Goal: Task Accomplishment & Management: Manage account settings

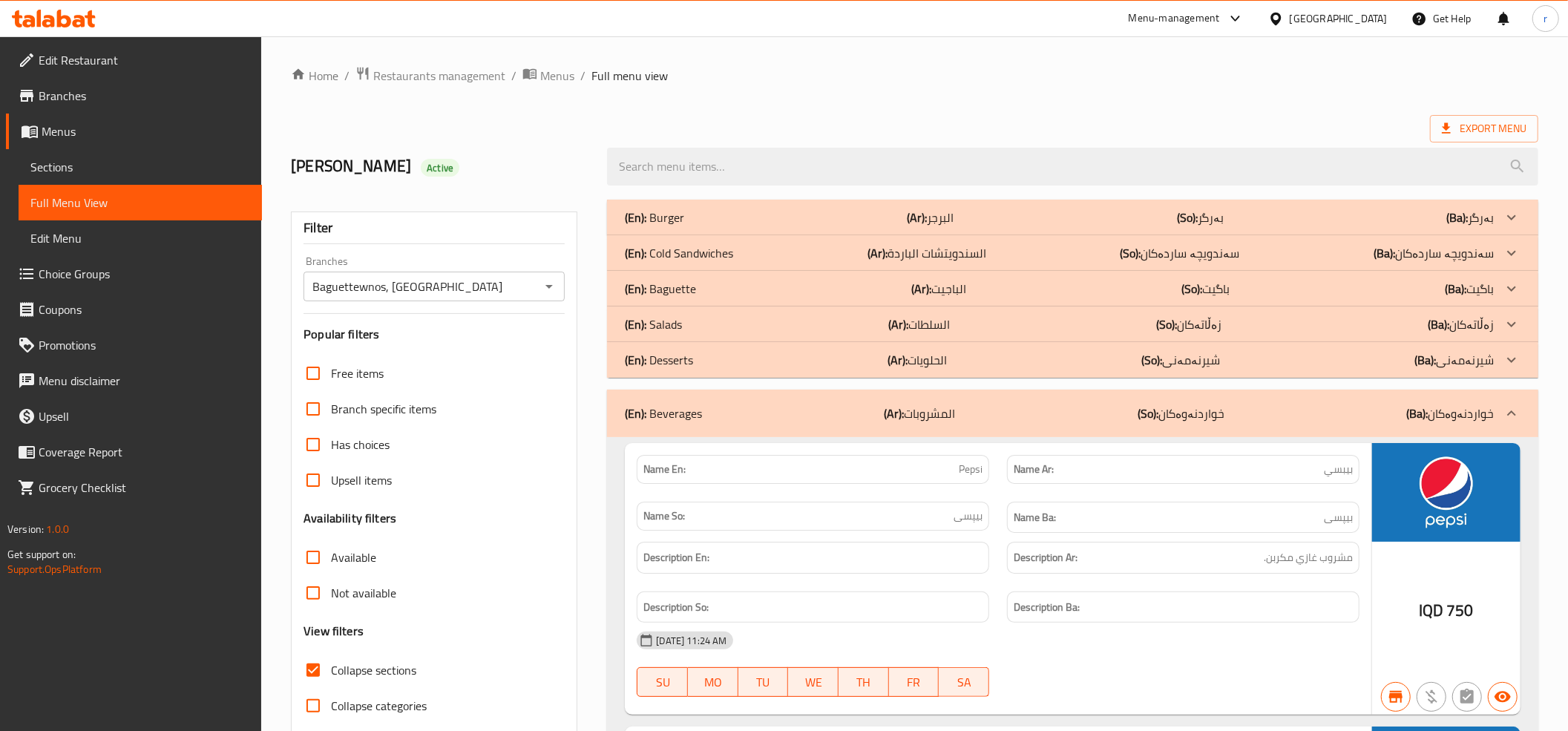
click at [93, 11] on icon at bounding box center [53, 18] width 84 height 18
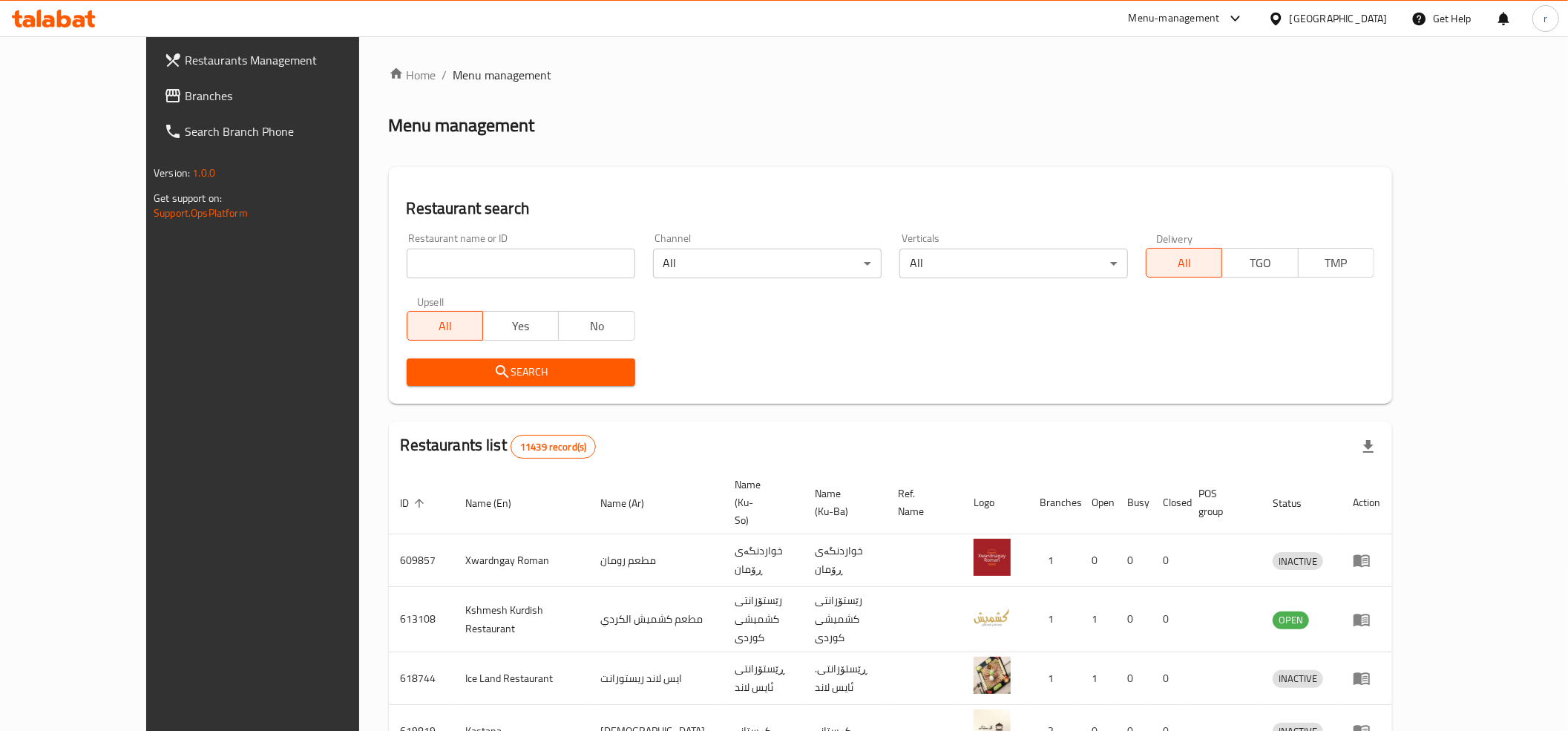
click at [185, 93] on span "Branches" at bounding box center [289, 96] width 211 height 18
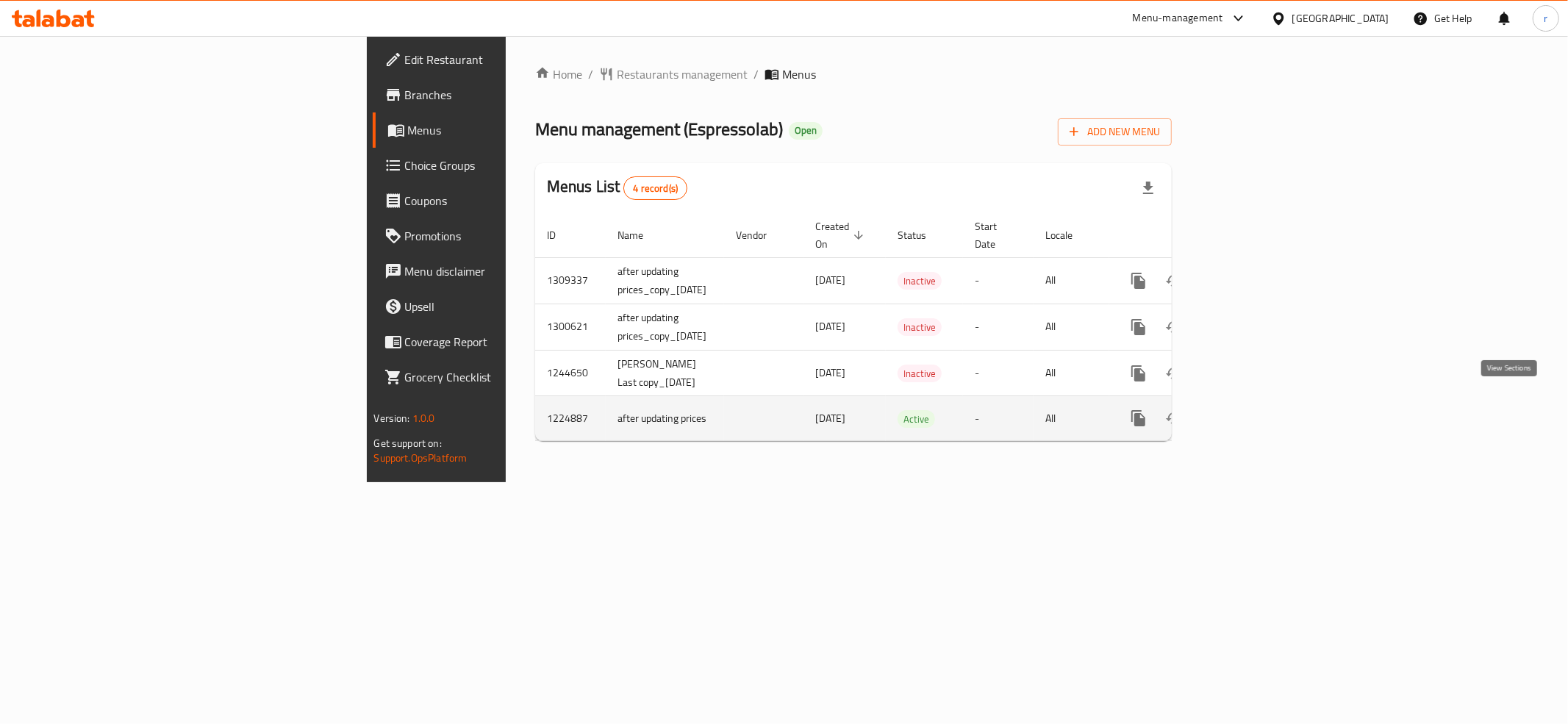
click at [1262, 400] on link "enhanced table" at bounding box center [1244, 417] width 35 height 35
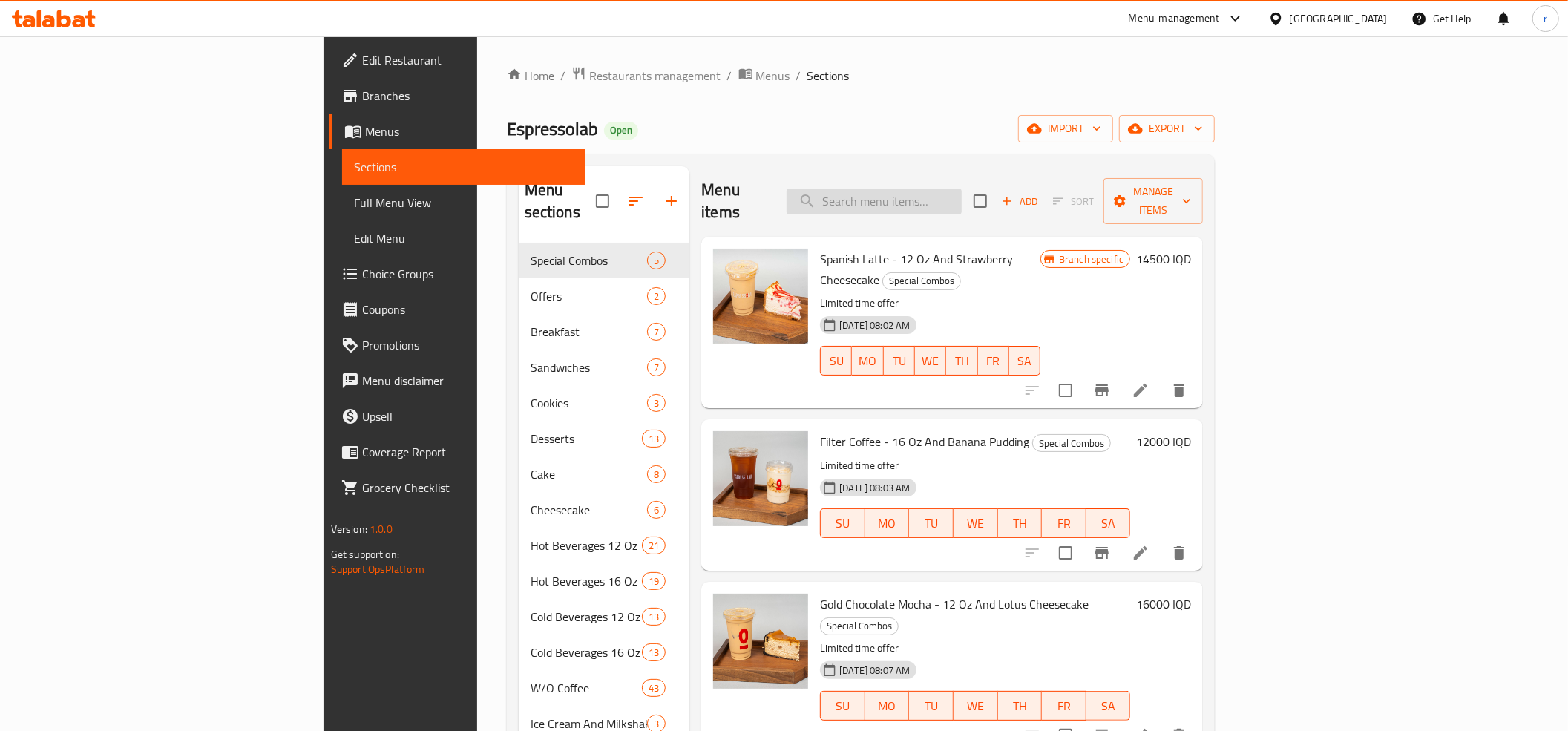
click at [962, 203] on input "search" at bounding box center [874, 201] width 175 height 26
click at [917, 148] on div "Home / Restaurants management / Menus / Sections Espressolab Open import export…" at bounding box center [861, 487] width 709 height 844
click at [936, 188] on input "search" at bounding box center [874, 201] width 175 height 26
paste input "Pink Matcha With Milk"
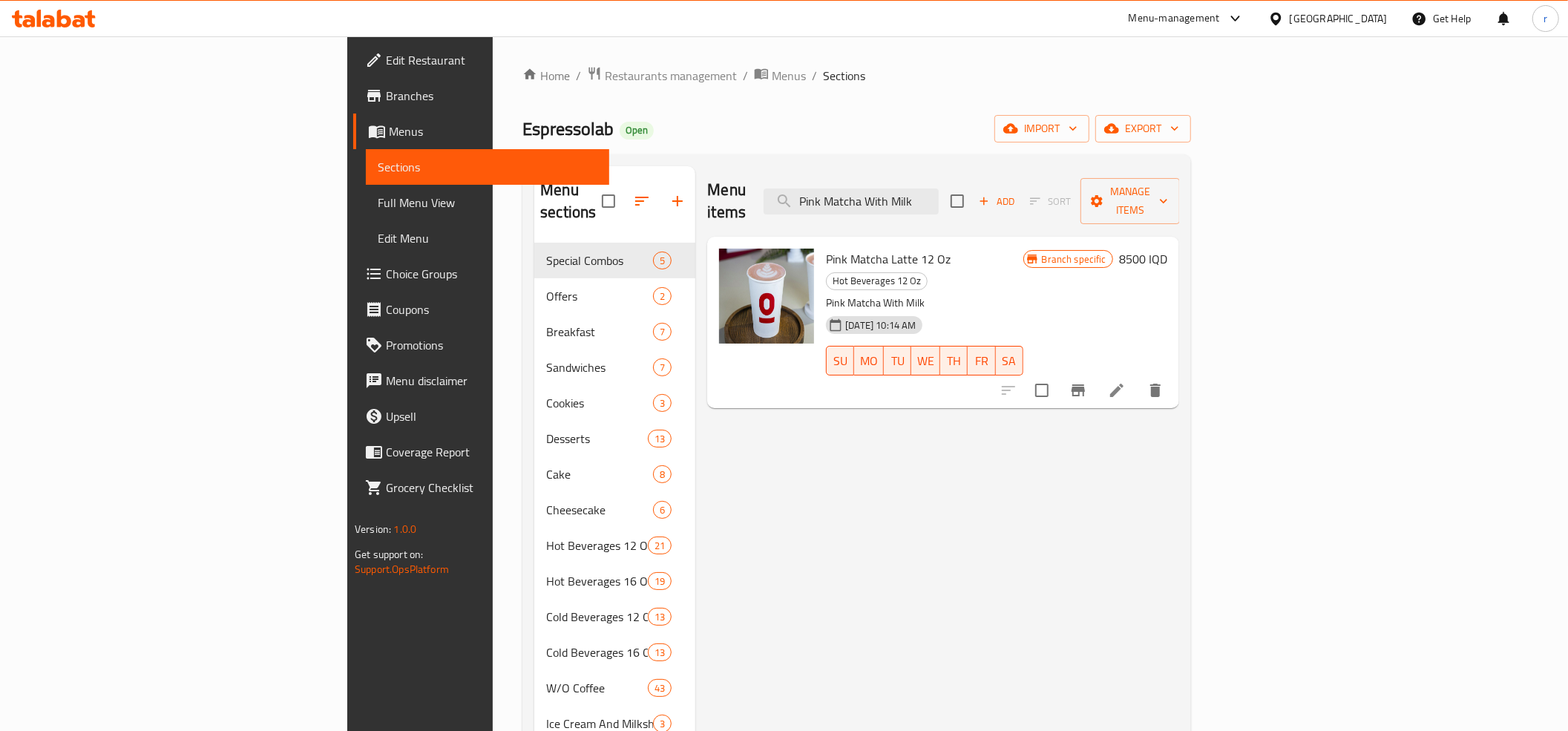
type input "Pink Matcha With Milk"
click at [377, 202] on span "Full Menu View" at bounding box center [487, 203] width 220 height 18
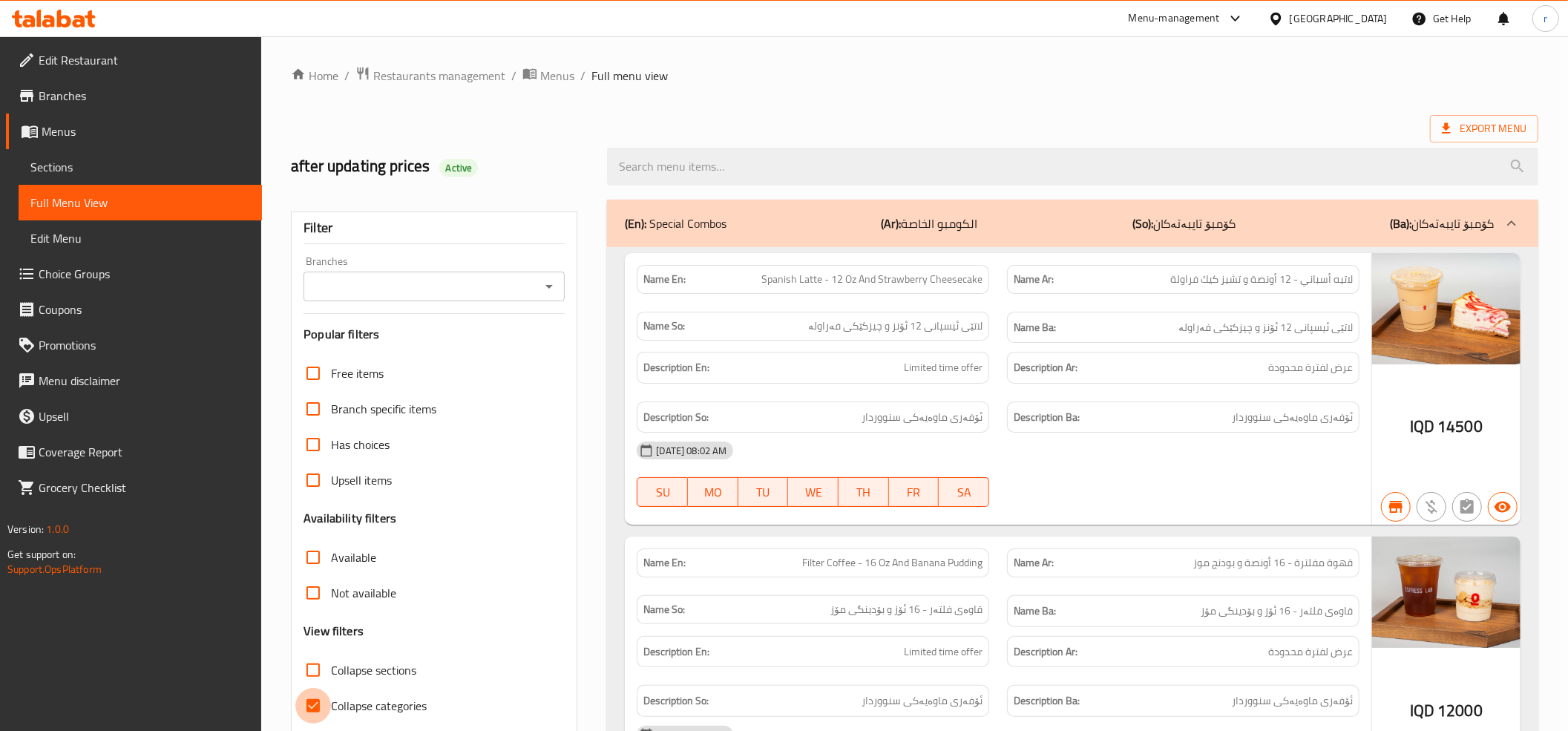
click at [315, 704] on input "Collapse categories" at bounding box center [312, 705] width 35 height 35
checkbox input "false"
click at [307, 669] on input "Collapse sections" at bounding box center [312, 670] width 35 height 35
checkbox input "true"
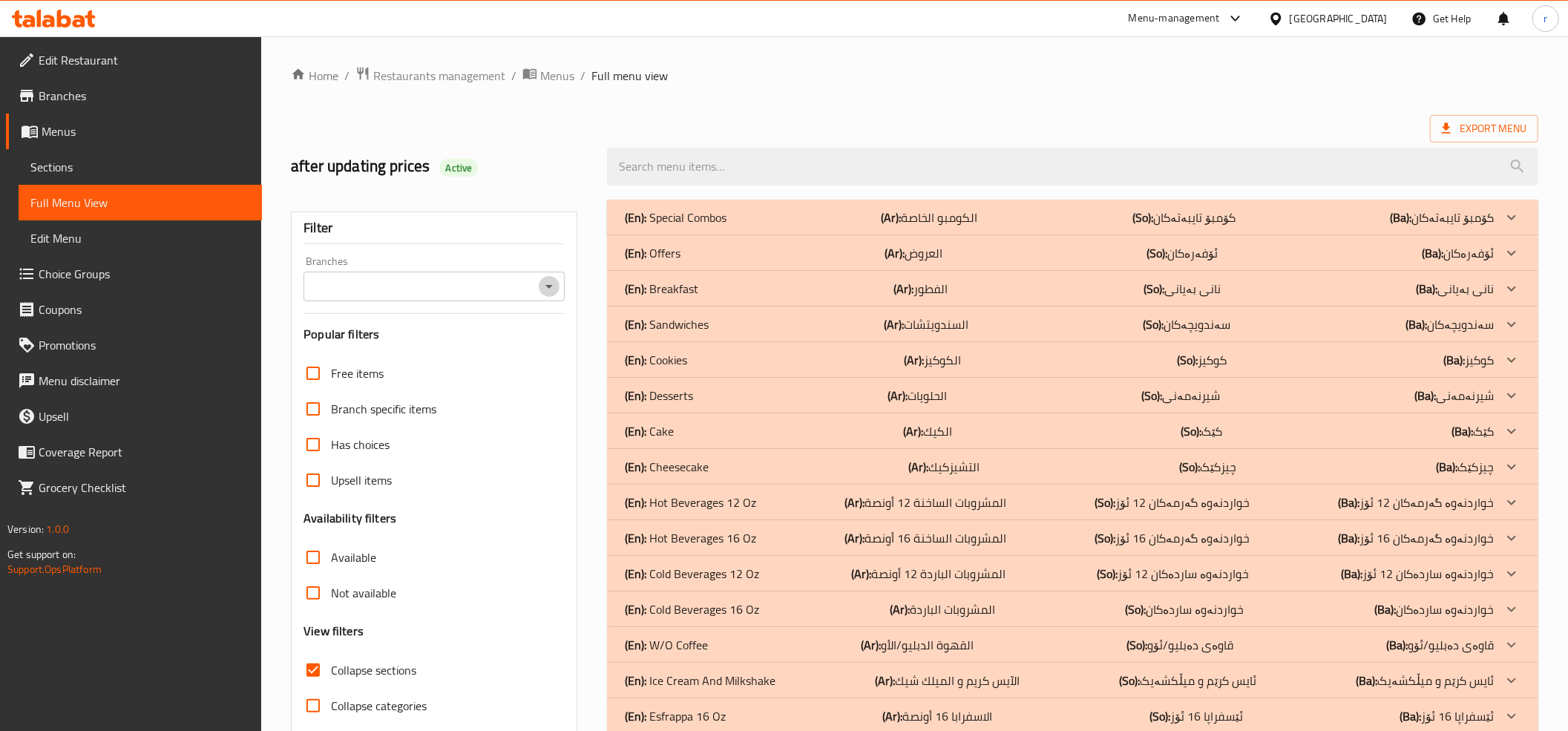
click at [550, 294] on icon "Open" at bounding box center [549, 287] width 18 height 18
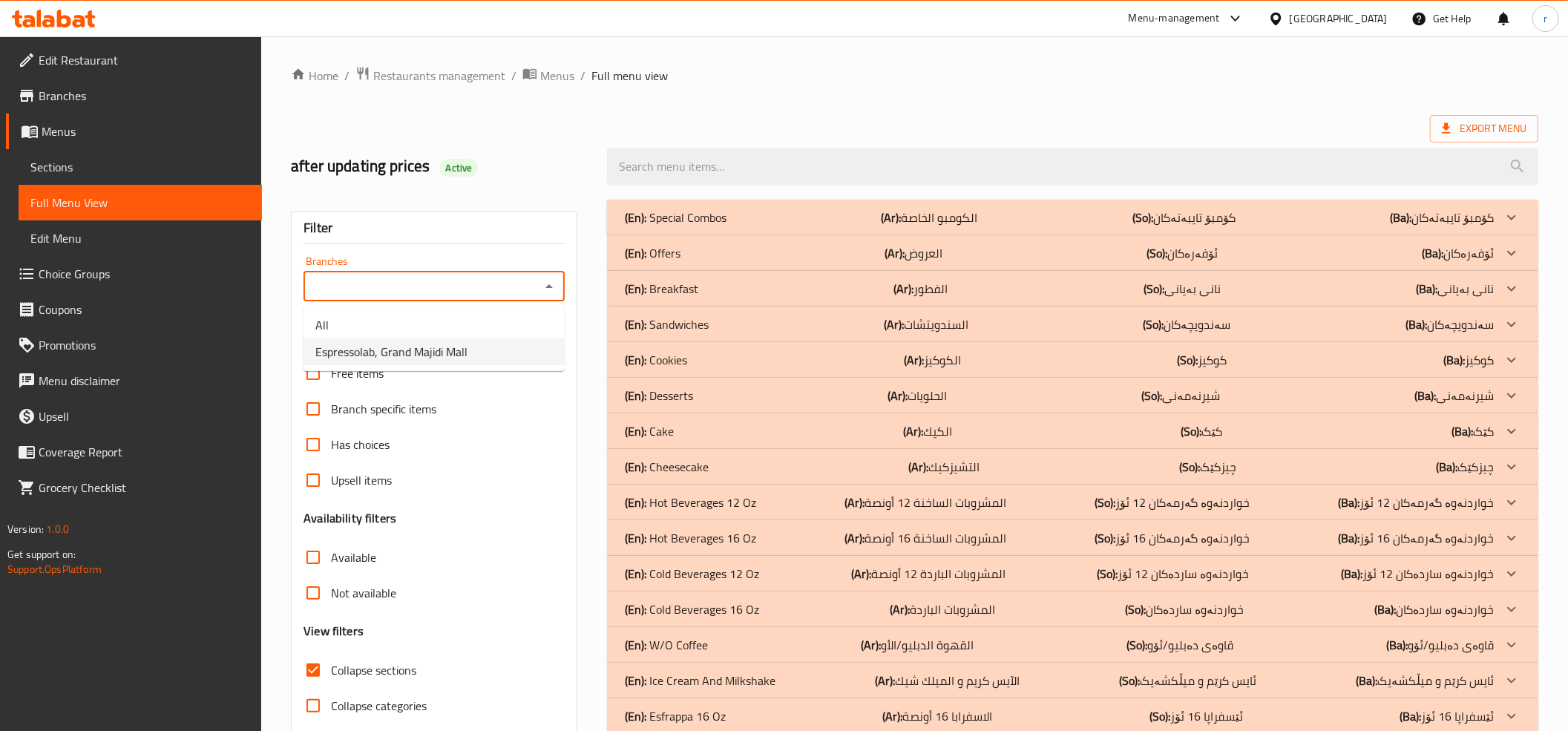
click at [507, 359] on li "Espressolab, Grand Majidi Mall" at bounding box center [434, 352] width 261 height 27
type input "Espressolab, Grand Majidi Mall"
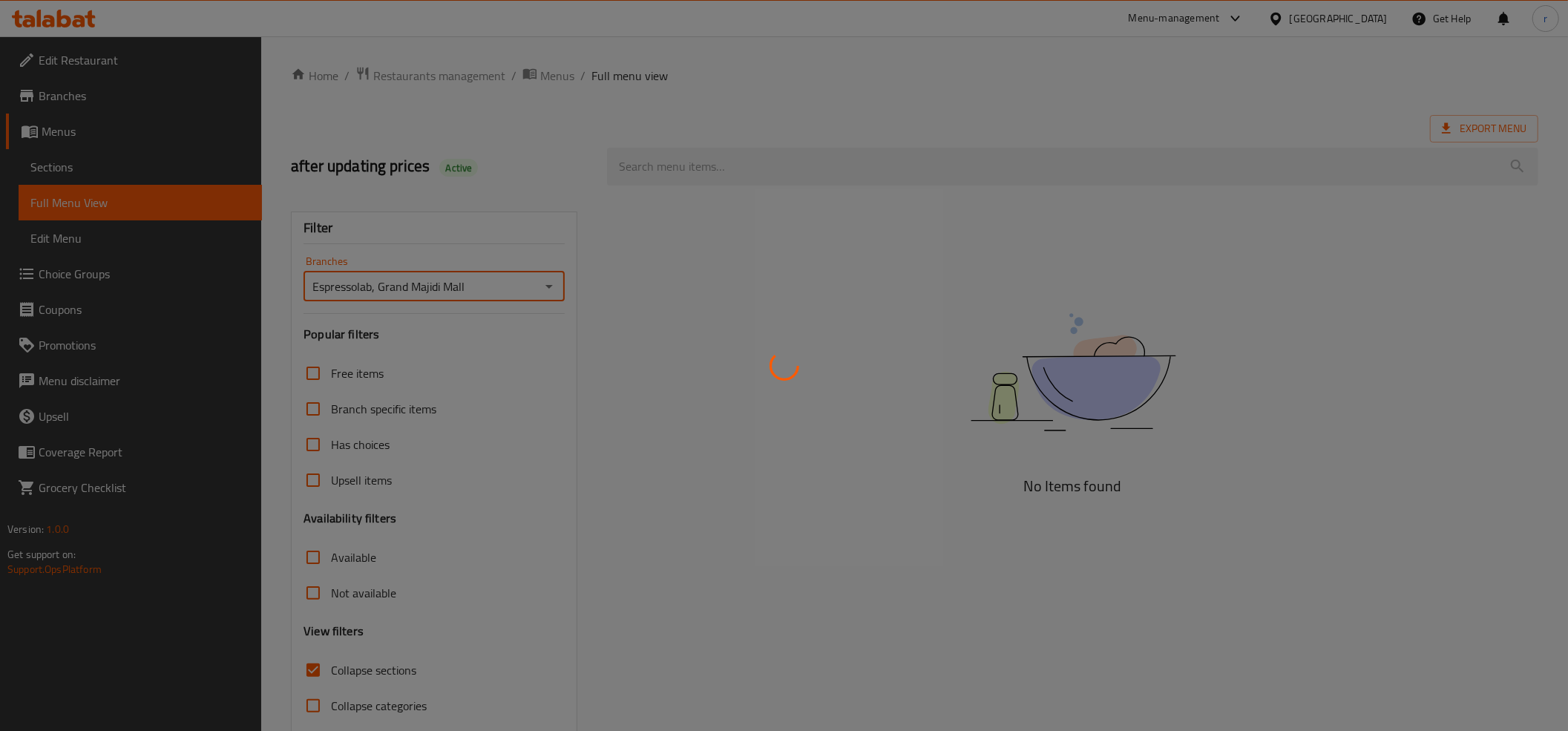
click at [673, 156] on div at bounding box center [784, 365] width 1568 height 731
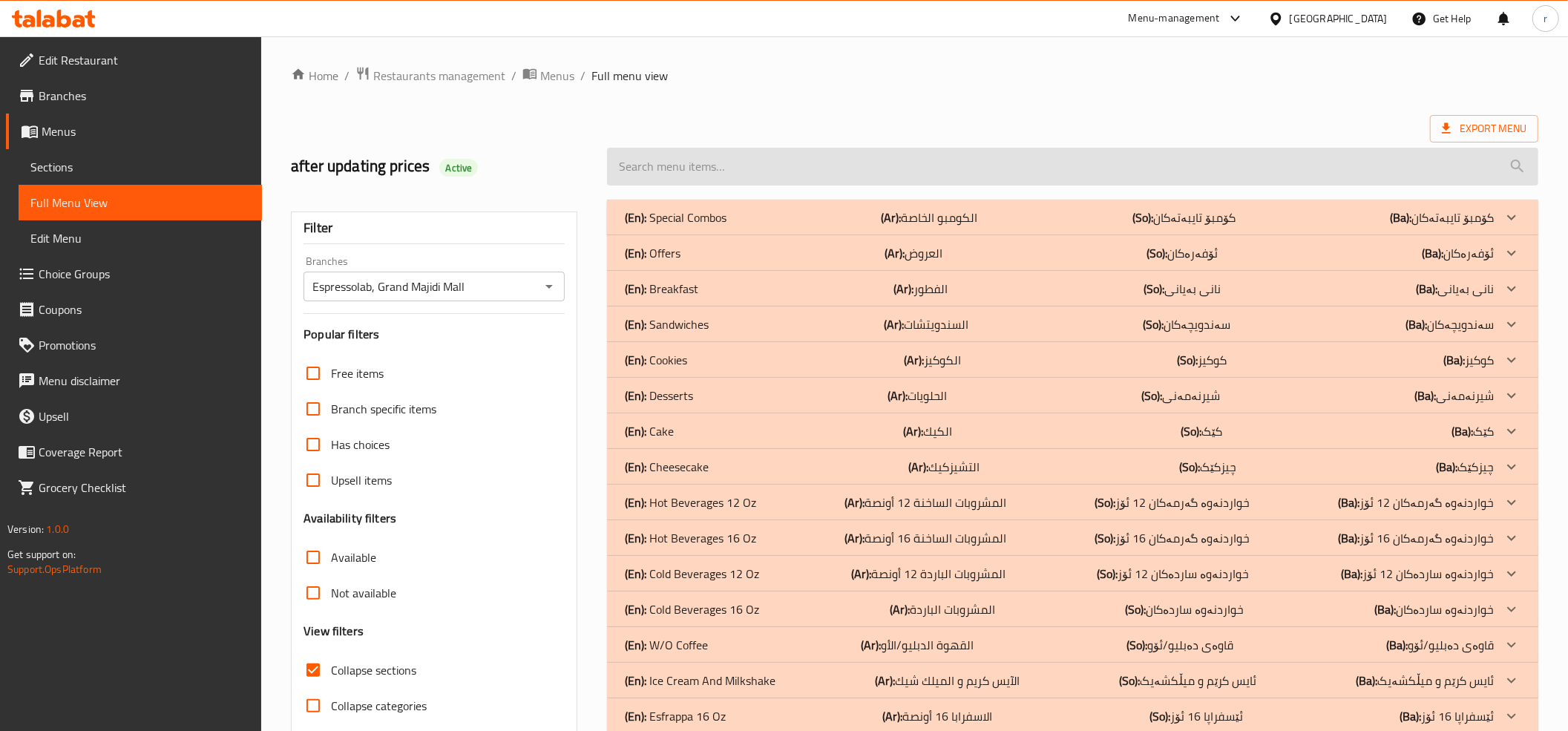
click at [677, 168] on input "search" at bounding box center [1072, 167] width 931 height 38
paste input "Pink Matcha With Milk"
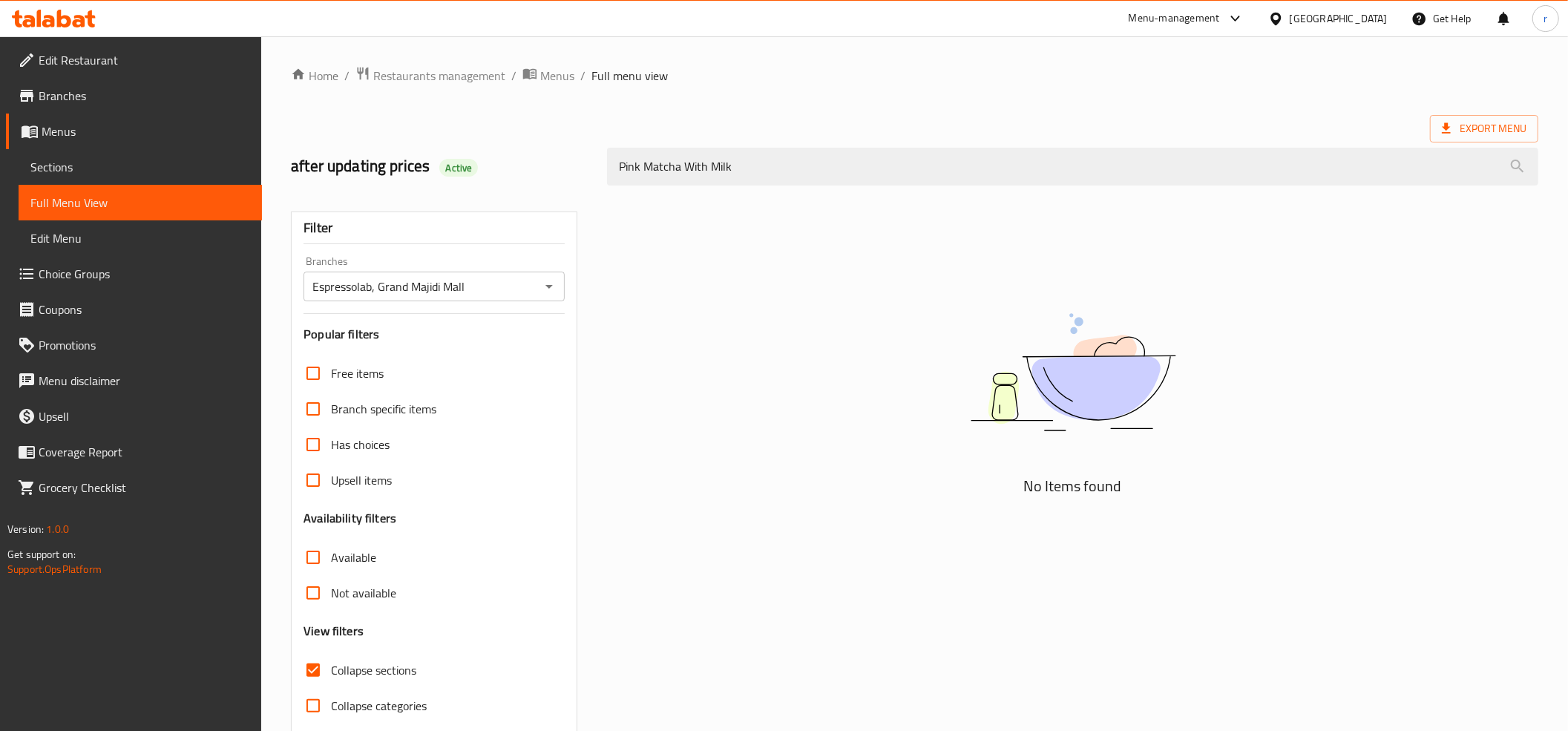
type input "Pink Matcha With Milk"
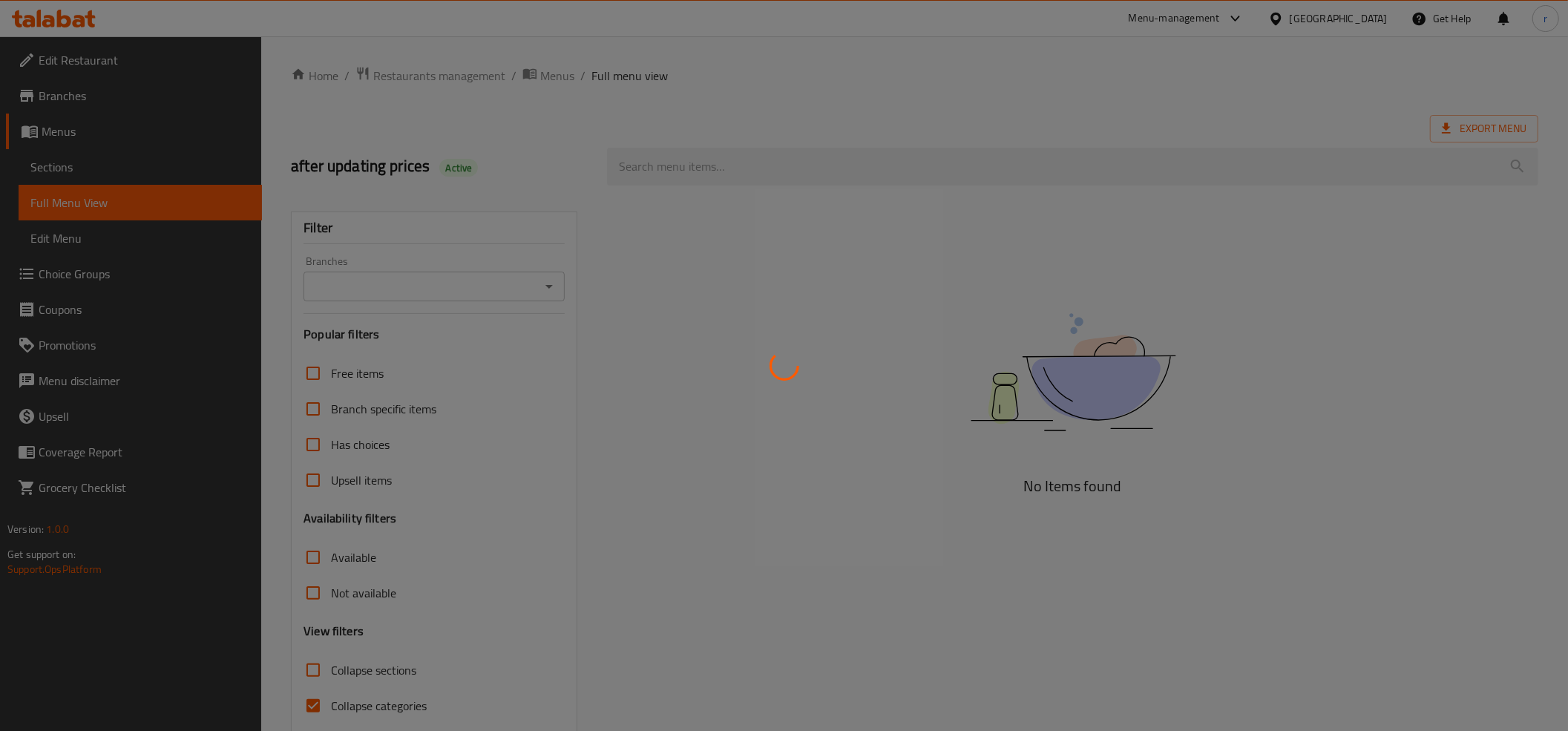
click at [318, 708] on div at bounding box center [784, 365] width 1568 height 731
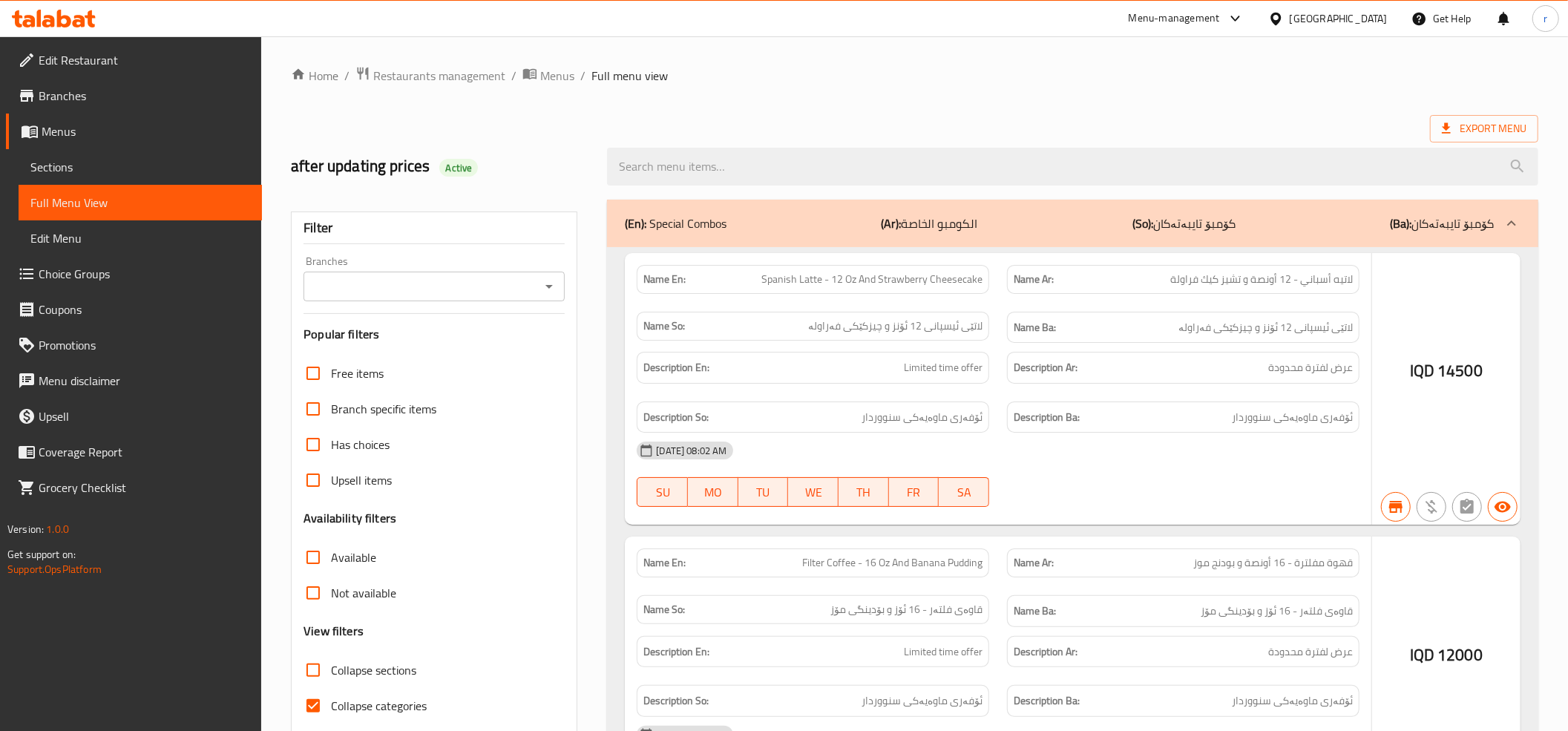
click at [307, 669] on div at bounding box center [784, 365] width 1568 height 731
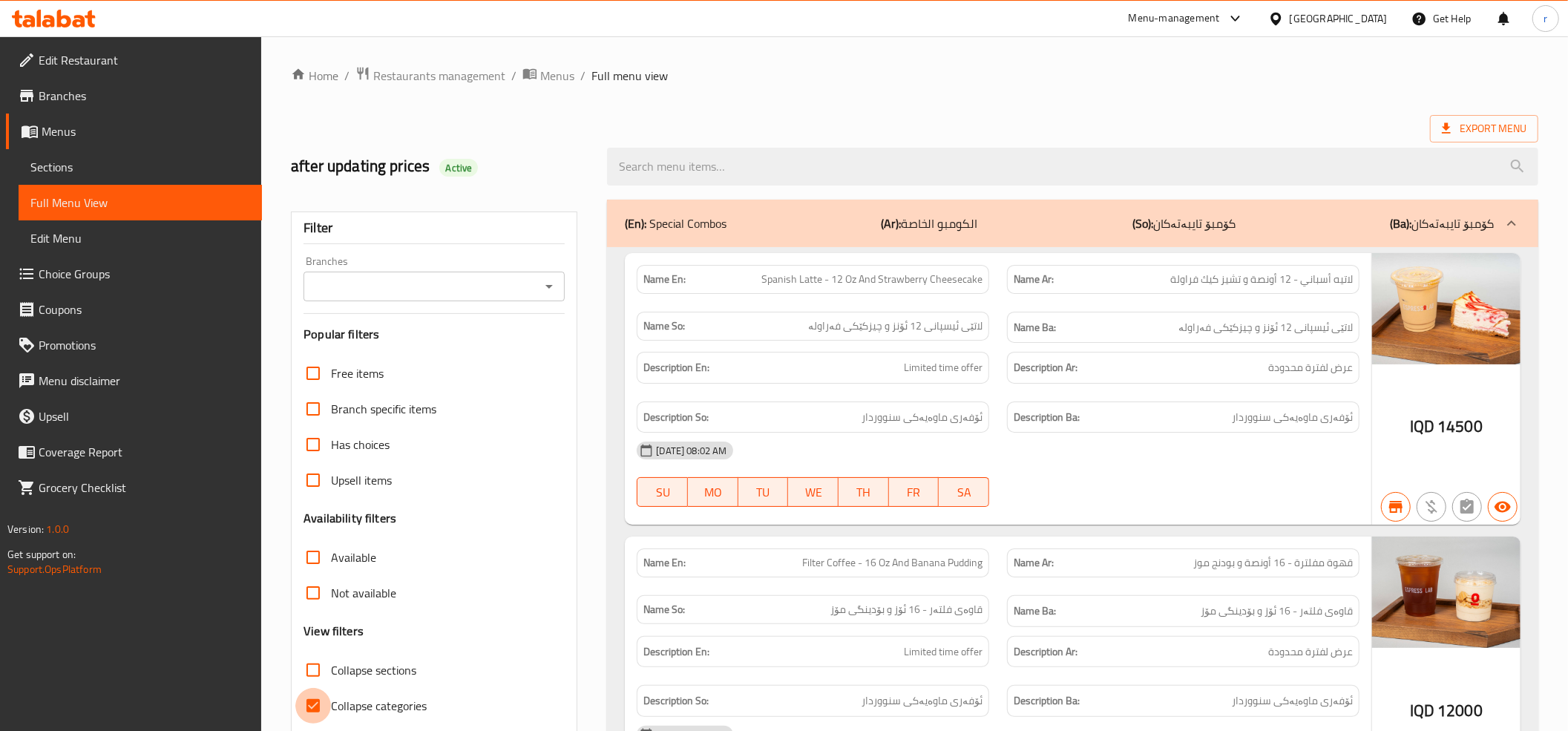
click at [321, 707] on input "Collapse categories" at bounding box center [312, 705] width 35 height 35
checkbox input "false"
click at [307, 673] on input "Collapse sections" at bounding box center [312, 670] width 35 height 35
checkbox input "true"
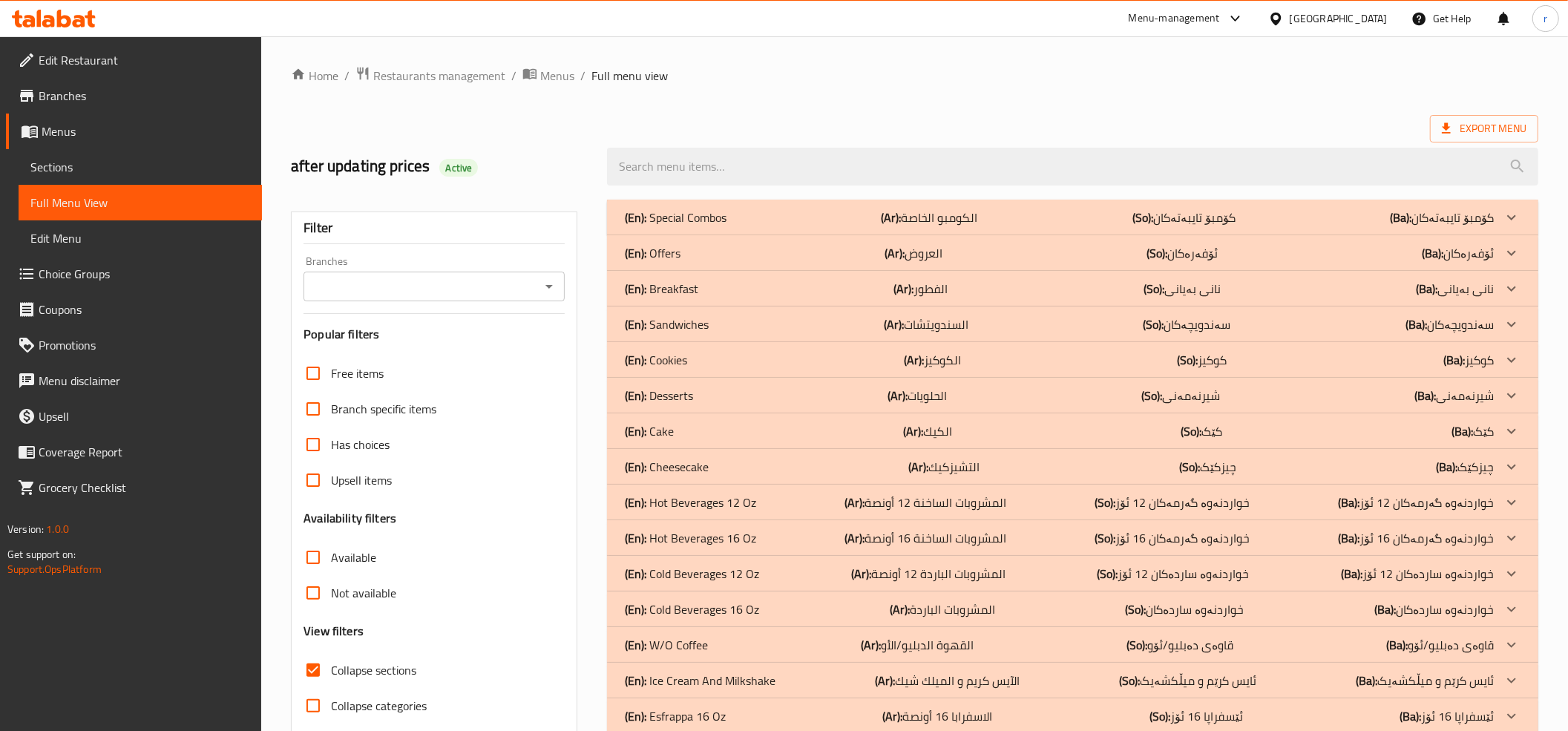
click at [549, 290] on icon "Open" at bounding box center [549, 287] width 18 height 18
click at [559, 356] on li "Espressolab, Grand Majidi Mall" at bounding box center [434, 352] width 261 height 27
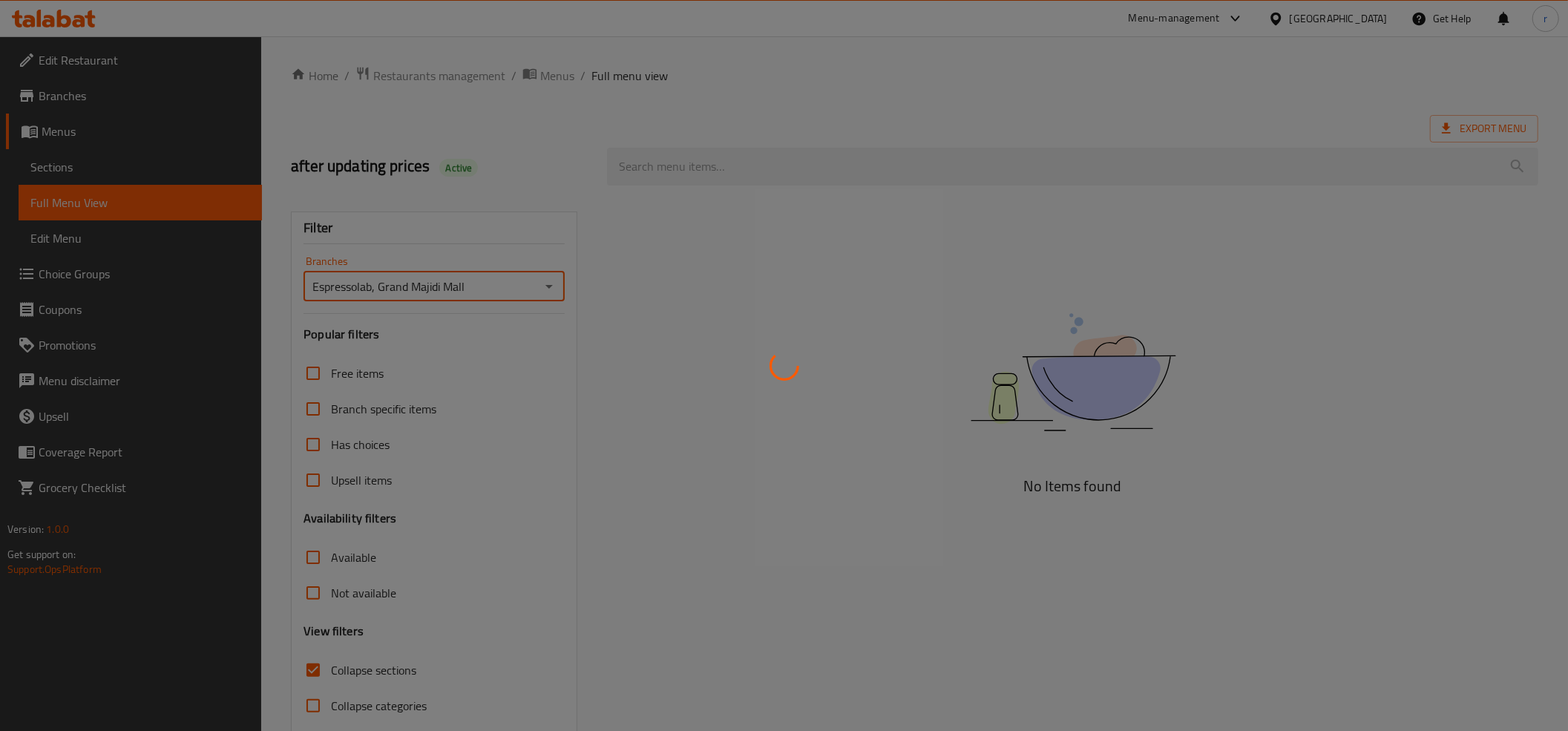
type input "Espressolab, Grand Majidi Mall"
click at [710, 161] on div at bounding box center [784, 365] width 1568 height 731
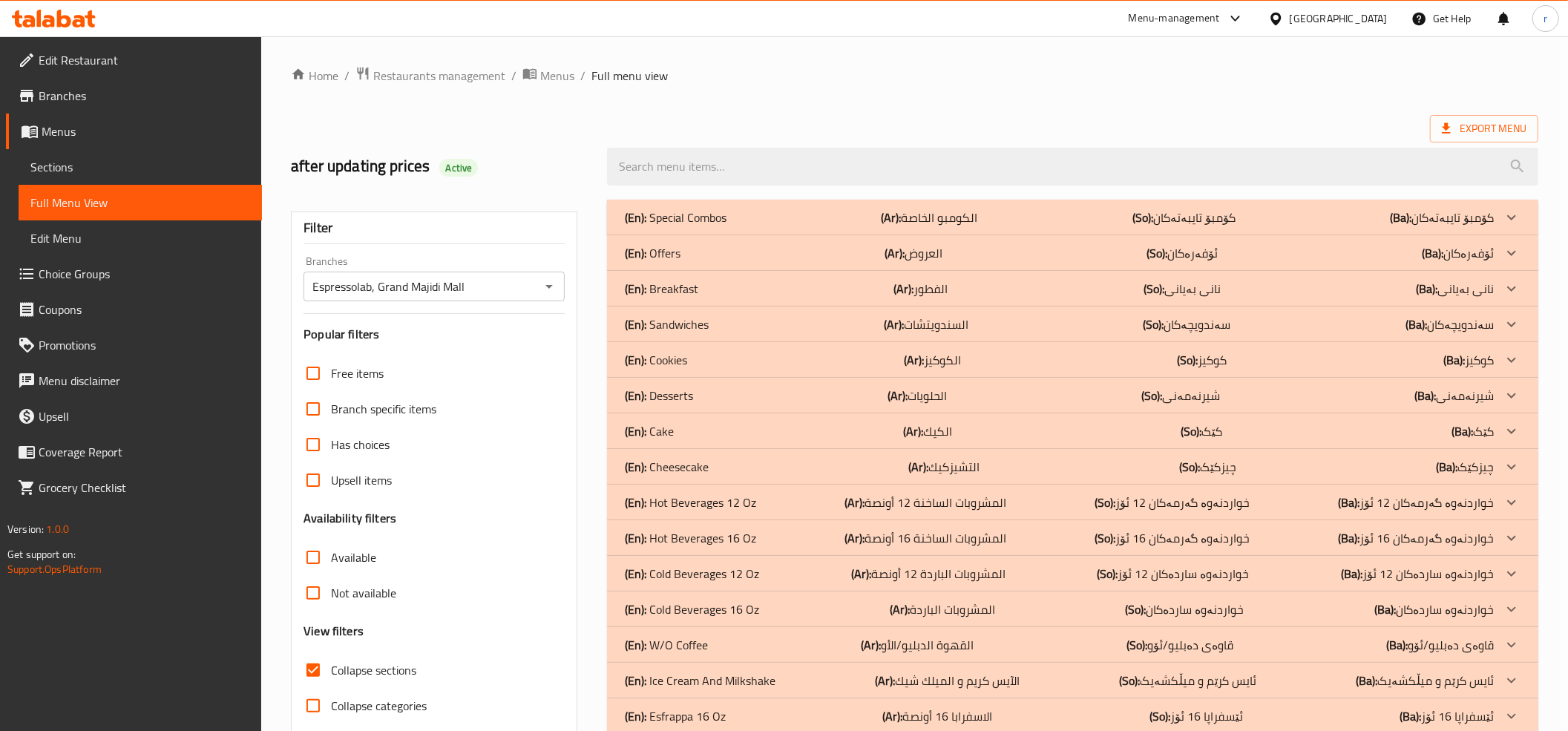
click at [710, 161] on input "search" at bounding box center [1072, 167] width 931 height 38
paste input "Pink Matcha With Milk"
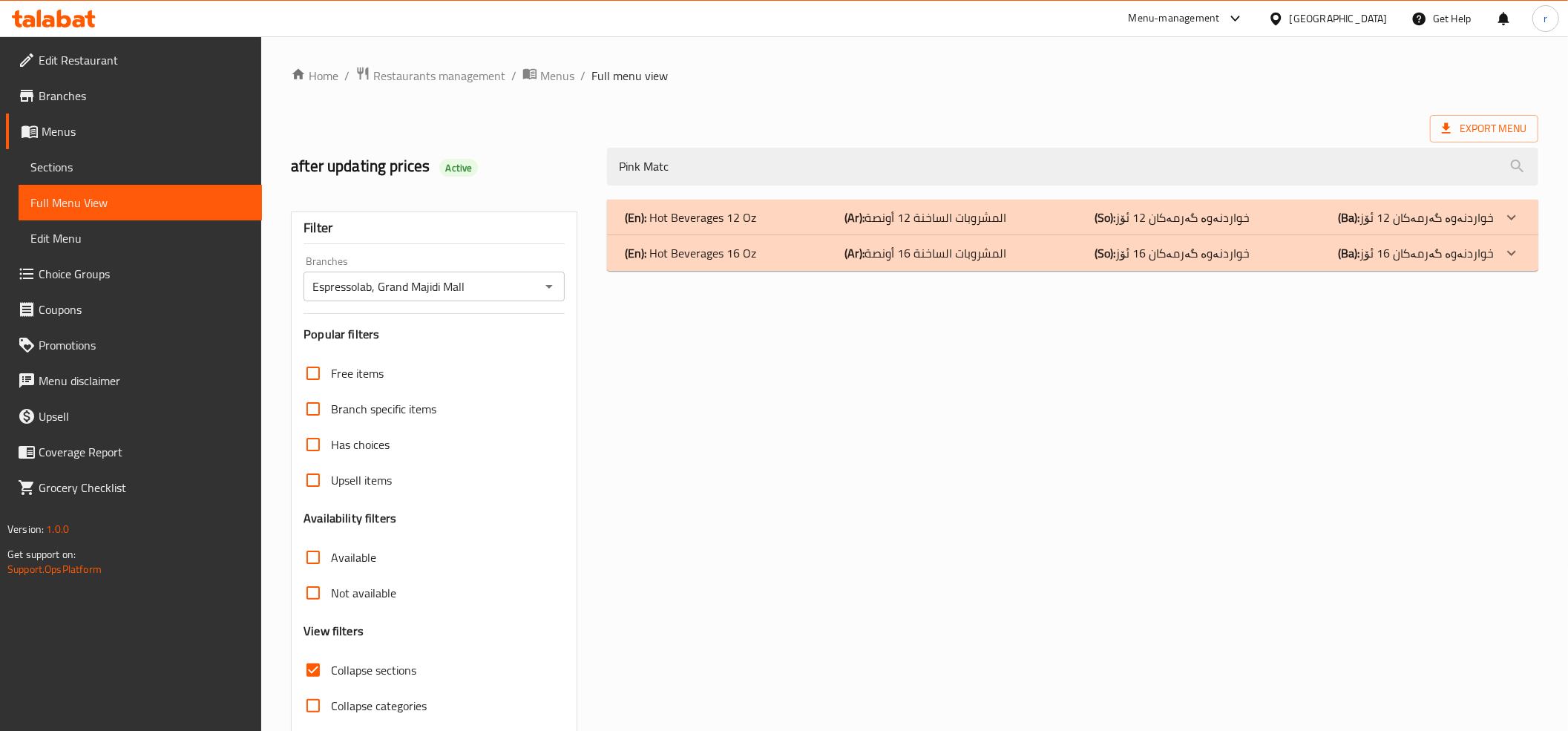
type input "Pink Matc"
click at [767, 253] on div "(En): Hot Beverages 16 Oz (Ar): المشروبات الساخنة 16 أونصة (So): خواردنەوە گەرم…" at bounding box center [1059, 253] width 869 height 18
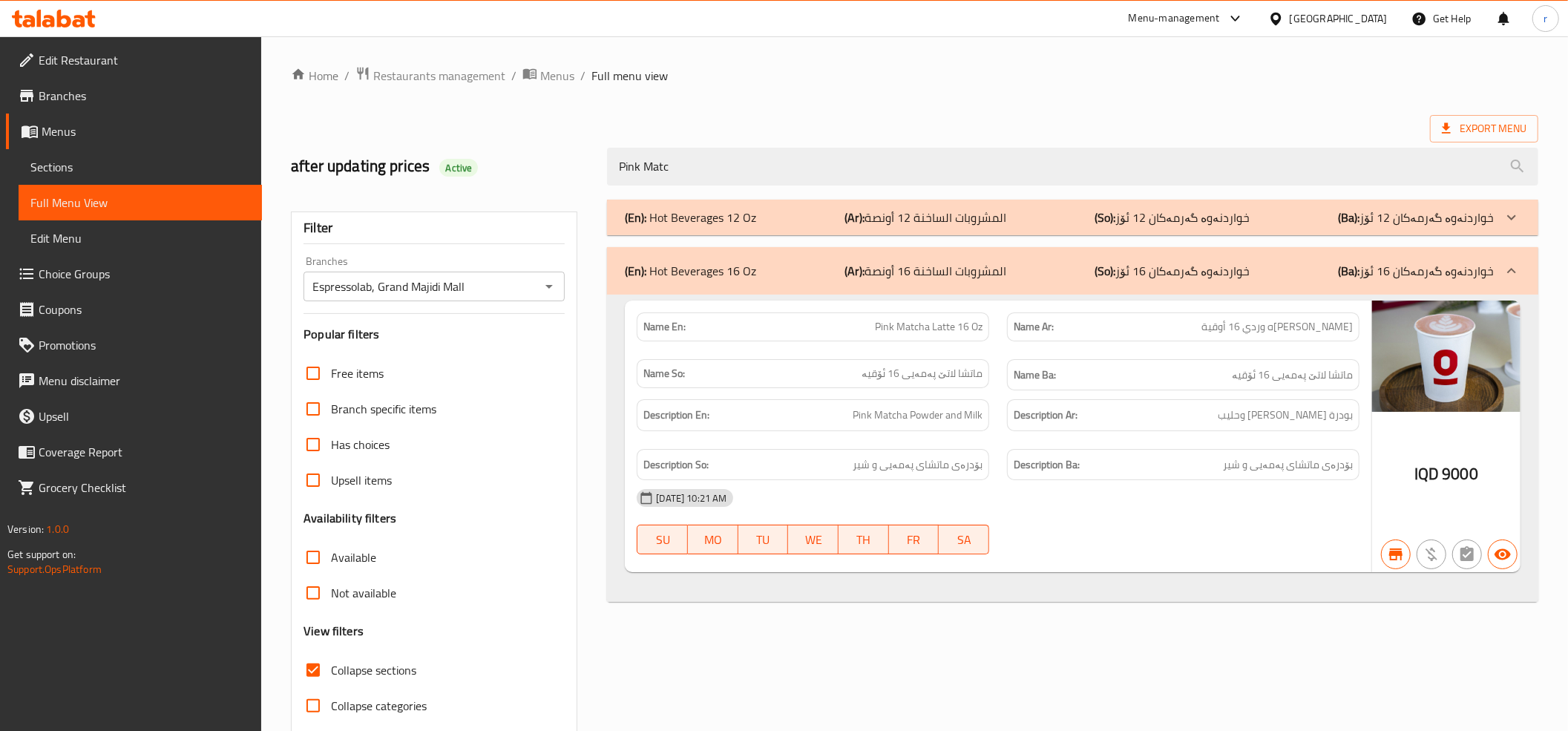
click at [774, 265] on div "(En): Hot Beverages 16 Oz (Ar): المشروبات الساخنة 16 أونصة (So): خواردنەوە گەرم…" at bounding box center [1059, 270] width 869 height 18
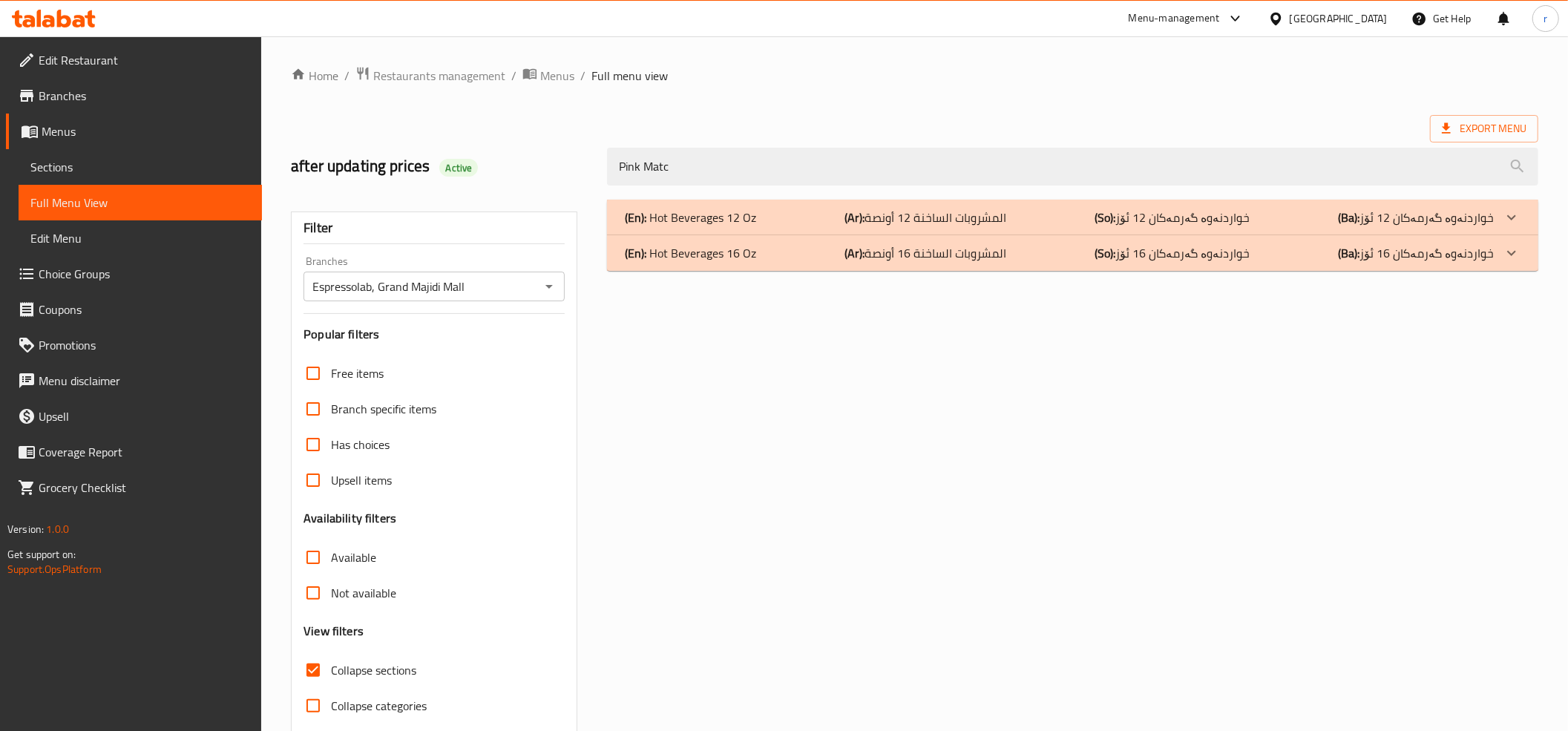
click at [782, 222] on div "(En): Hot Beverages 12 Oz (Ar): المشروبات الساخنة 12 أونصة (So): خواردنەوە گەرم…" at bounding box center [1059, 217] width 869 height 18
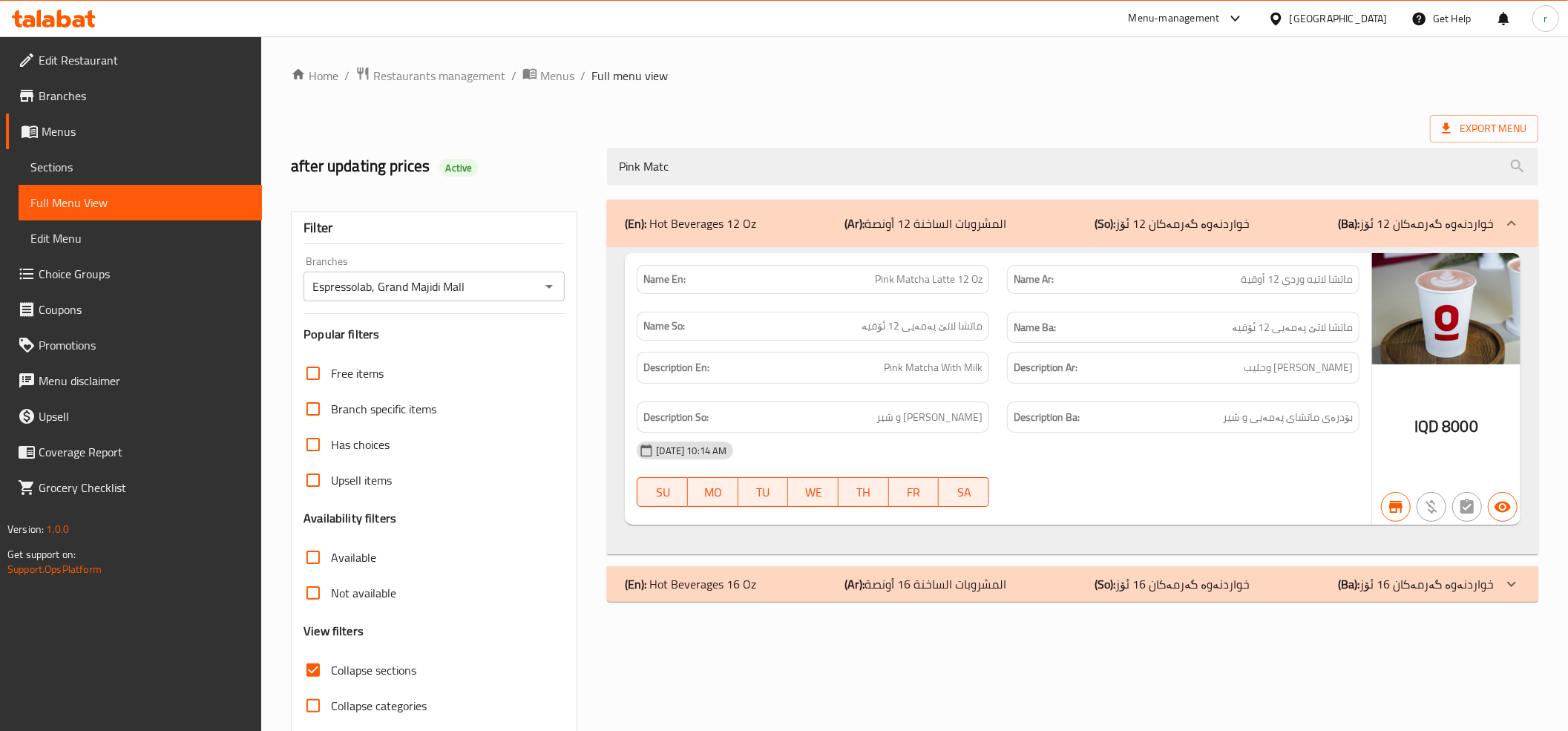
click at [1054, 600] on div "(En): Hot Beverages 16 Oz (Ar): المشروبات الساخنة 16 أونصة (So): خواردنەوە گەرم…" at bounding box center [1072, 584] width 931 height 35
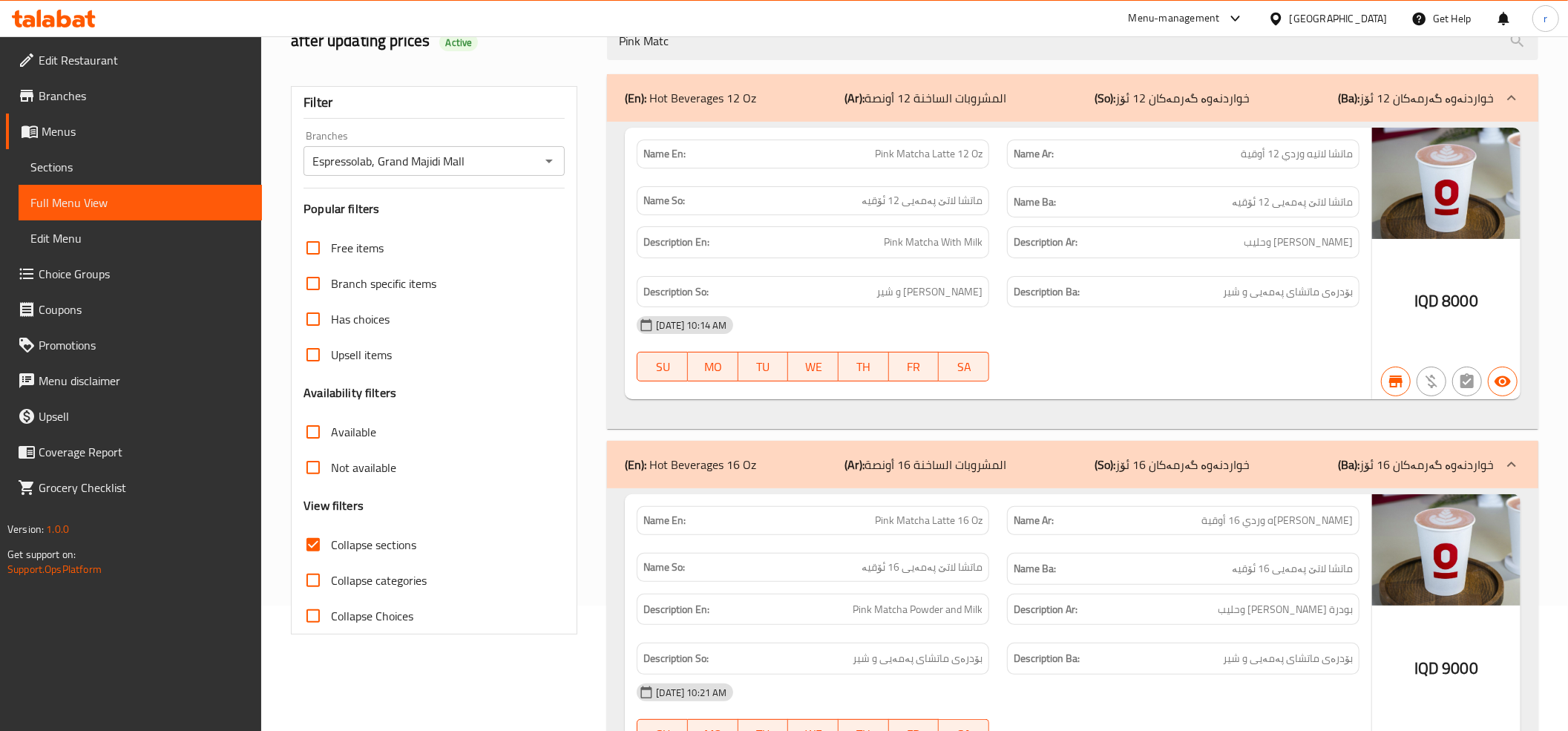
scroll to position [225, 0]
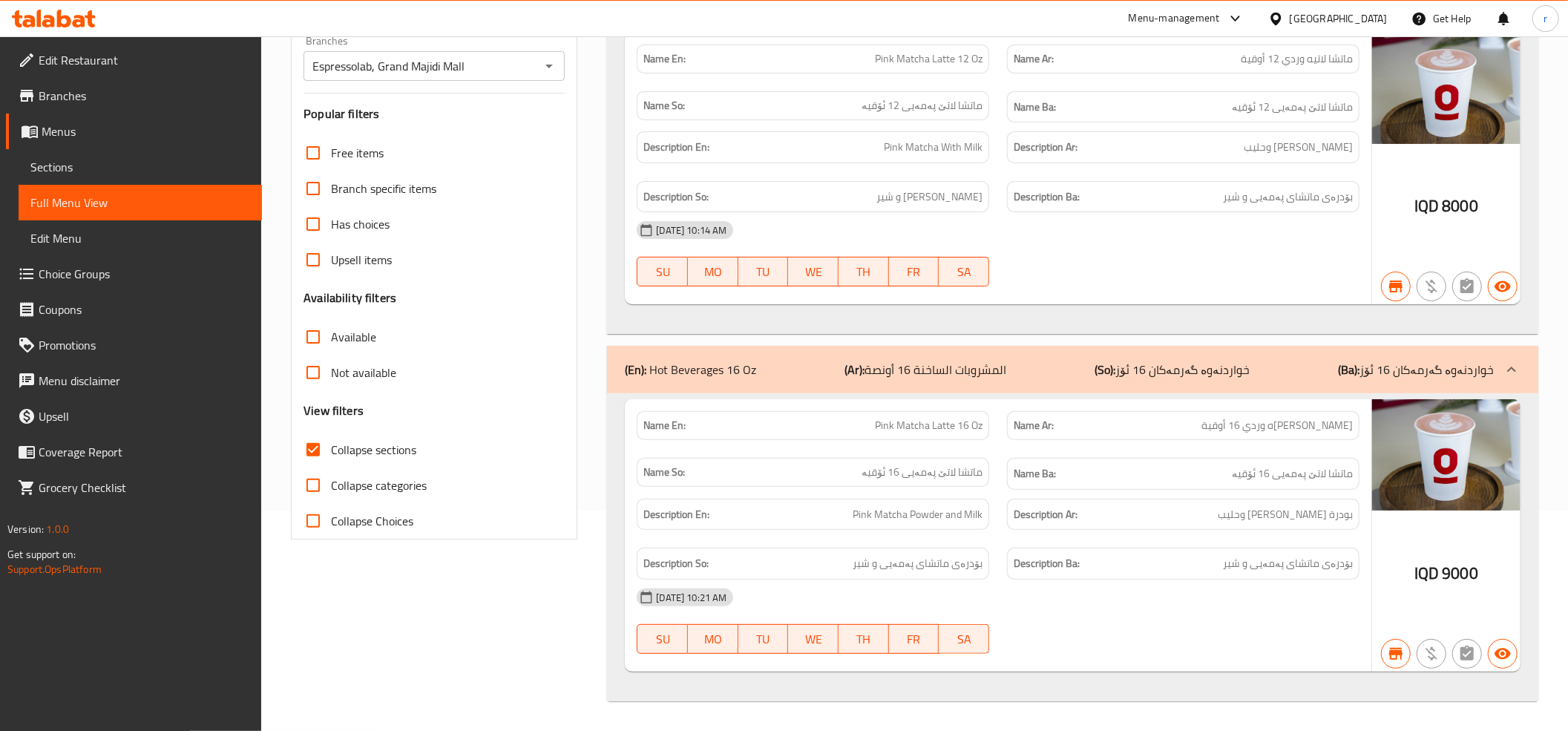
click at [1064, 375] on div "(En): Hot Beverages 16 Oz (Ar): المشروبات الساخنة 16 أونصة (So): خواردنەوە گەرم…" at bounding box center [1059, 370] width 869 height 18
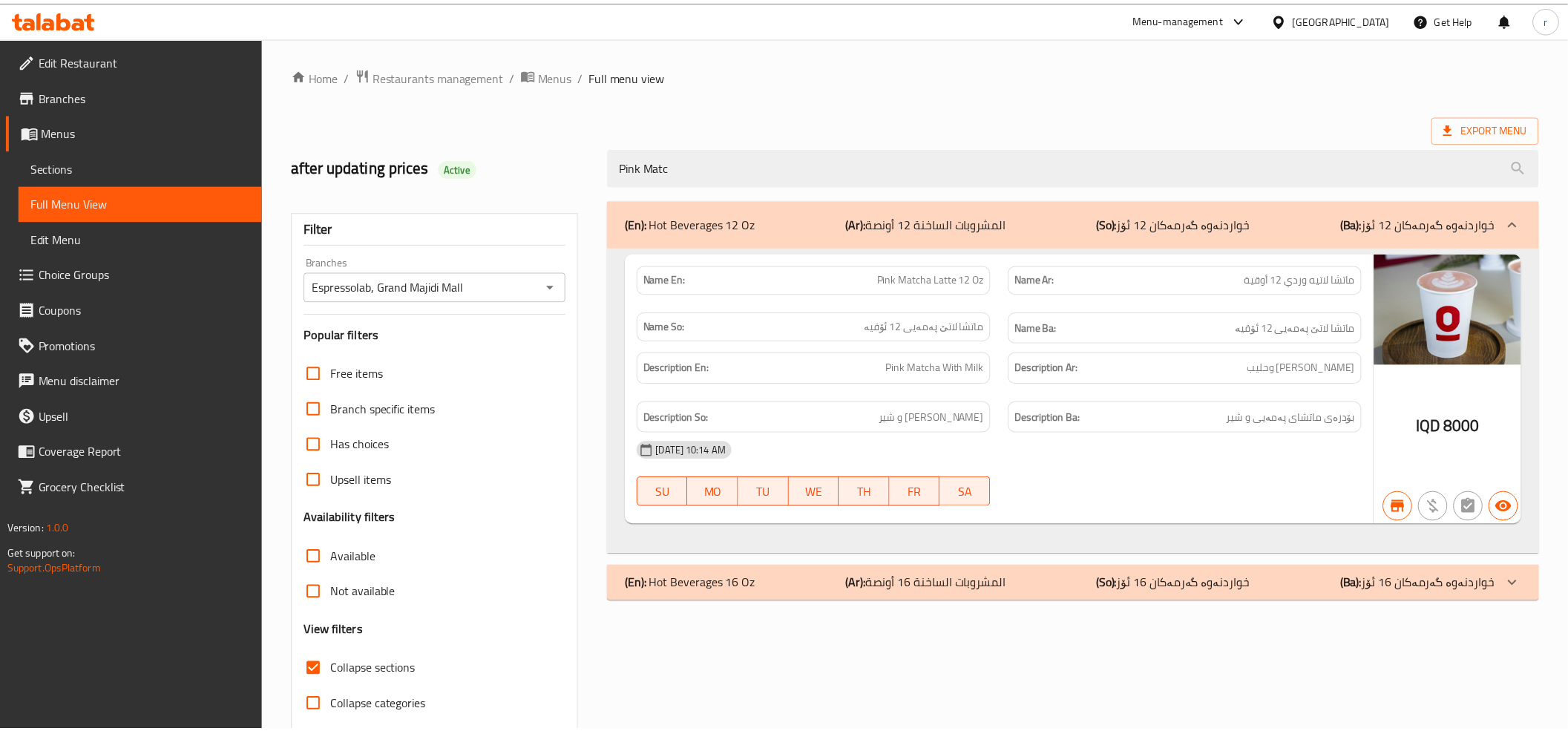
scroll to position [60, 0]
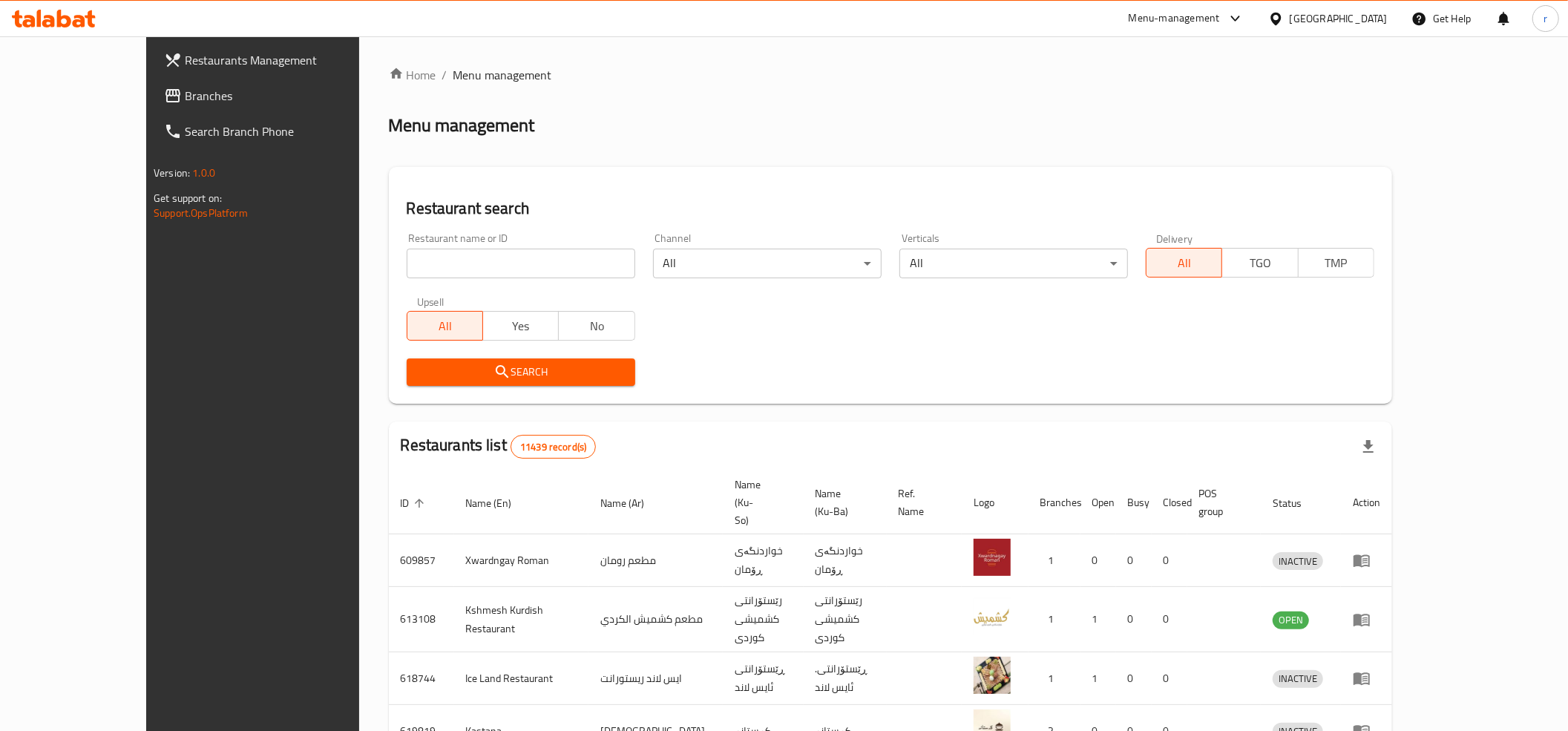
click at [190, 87] on span "Branches" at bounding box center [289, 96] width 211 height 18
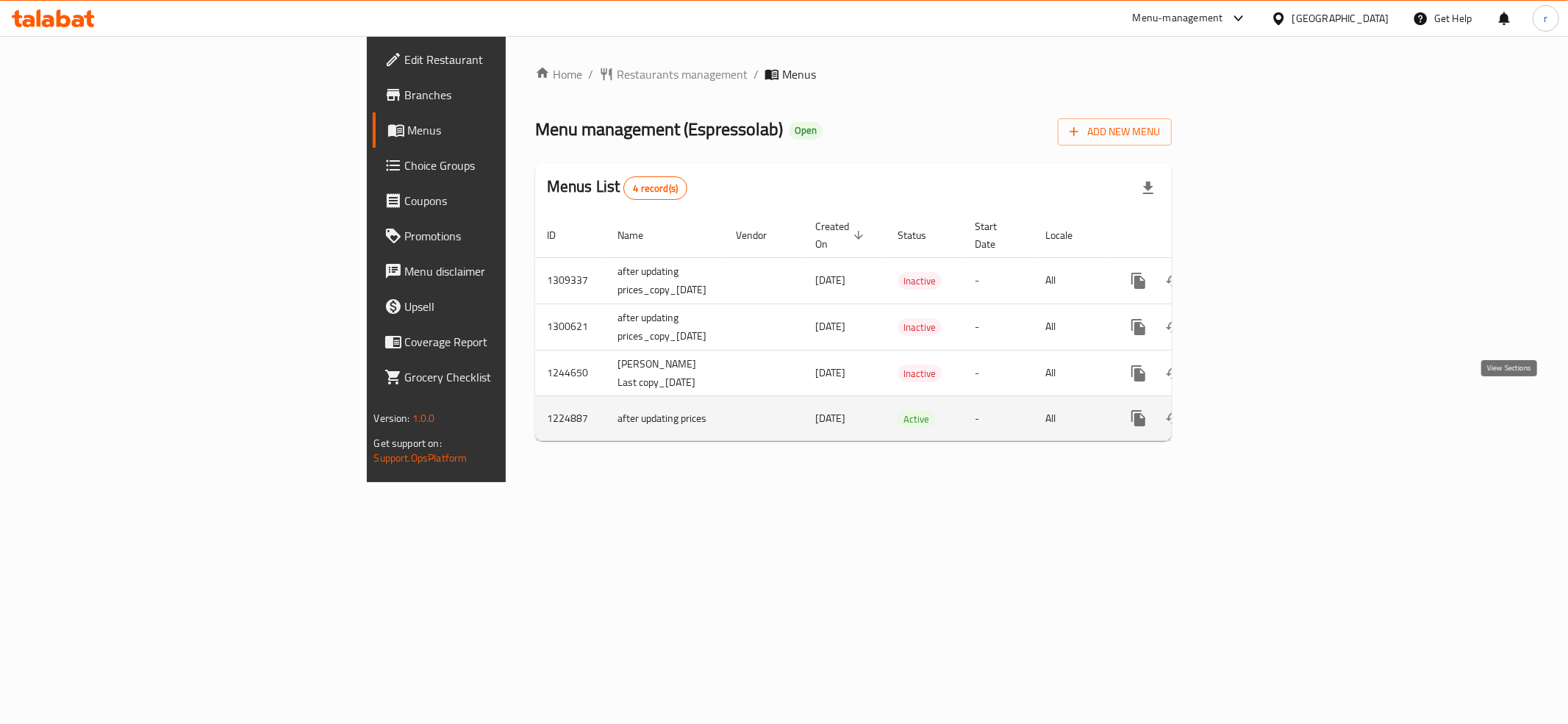
click at [1254, 410] on icon "enhanced table" at bounding box center [1244, 418] width 18 height 18
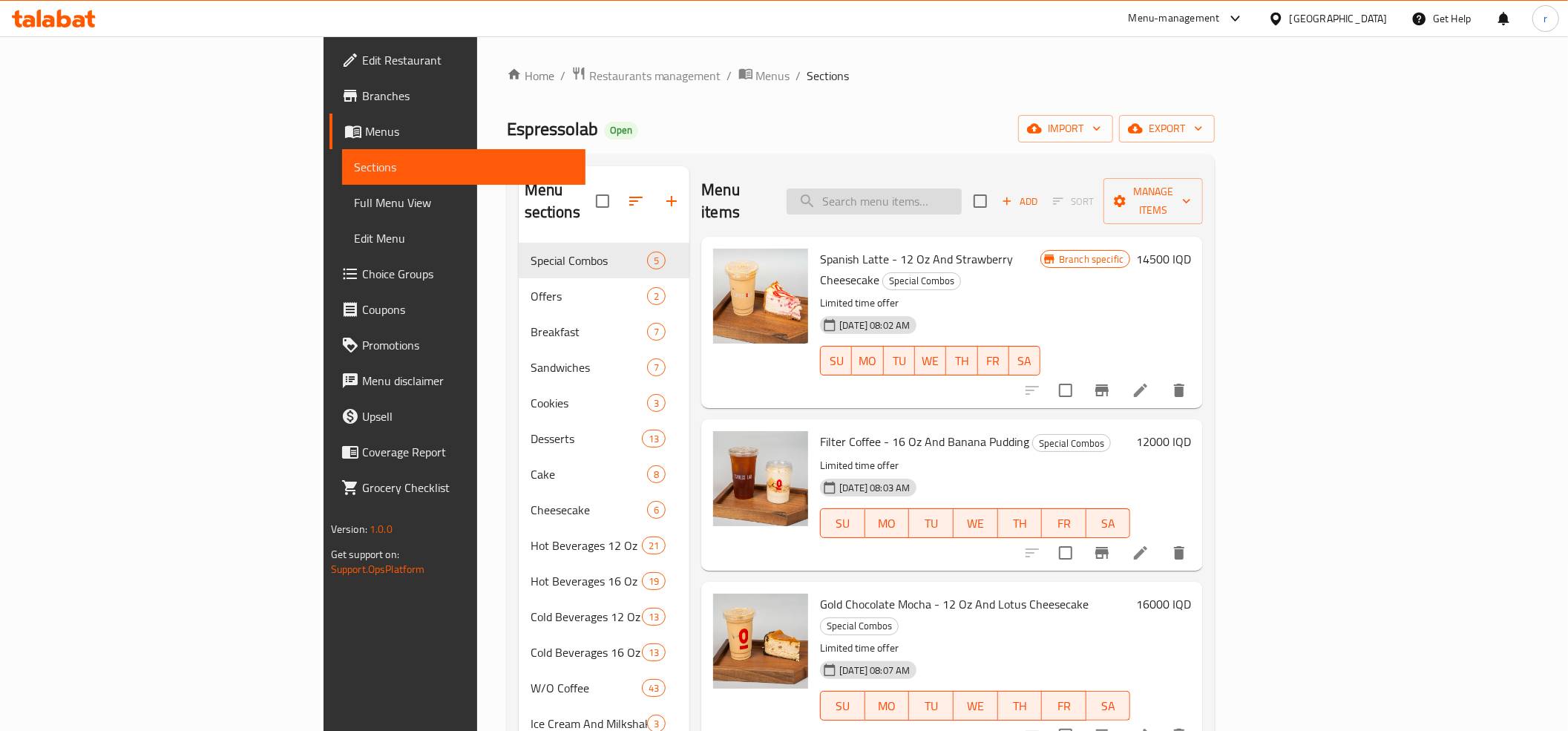
click at [951, 193] on input "search" at bounding box center [874, 201] width 175 height 26
paste input "Cinnamon Roll with latte"
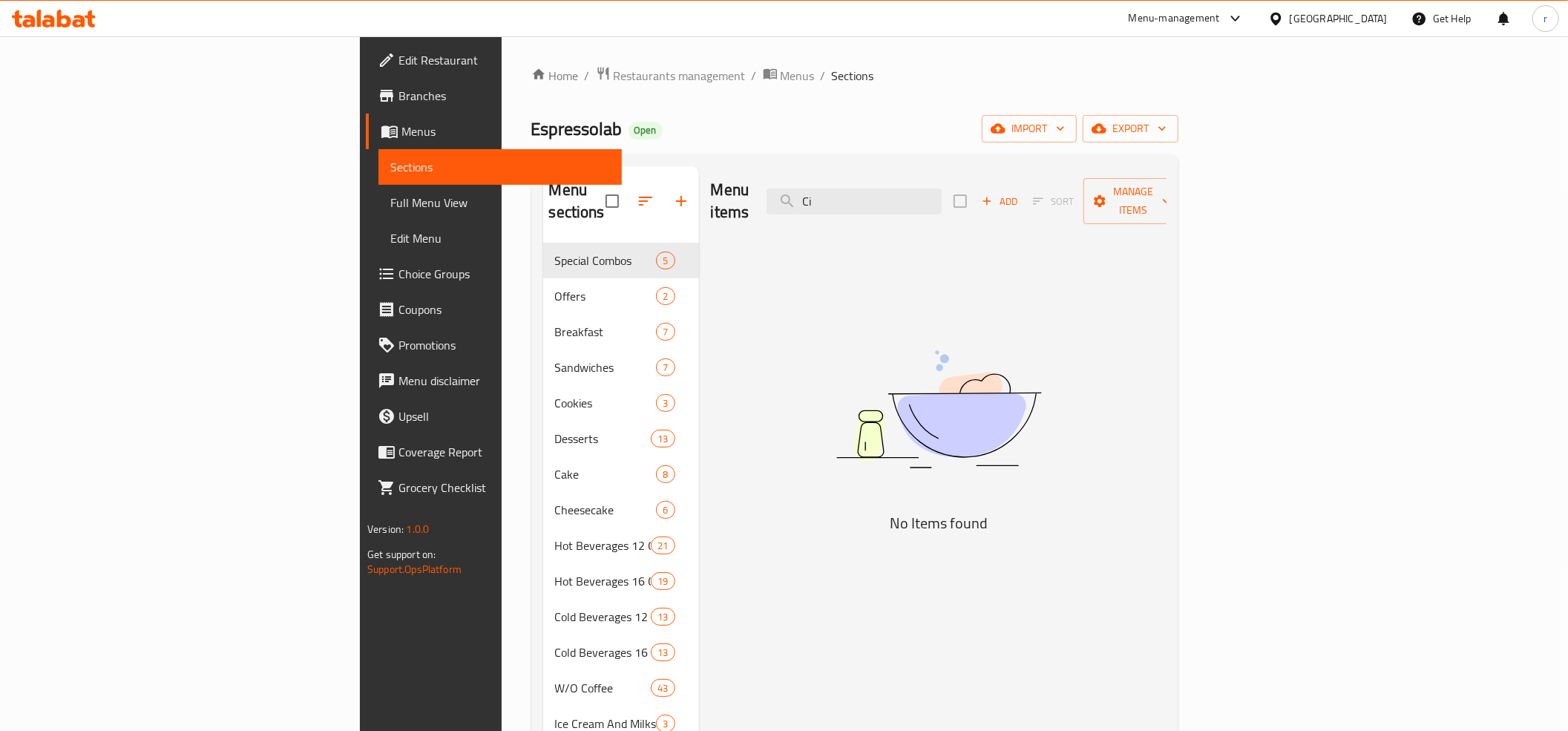
type input "C"
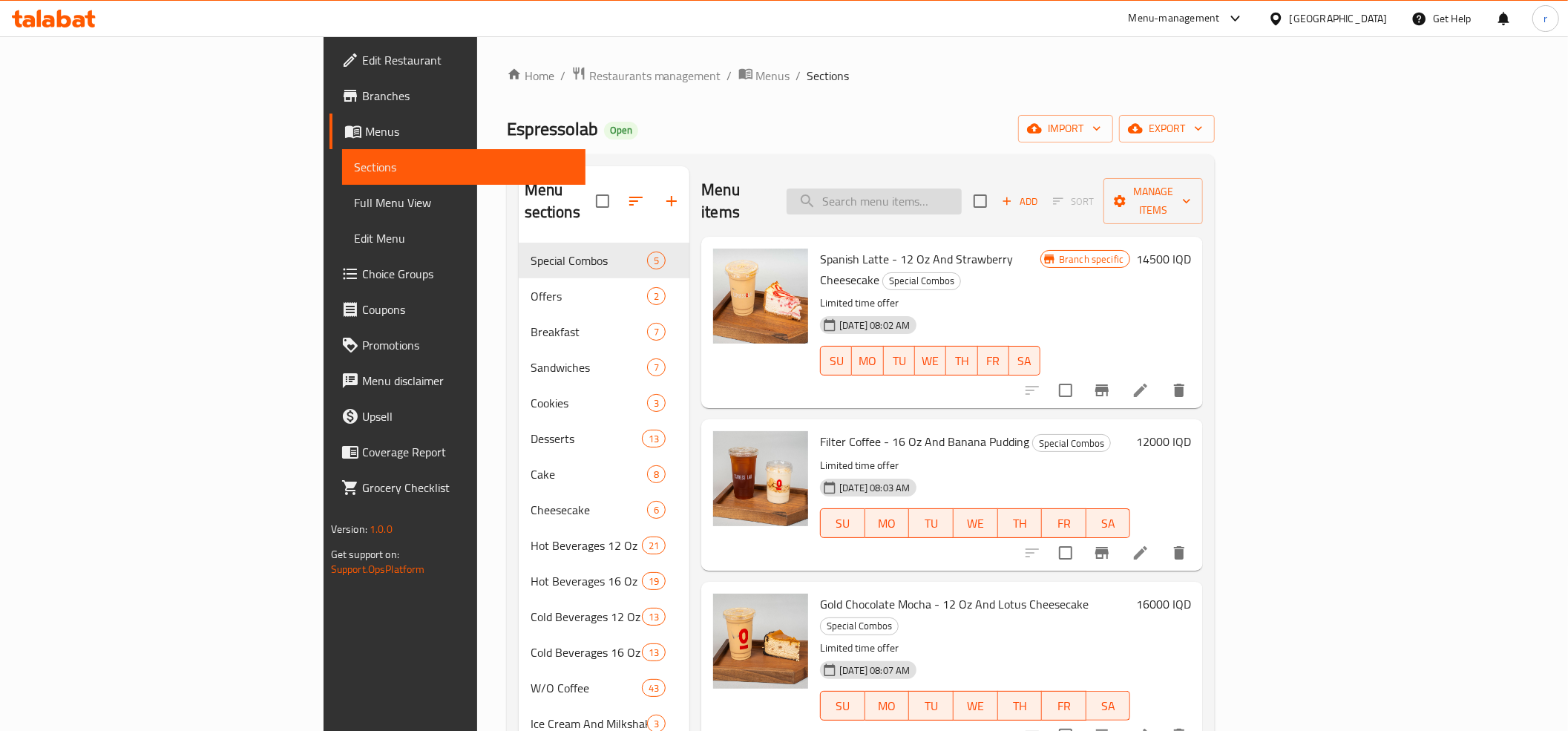
paste input "Cinnamon Roll Latte 12Oz"
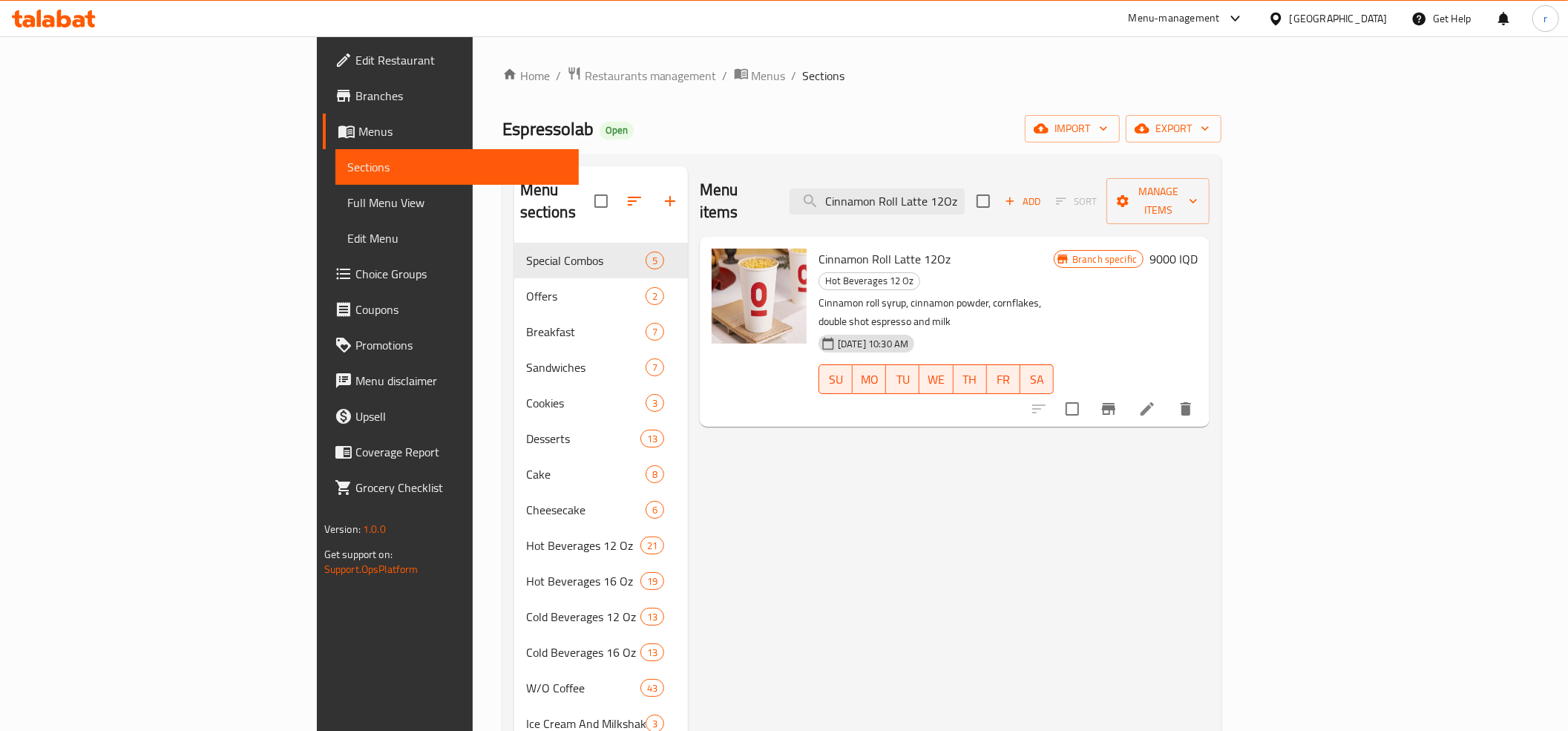
type input "Cinnamon Roll Latte 12Oz"
click at [335, 211] on link "Full Menu View" at bounding box center [456, 202] width 244 height 35
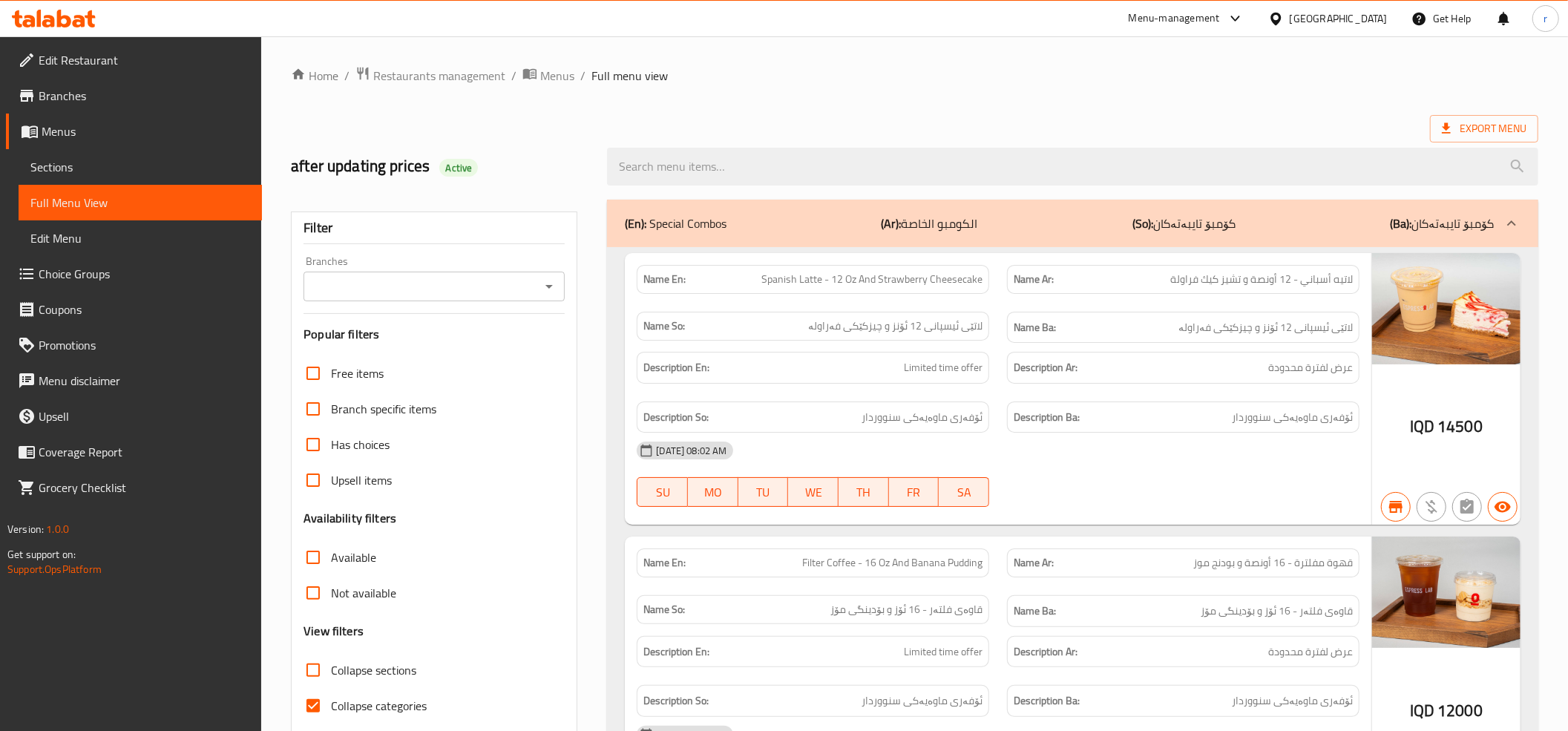
drag, startPoint x: 310, startPoint y: 711, endPoint x: 544, endPoint y: 300, distance: 472.9
click at [312, 711] on input "Collapse categories" at bounding box center [312, 705] width 35 height 35
checkbox input "false"
click at [312, 657] on input "Collapse sections" at bounding box center [312, 670] width 35 height 35
checkbox input "true"
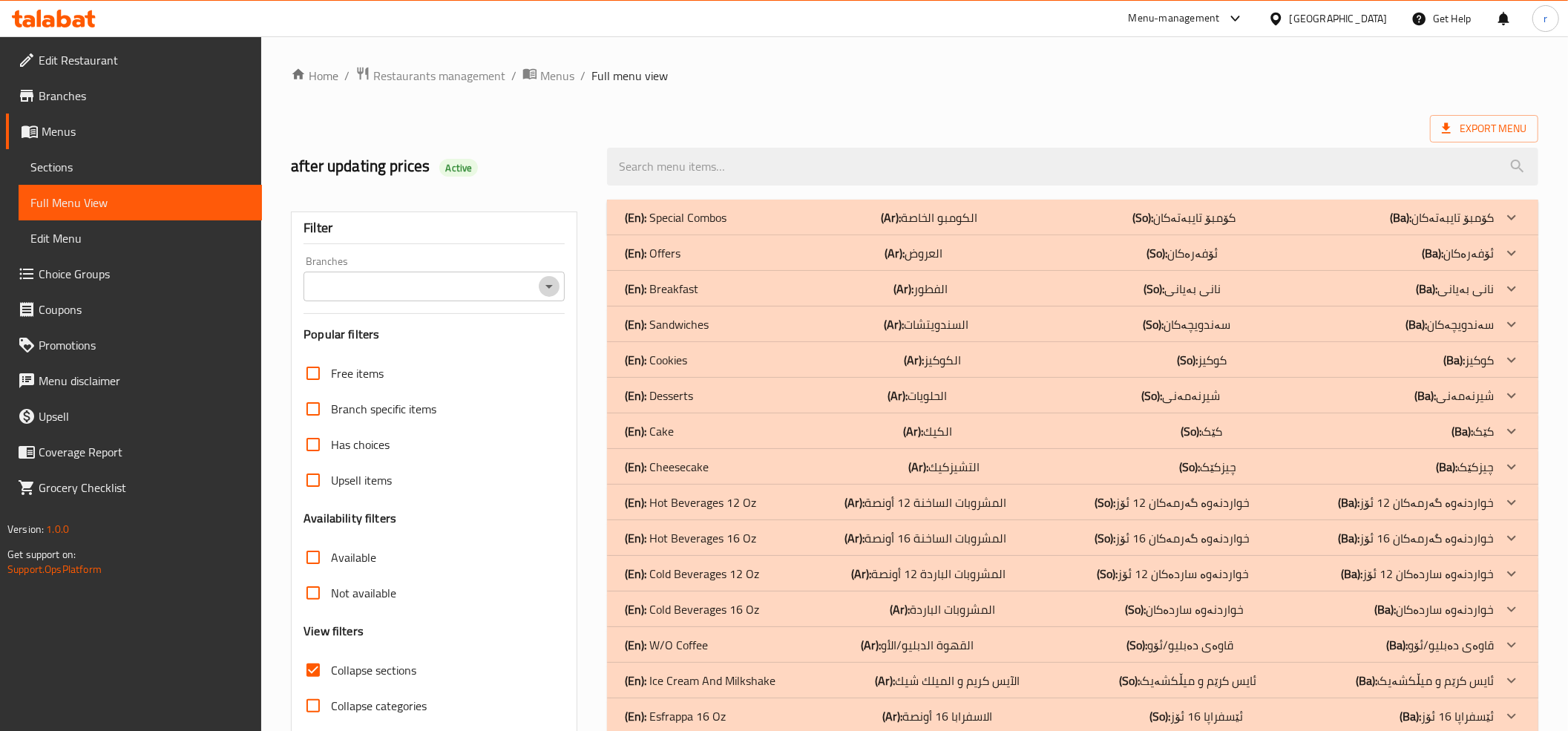
click at [555, 289] on icon "Open" at bounding box center [549, 287] width 18 height 18
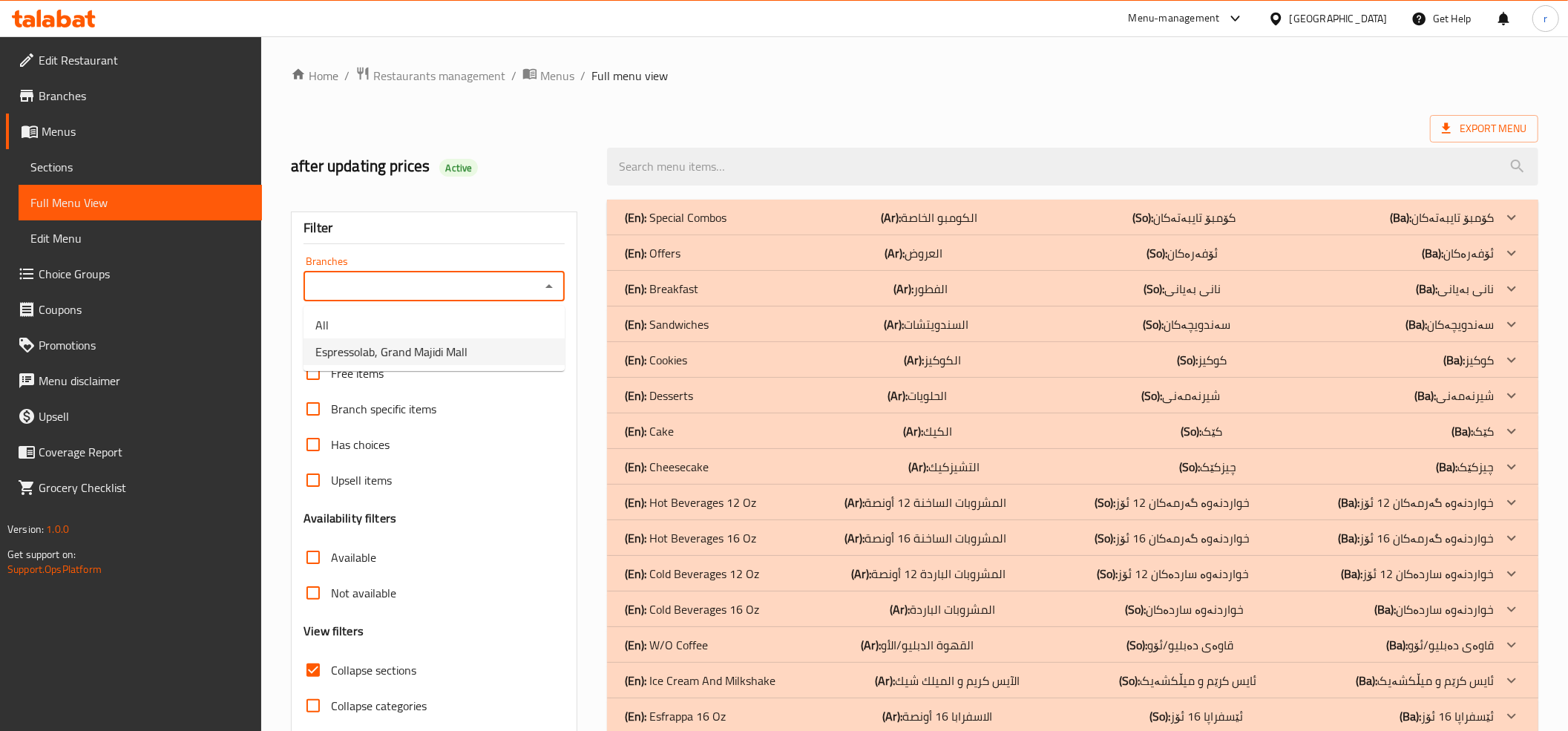
click at [536, 346] on li "Espressolab, Grand Majidi Mall" at bounding box center [434, 352] width 261 height 27
type input "Espressolab, Grand Majidi Mall"
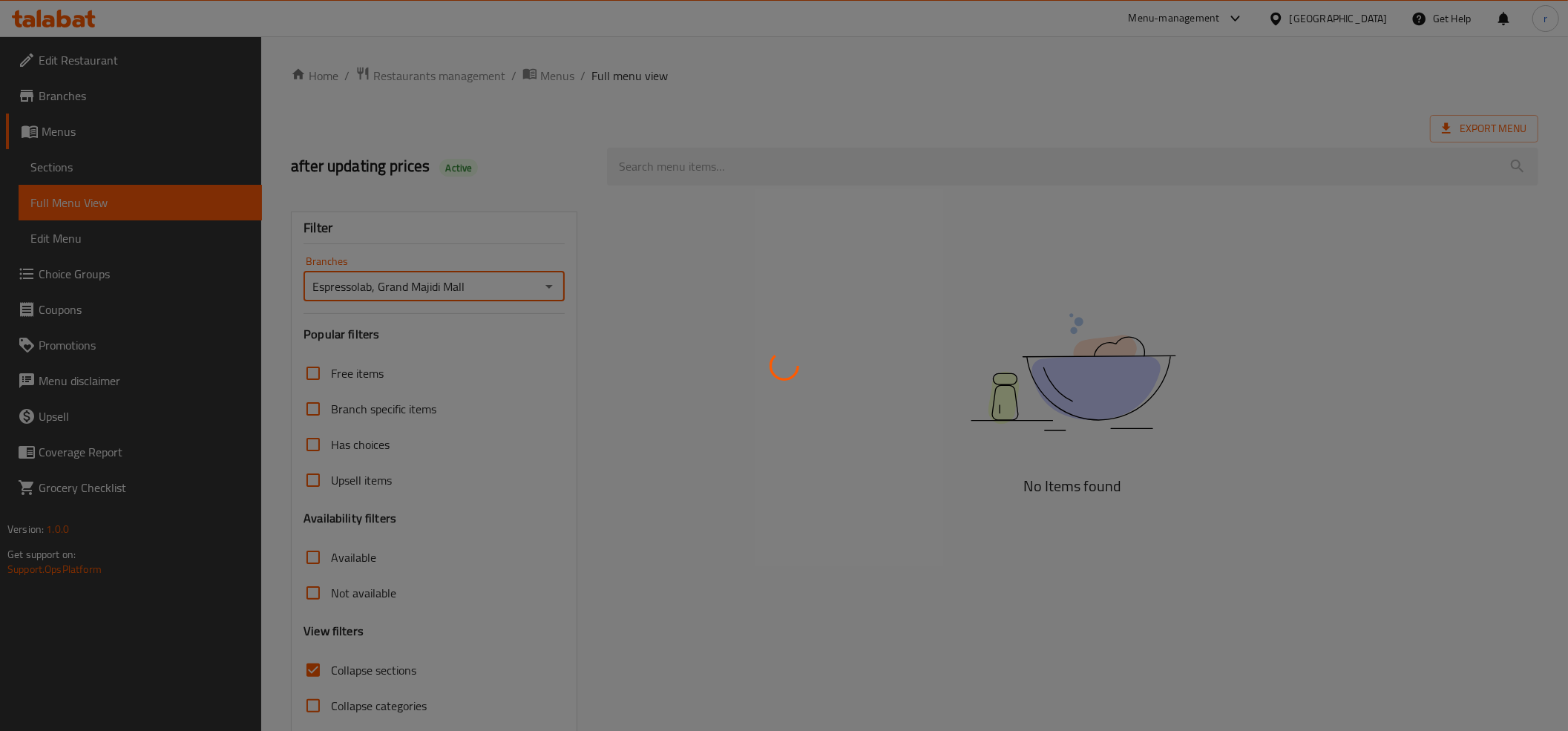
click at [801, 168] on div at bounding box center [784, 365] width 1568 height 731
click at [677, 178] on div at bounding box center [784, 365] width 1568 height 731
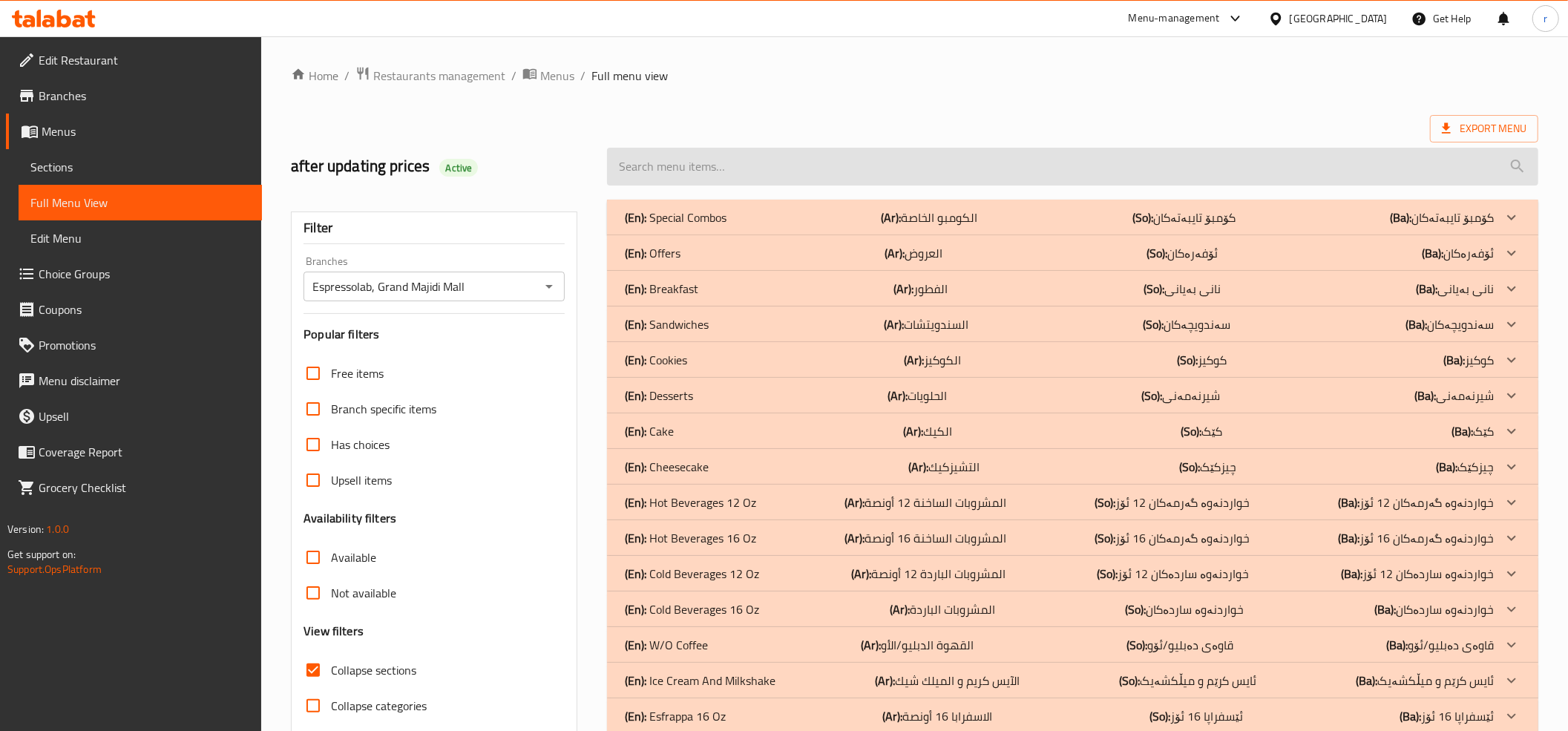
click at [674, 159] on input "search" at bounding box center [1072, 167] width 931 height 38
paste input "Cinnamon Roll Latte 12Oz"
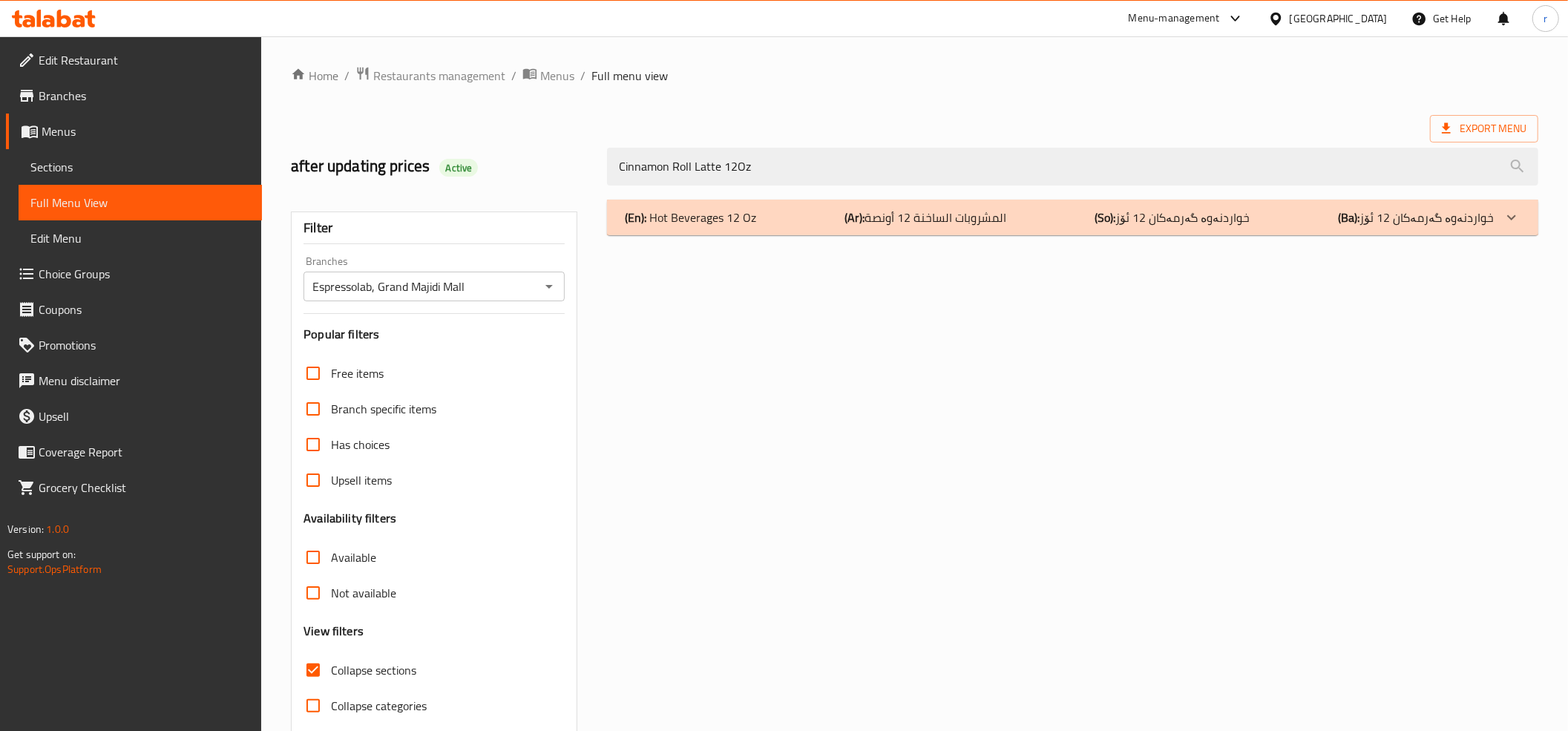
type input "Cinnamon Roll Latte 12Oz"
click at [788, 226] on div "(En): Hot Beverages 12 Oz (Ar): المشروبات الساخنة 12 أونصة (So): خواردنەوە گەرم…" at bounding box center [1059, 217] width 869 height 18
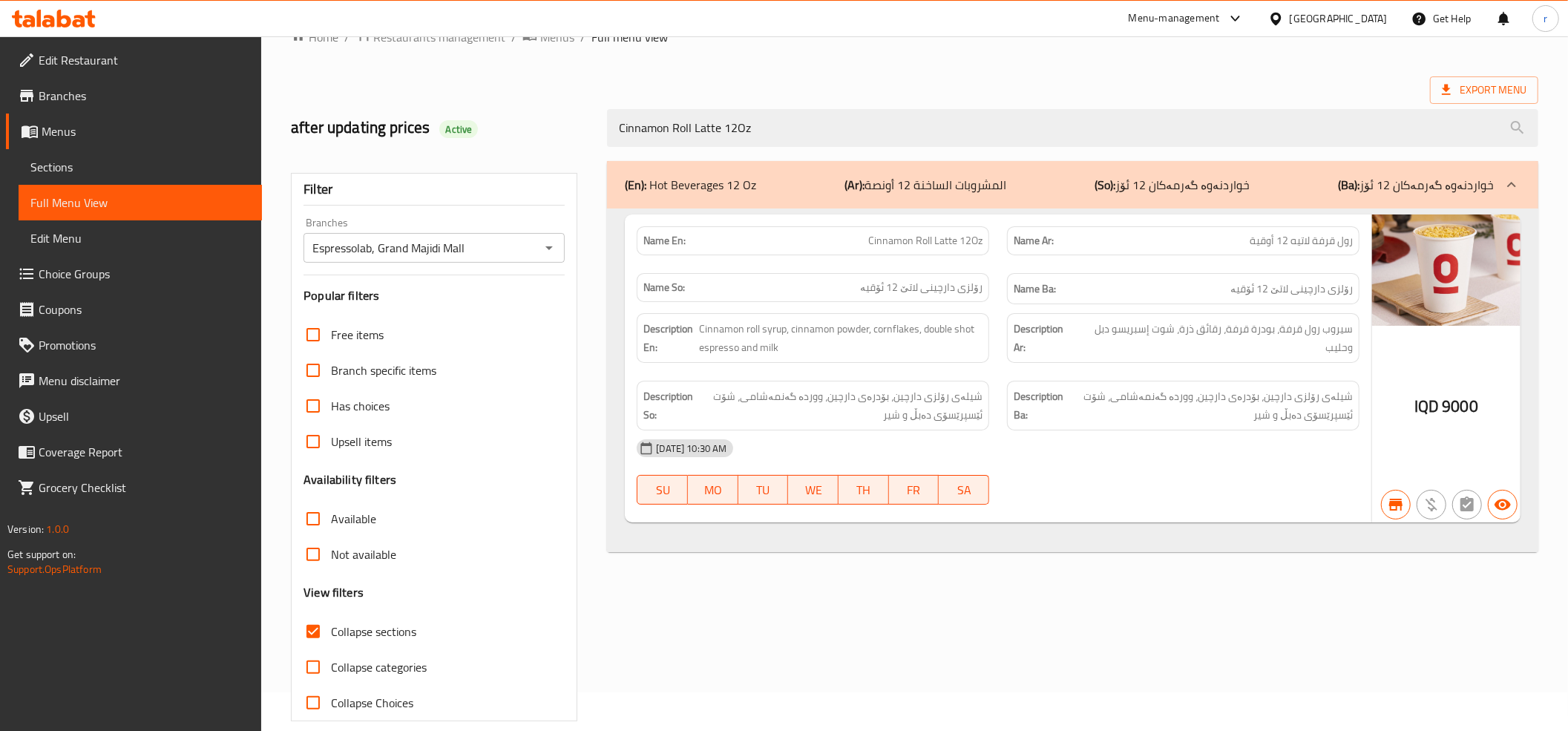
scroll to position [60, 0]
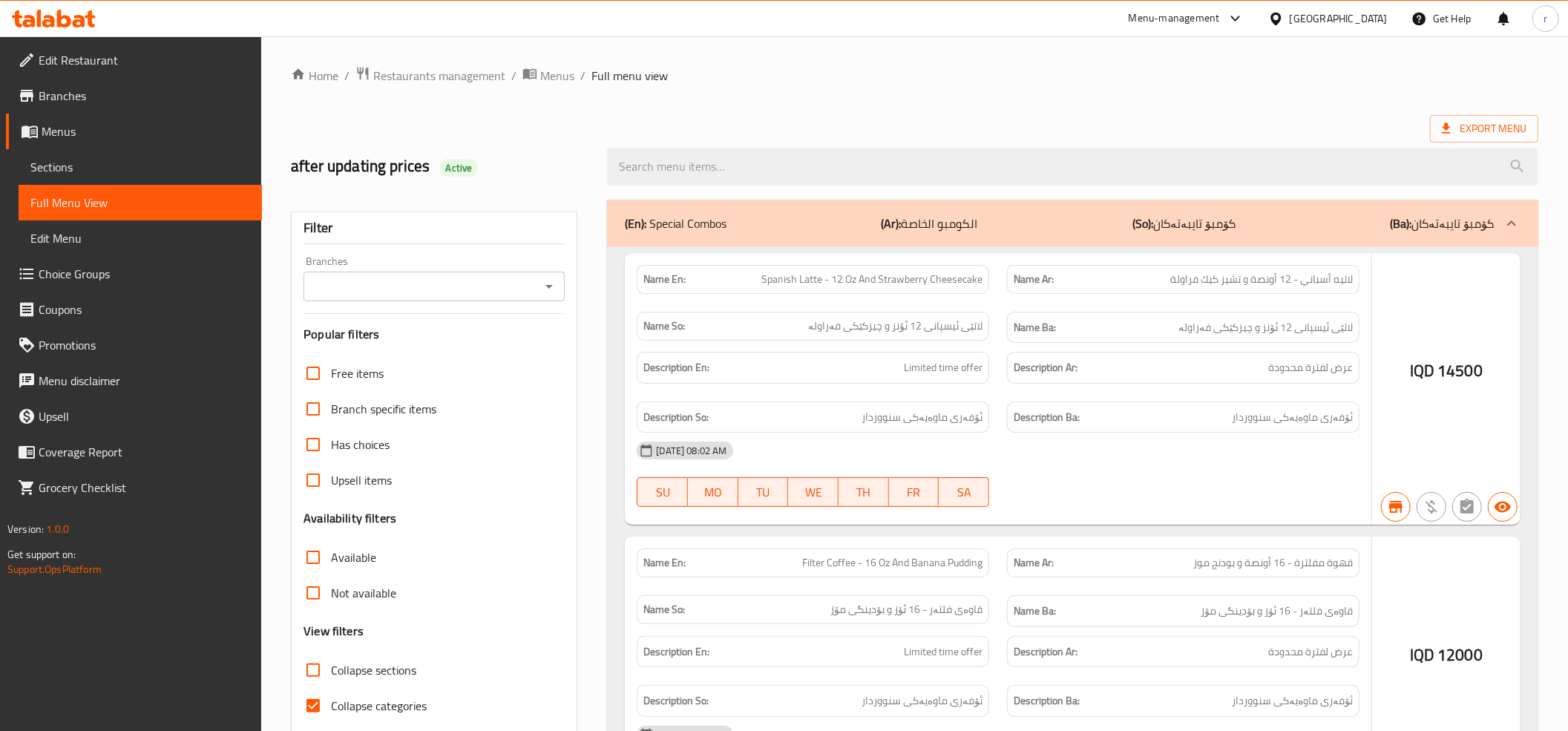
click at [311, 704] on div at bounding box center [784, 365] width 1568 height 731
click at [316, 672] on div at bounding box center [784, 365] width 1568 height 731
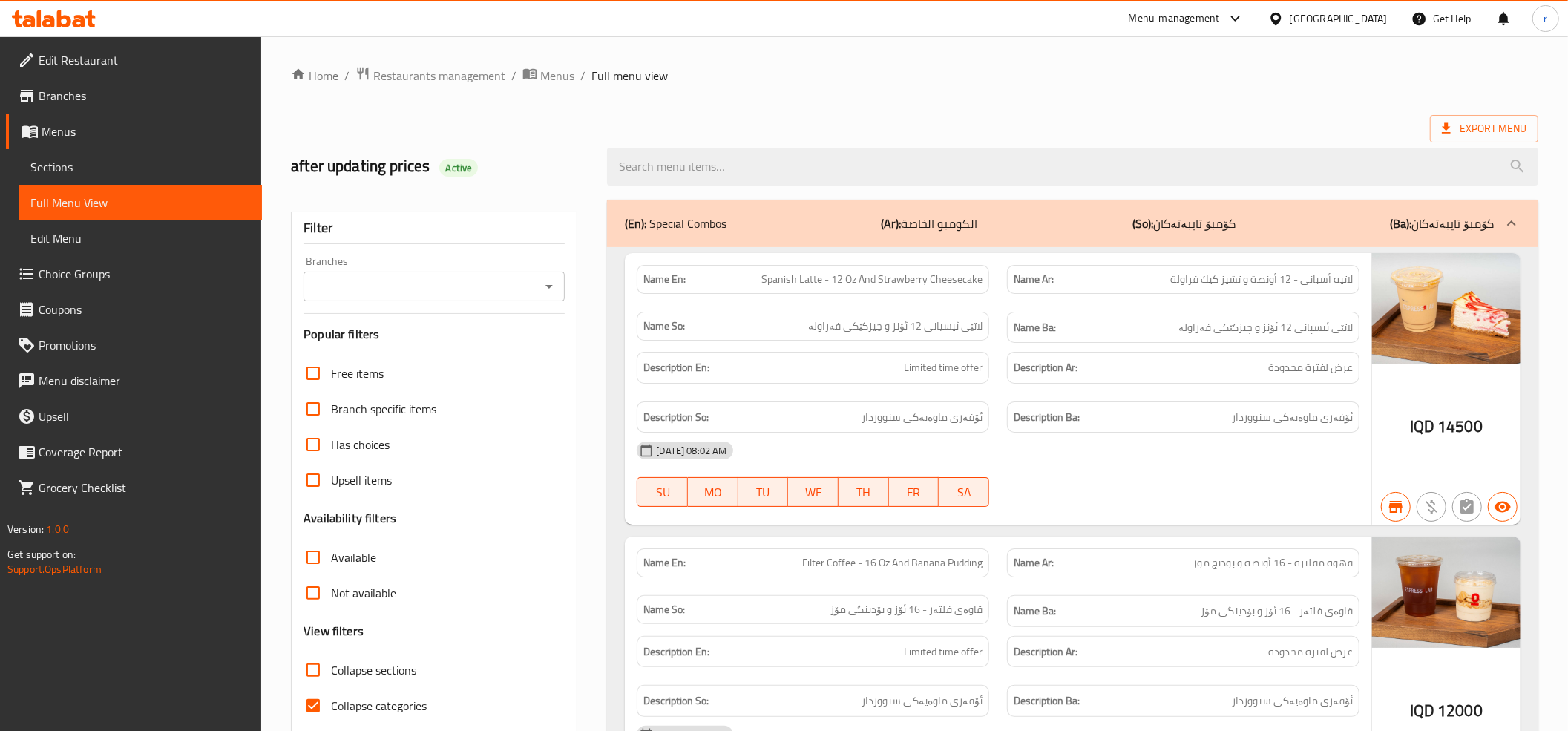
click at [559, 278] on div "Branches" at bounding box center [434, 286] width 261 height 30
click at [550, 286] on icon "Open" at bounding box center [549, 287] width 18 height 18
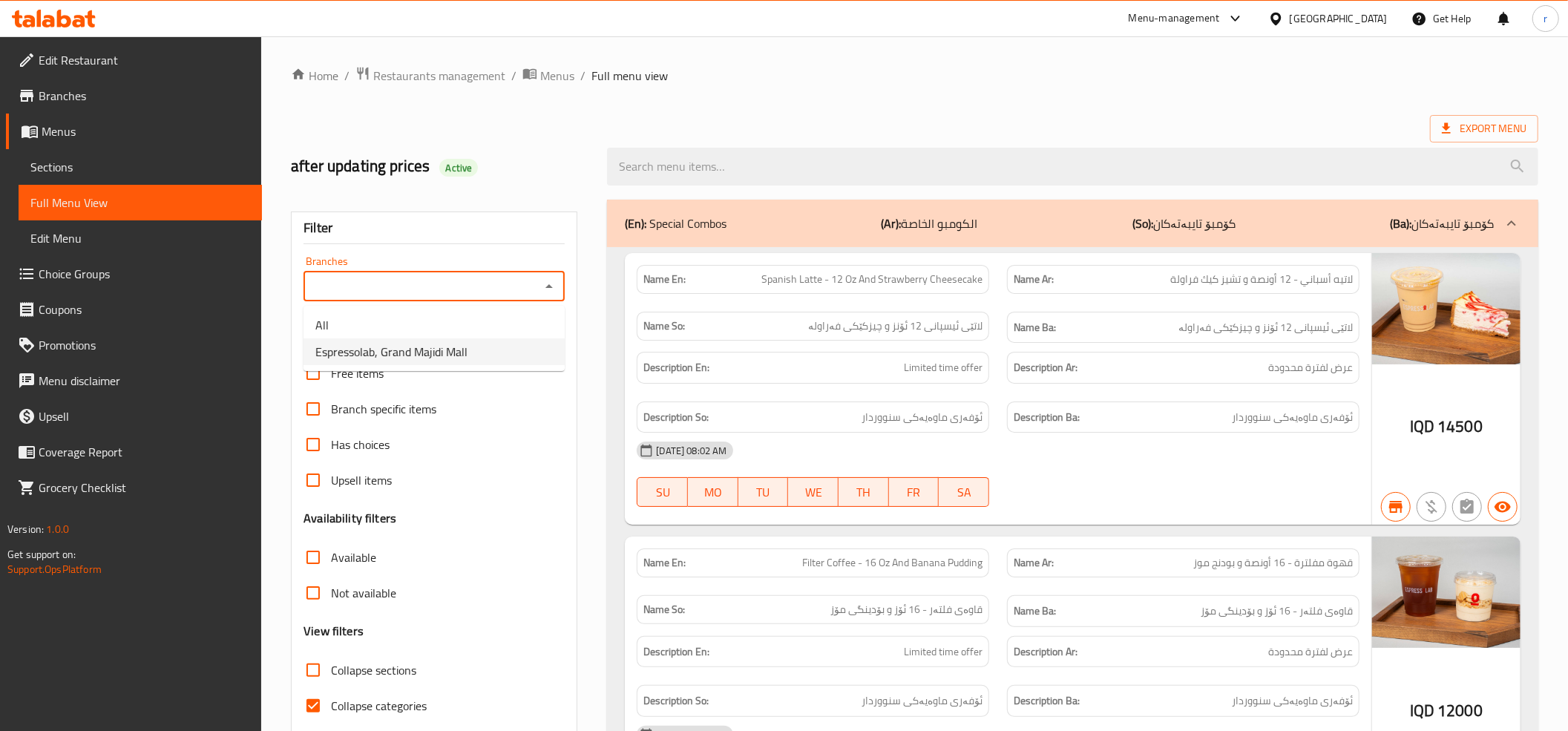
click at [527, 365] on ul "All Espressolab, Grand Majidi Mall" at bounding box center [434, 338] width 261 height 65
click at [522, 360] on li "Espressolab, Grand Majidi Mall" at bounding box center [434, 352] width 261 height 27
type input "Espressolab, Grand Majidi Mall"
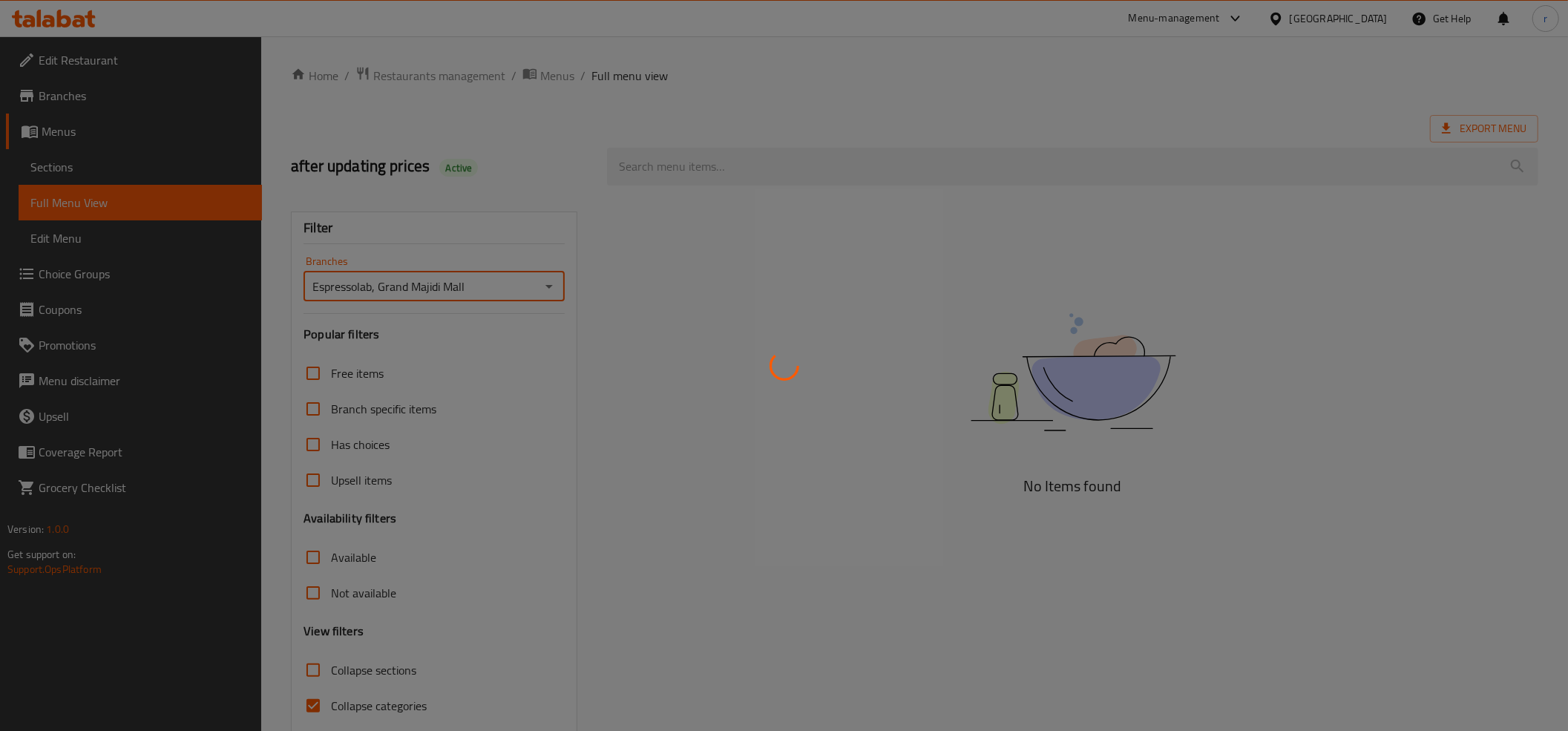
click at [310, 705] on div at bounding box center [784, 365] width 1568 height 731
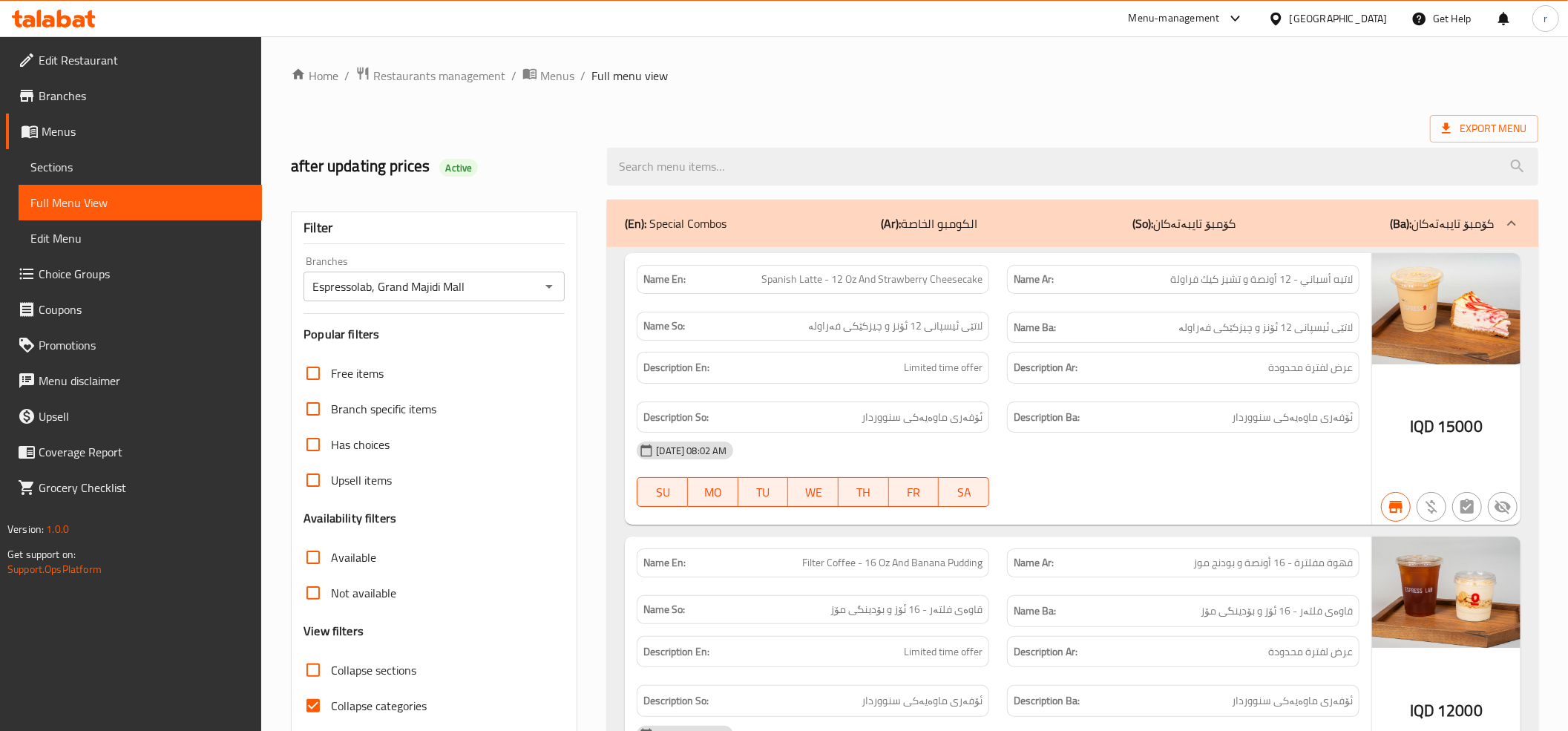
click at [315, 674] on input "Collapse sections" at bounding box center [312, 670] width 35 height 35
checkbox input "true"
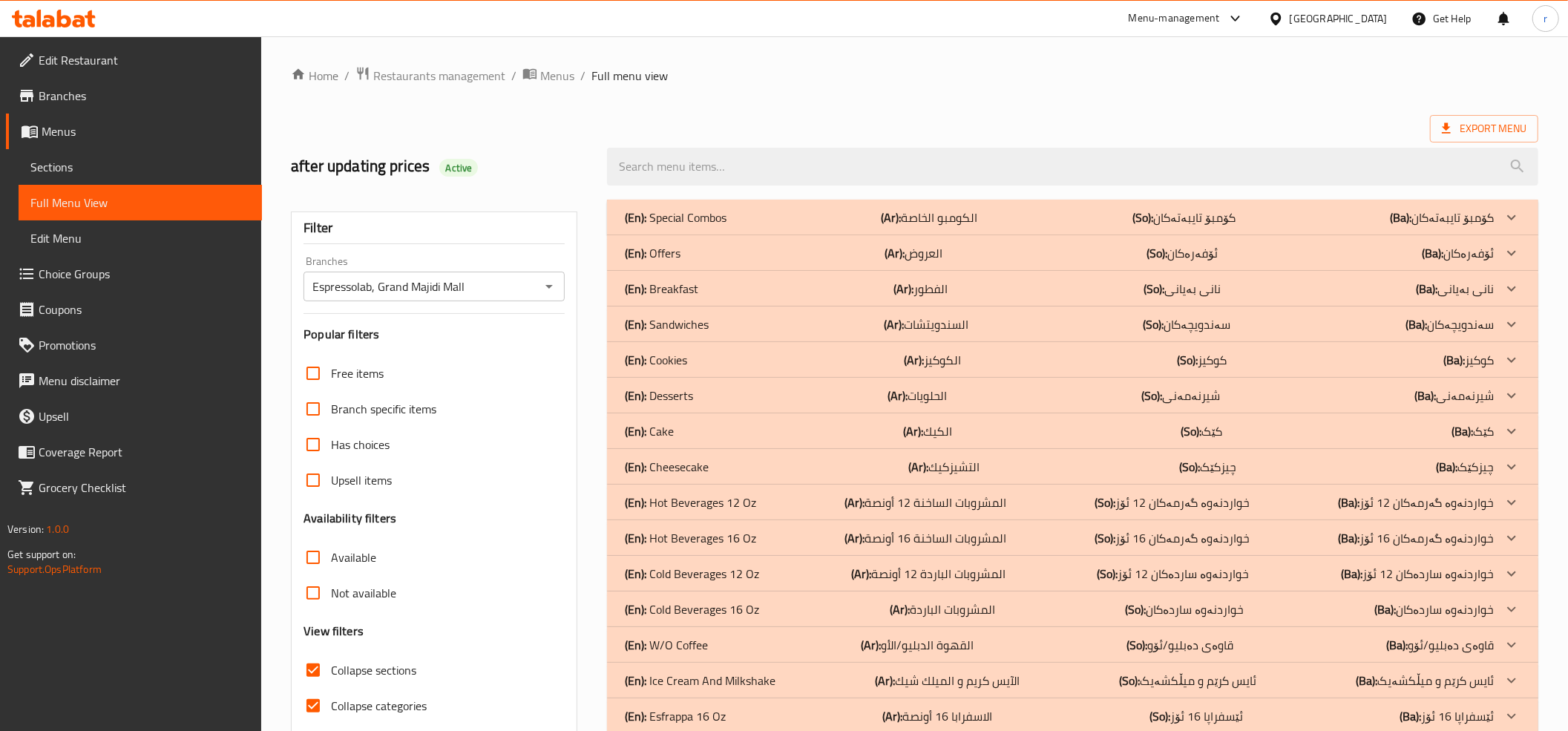
click at [308, 714] on input "Collapse categories" at bounding box center [312, 705] width 35 height 35
checkbox input "false"
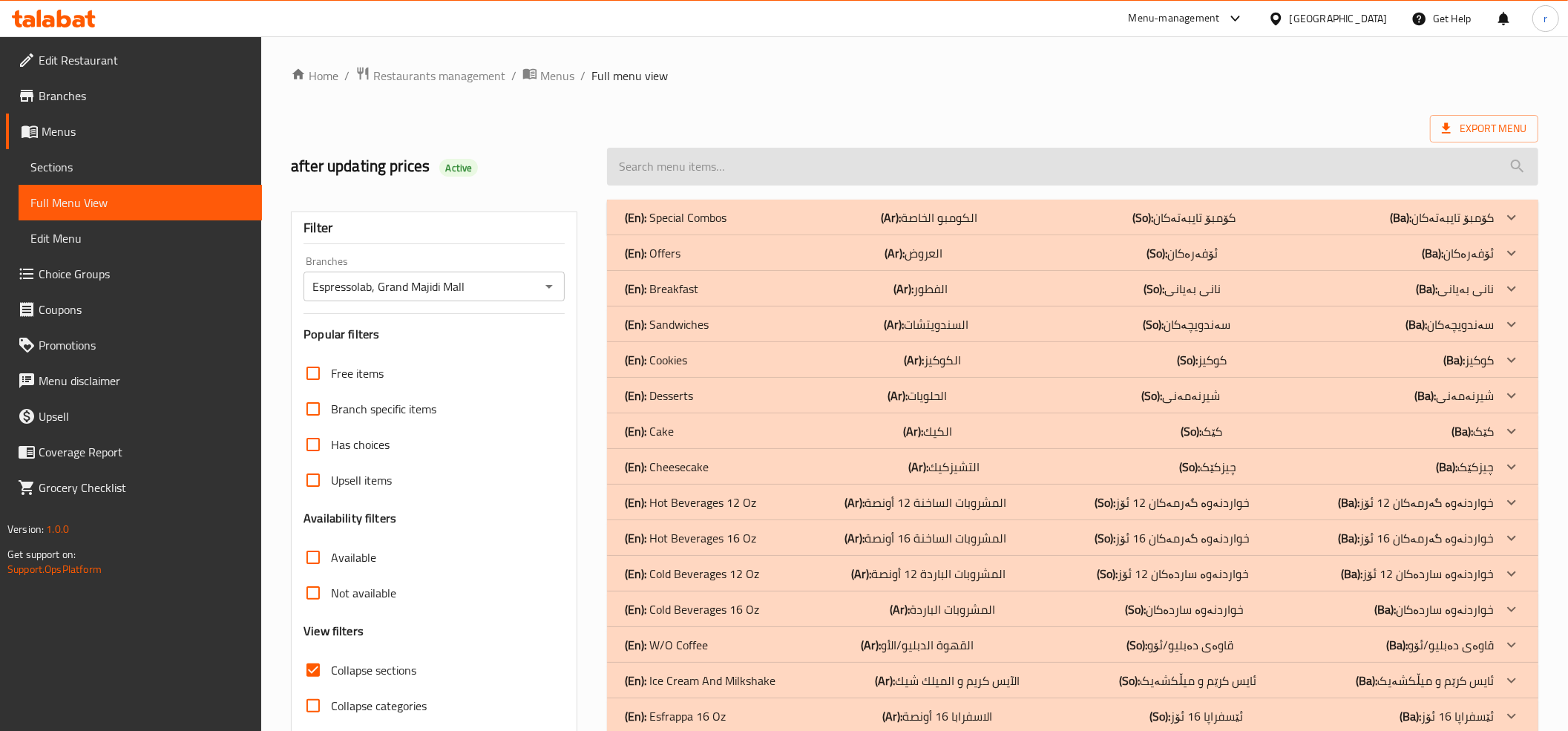
click at [784, 164] on input "search" at bounding box center [1072, 167] width 931 height 38
paste input "Cinnamon Roll with latte"
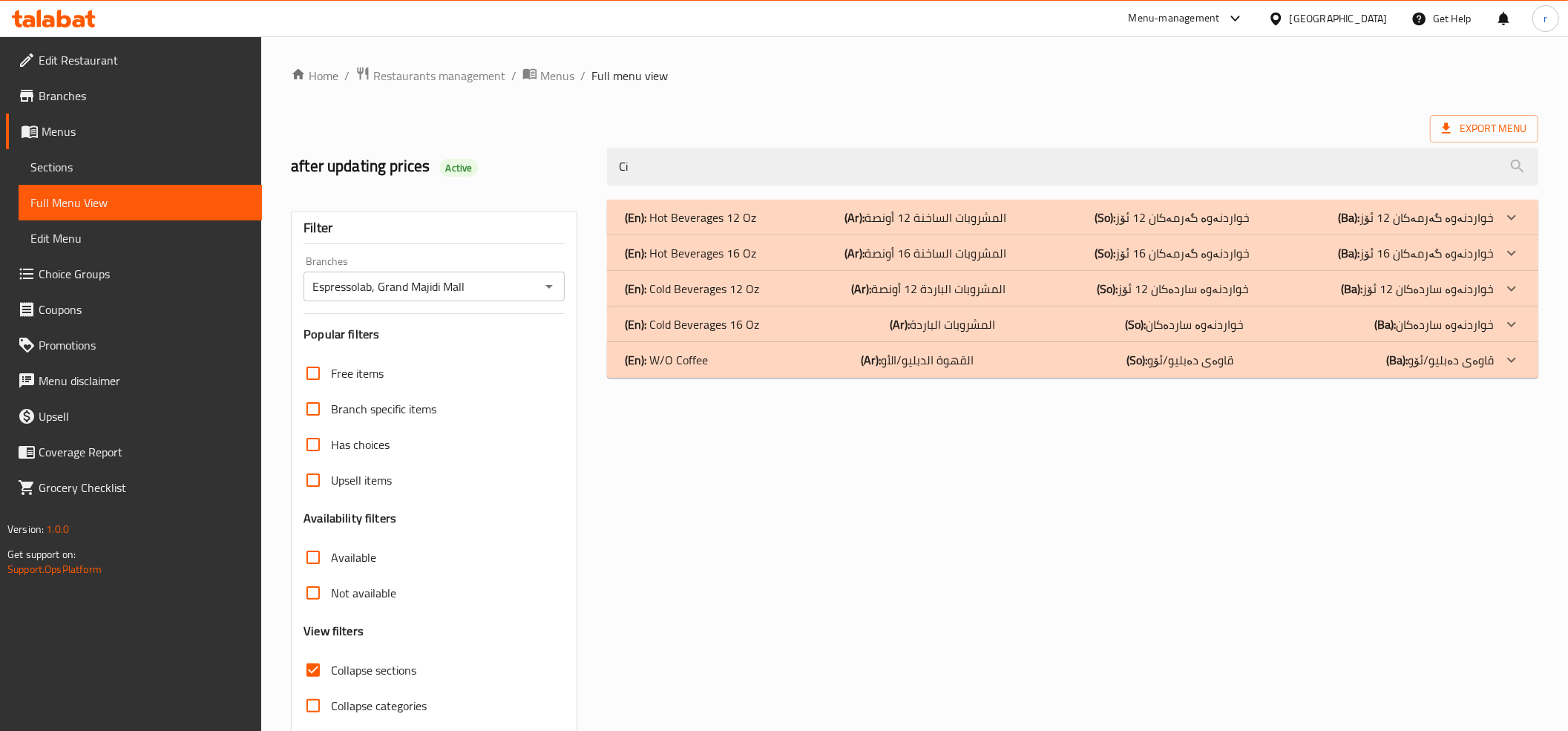
type input "C"
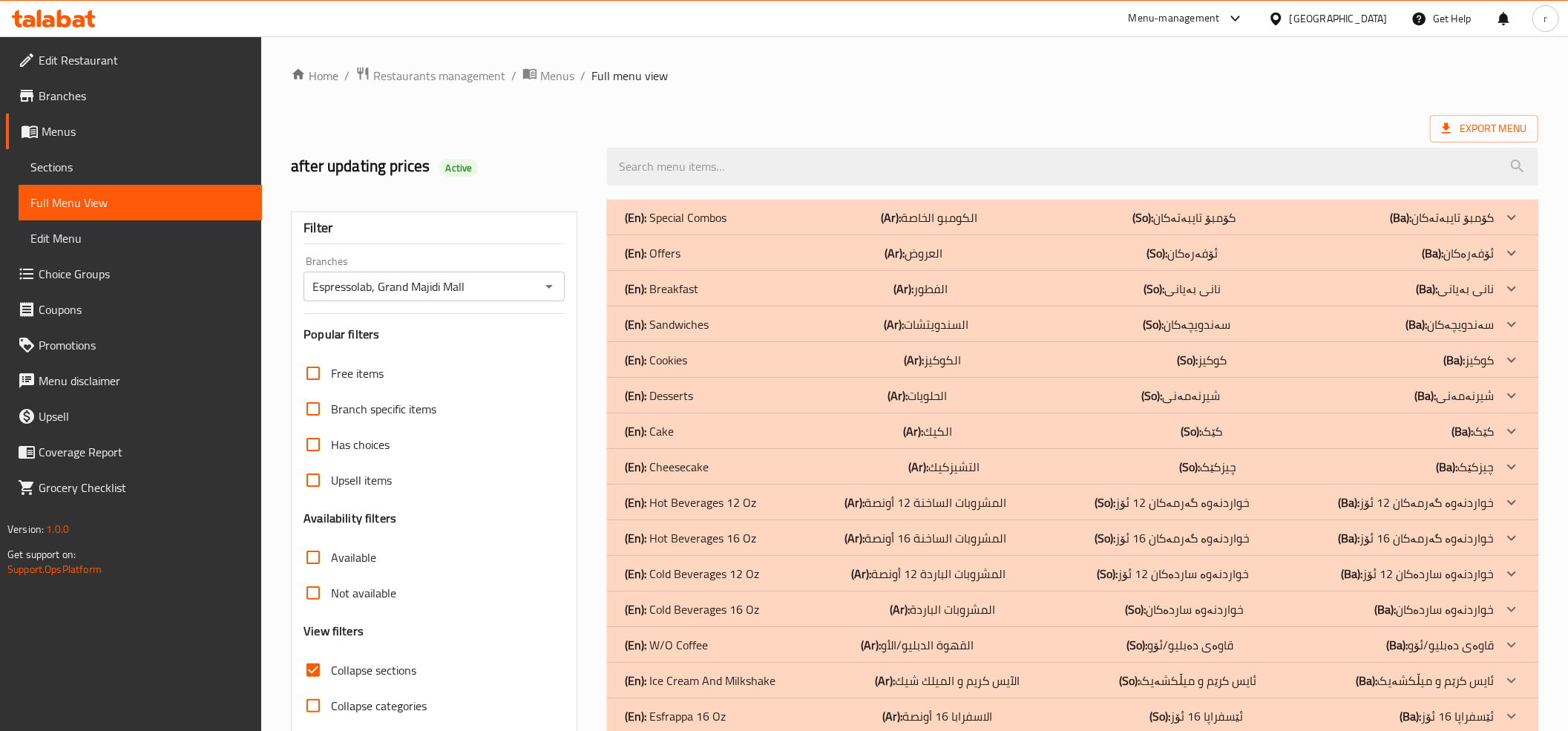
paste input "Cinnamon Roll Latte 12Oz"
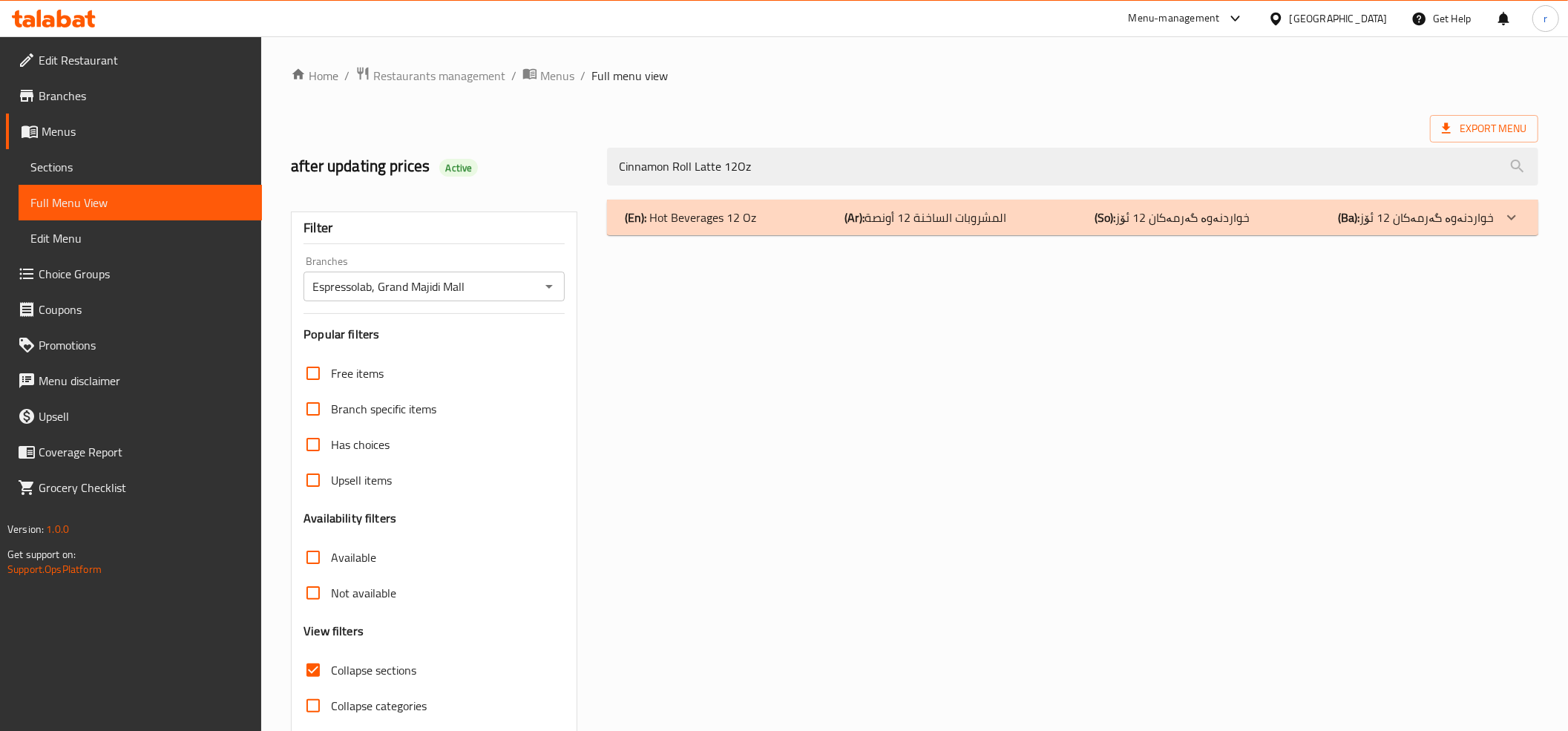
type input "Cinnamon Roll Latte 12Oz"
click at [853, 218] on b "(Ar):" at bounding box center [854, 217] width 20 height 22
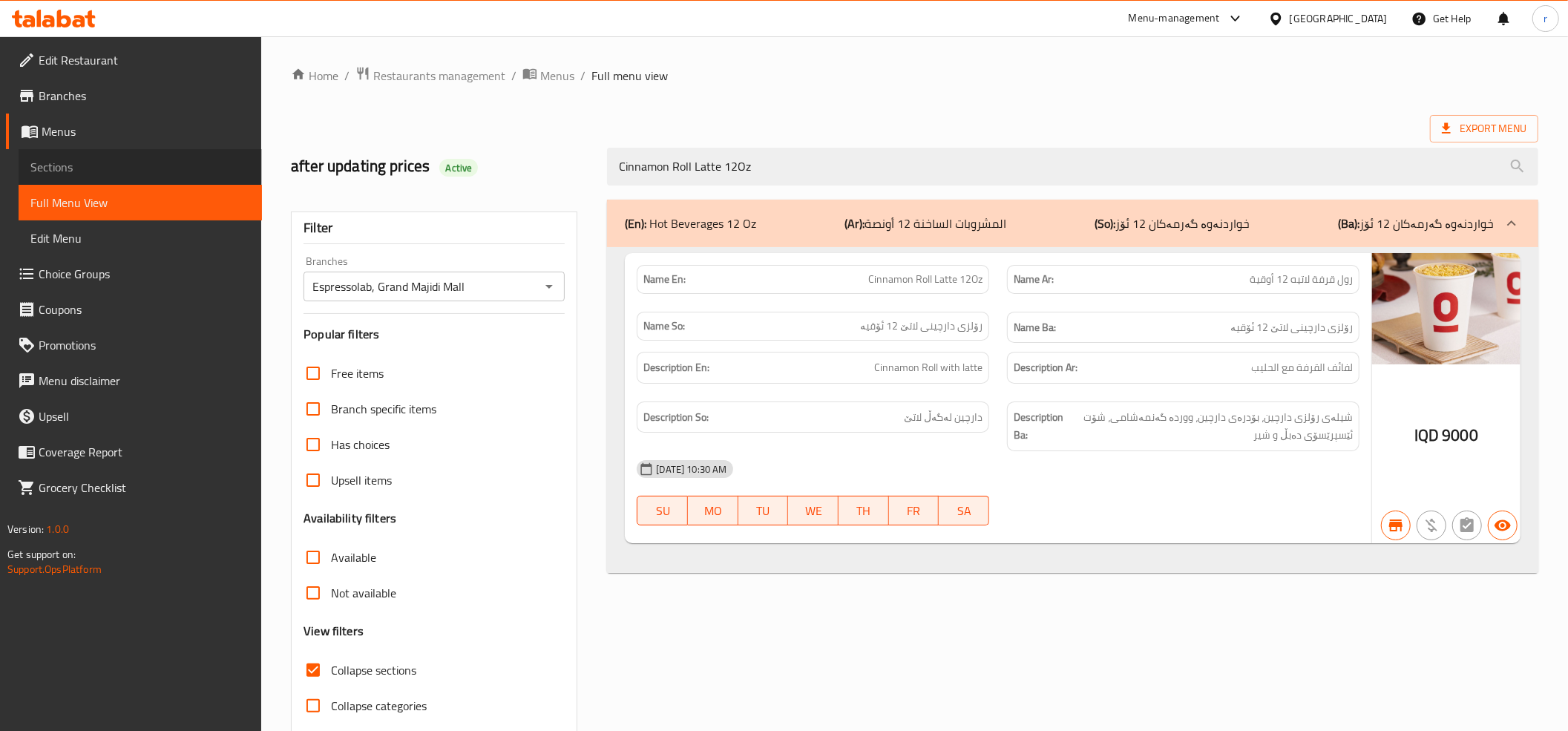
click at [164, 156] on link "Sections" at bounding box center [139, 166] width 244 height 35
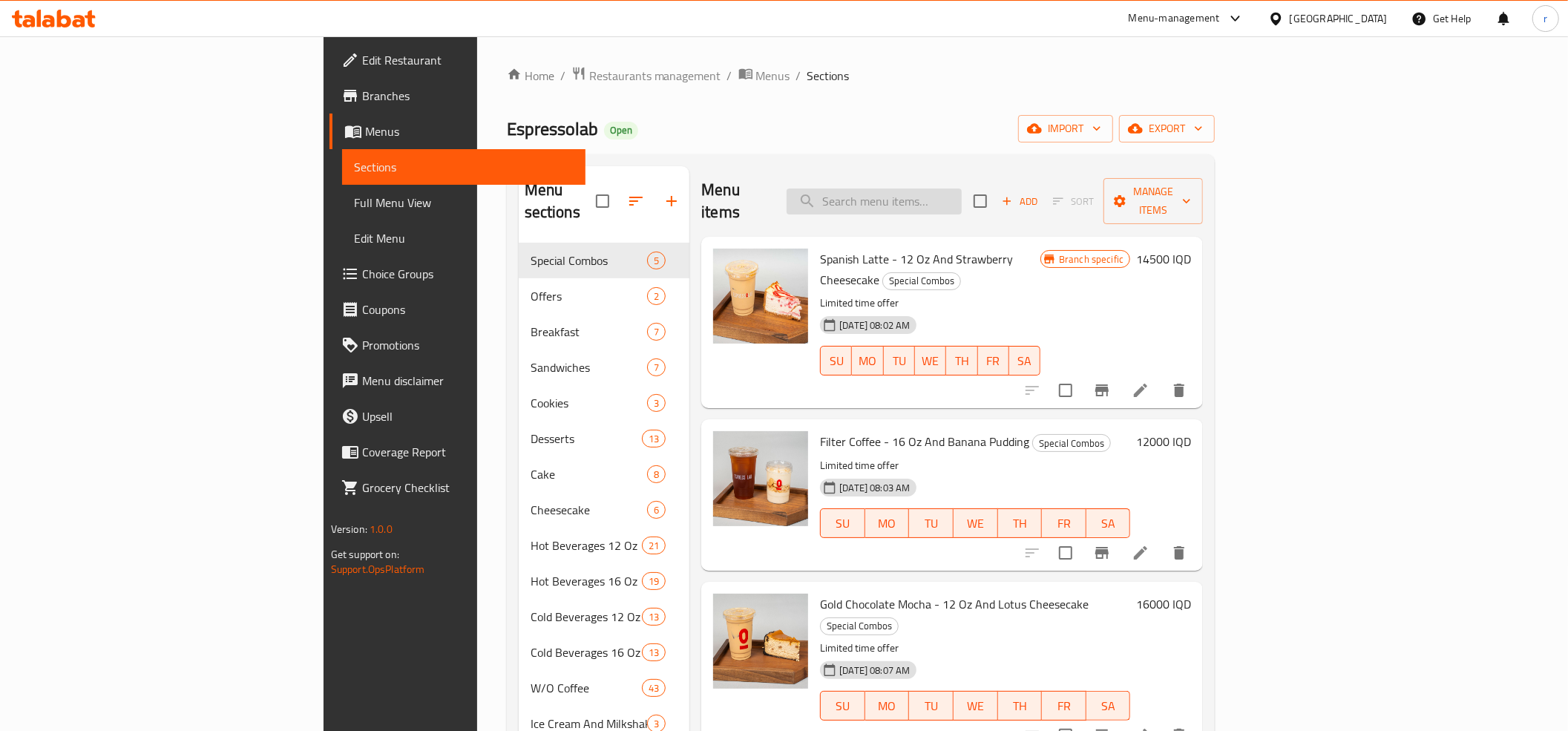
click at [926, 195] on input "search" at bounding box center [874, 201] width 175 height 26
paste input "Cinnamon Roll Latte 12Oz"
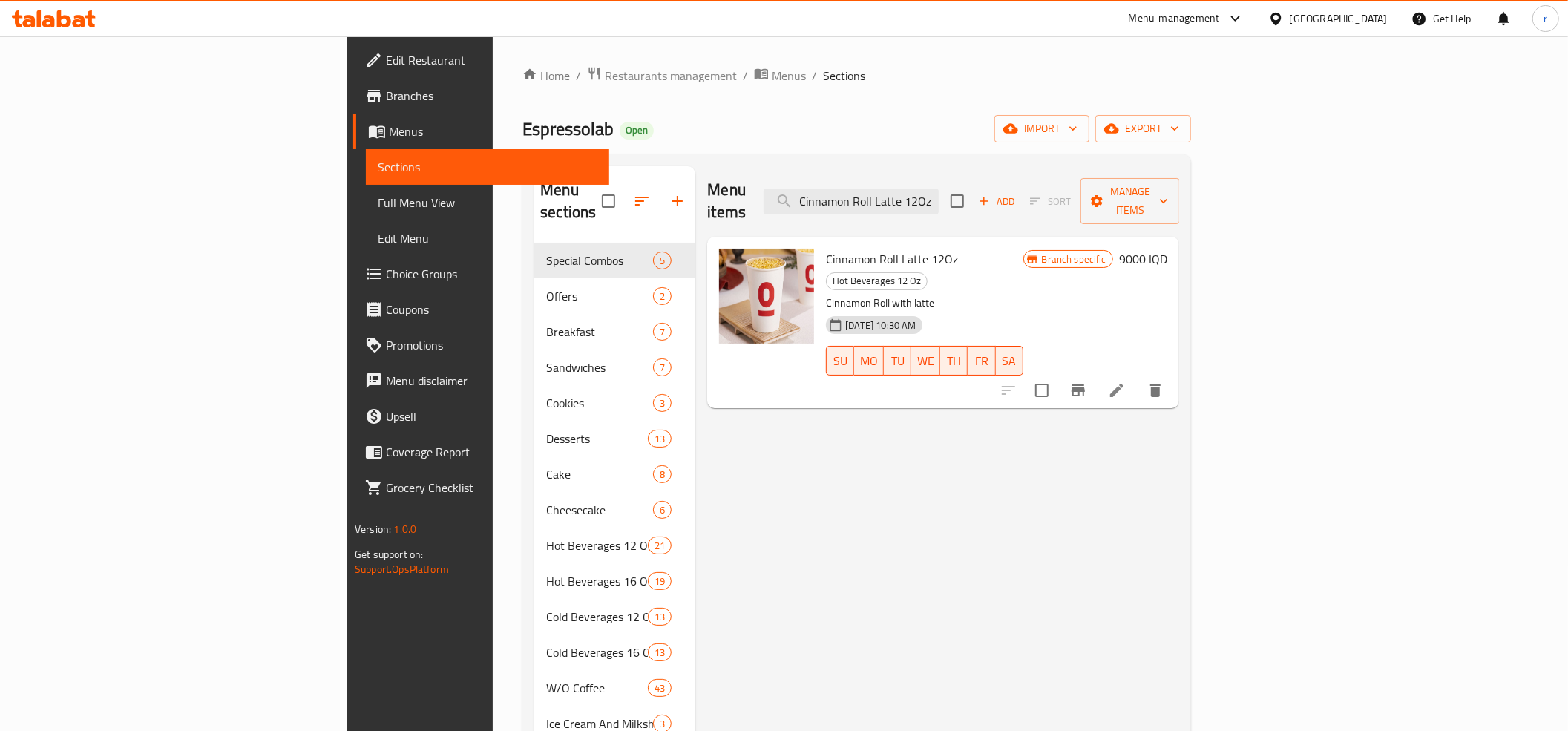
type input "Cinnamon Roll Latte 12Oz"
click at [1137, 377] on li at bounding box center [1117, 391] width 42 height 27
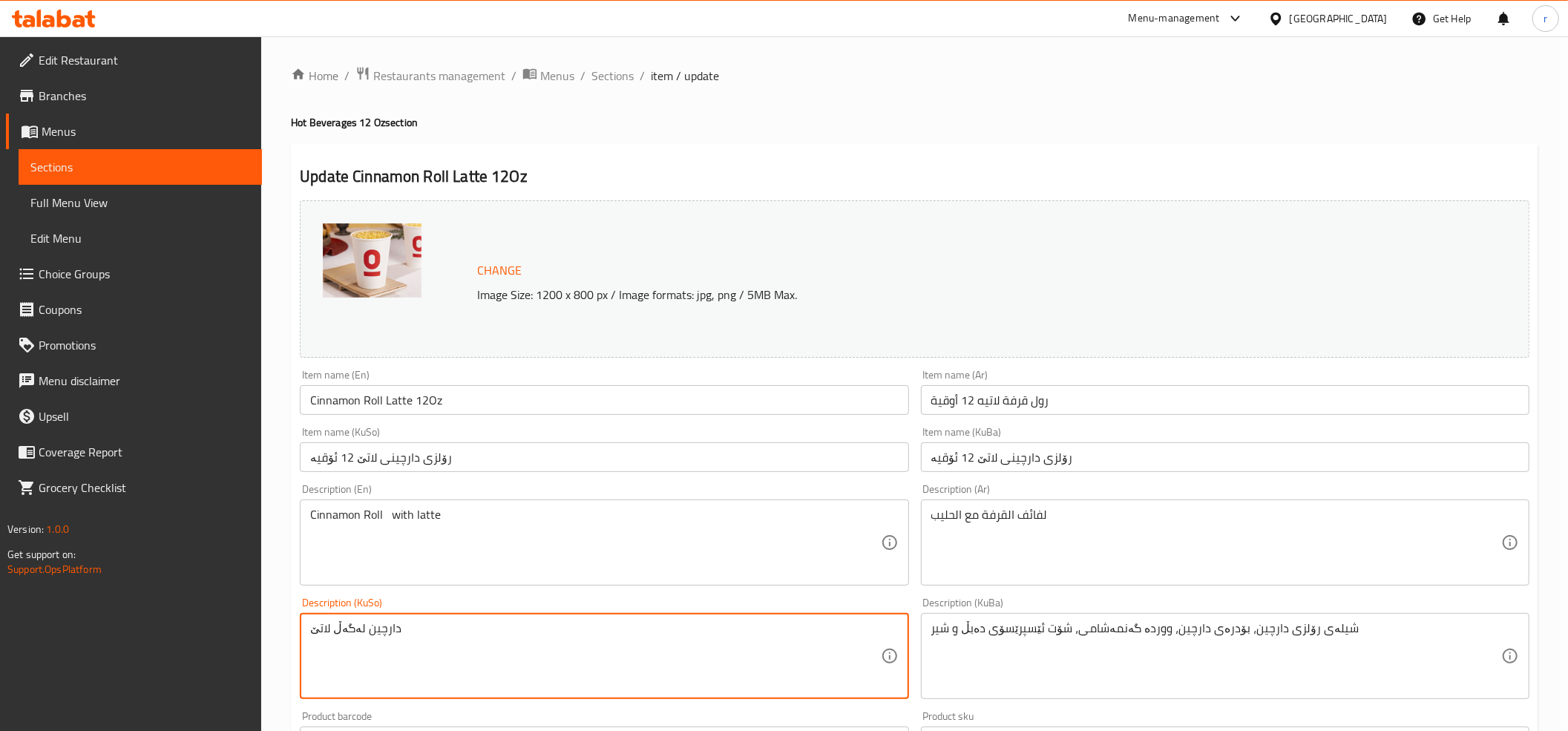
click at [343, 640] on textarea "دارچین لەگەڵ لاتێ" at bounding box center [595, 656] width 570 height 71
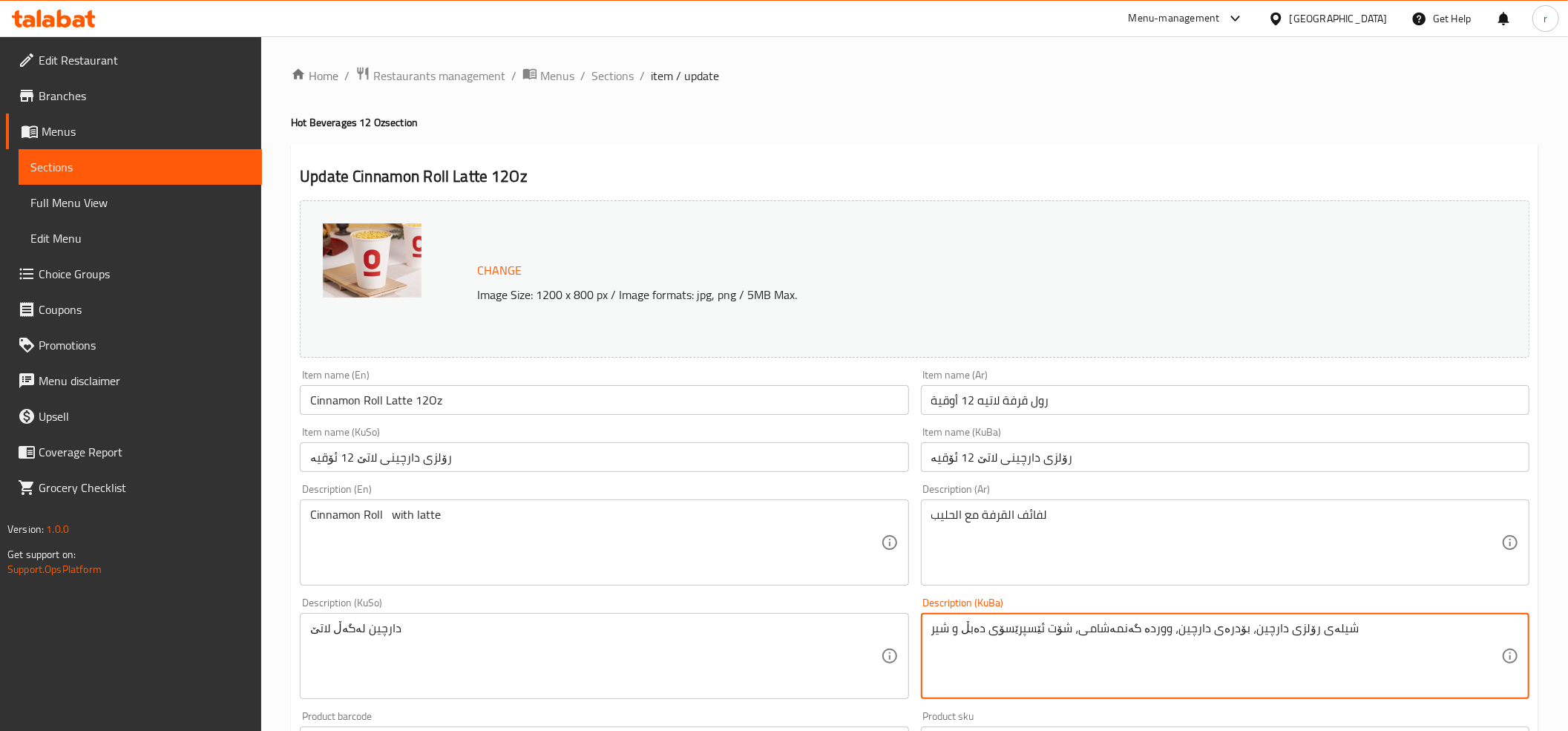
click at [1019, 625] on textarea "شیلەی رۆلزی دارچین، بۆدرەی دارچین، ووردە گەنمەشامی، شۆت ئێسپرێسۆی دەبڵ و شیر" at bounding box center [1216, 656] width 570 height 71
paste textarea "ارچین لەگەڵ لاتێ"
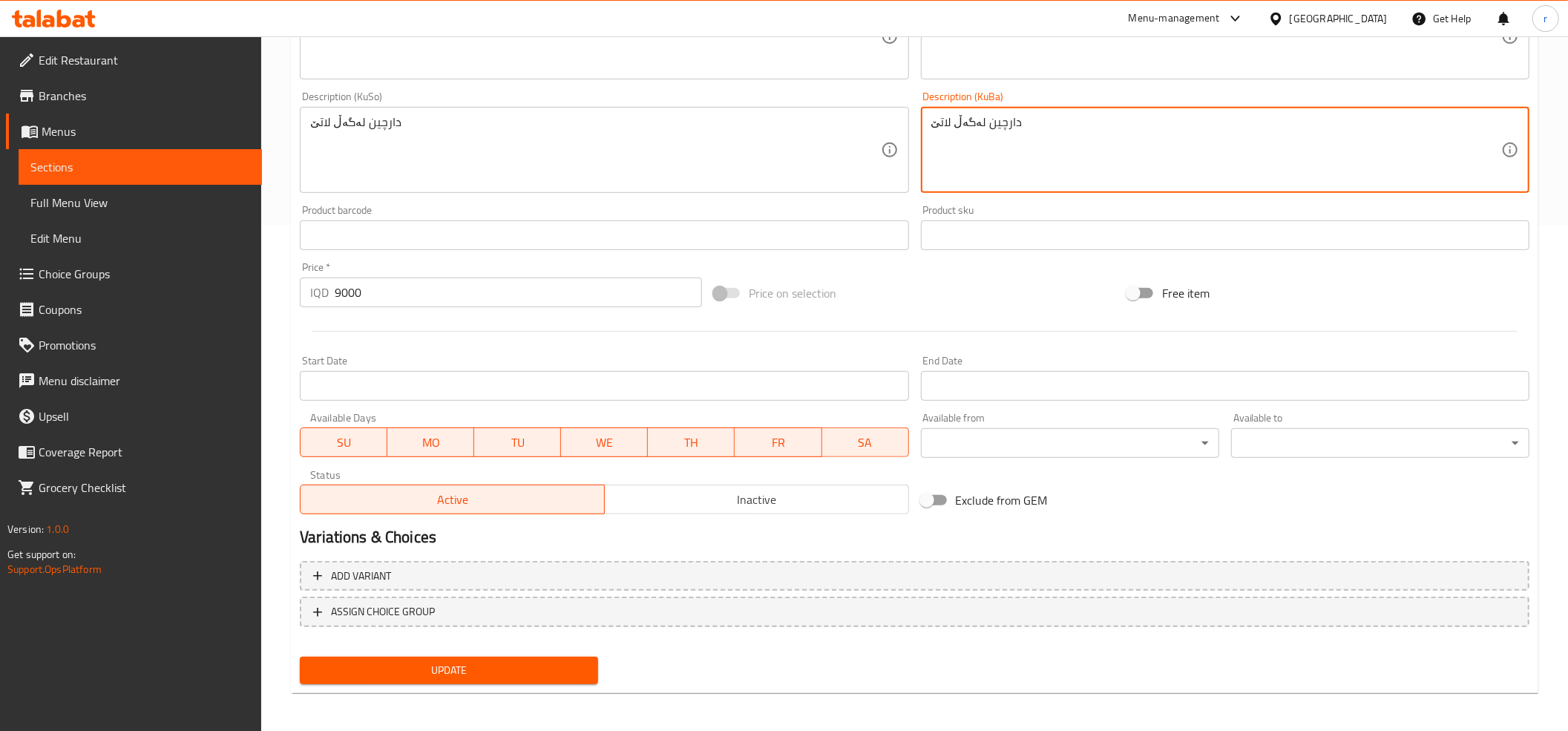
scroll to position [508, 0]
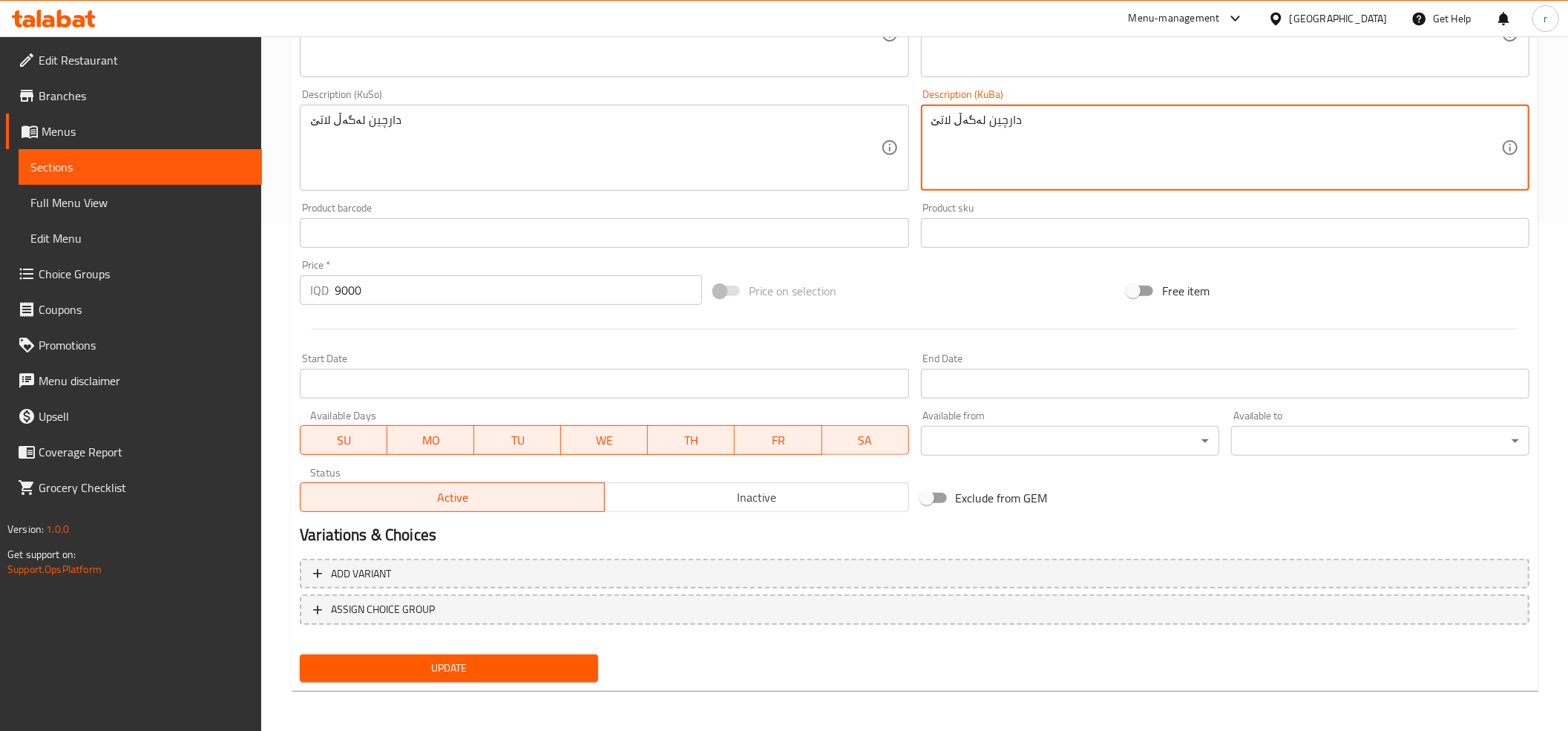
type textarea "دارچین لەگەڵ لاتێ"
click at [449, 671] on span "Update" at bounding box center [448, 668] width 274 height 18
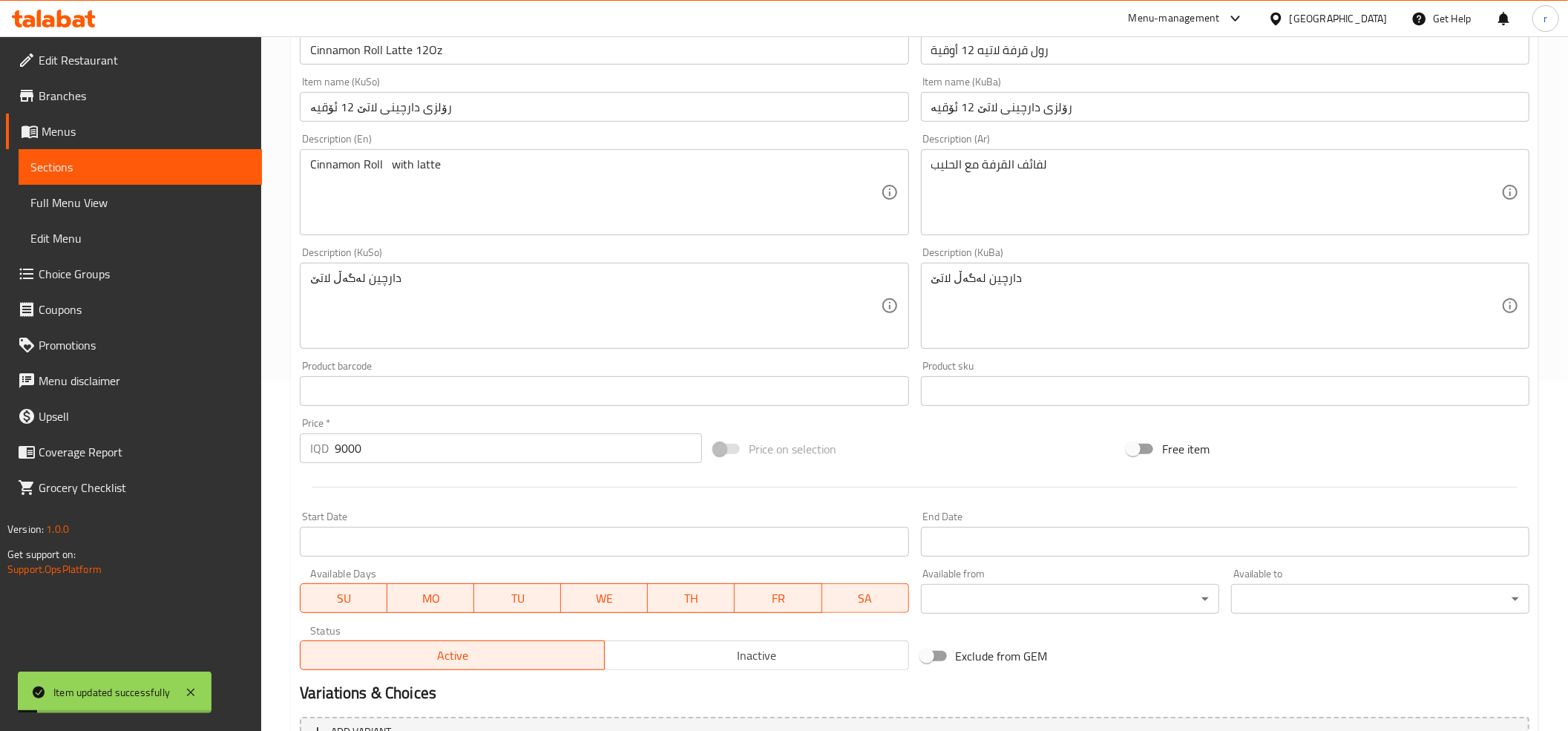
scroll to position [179, 0]
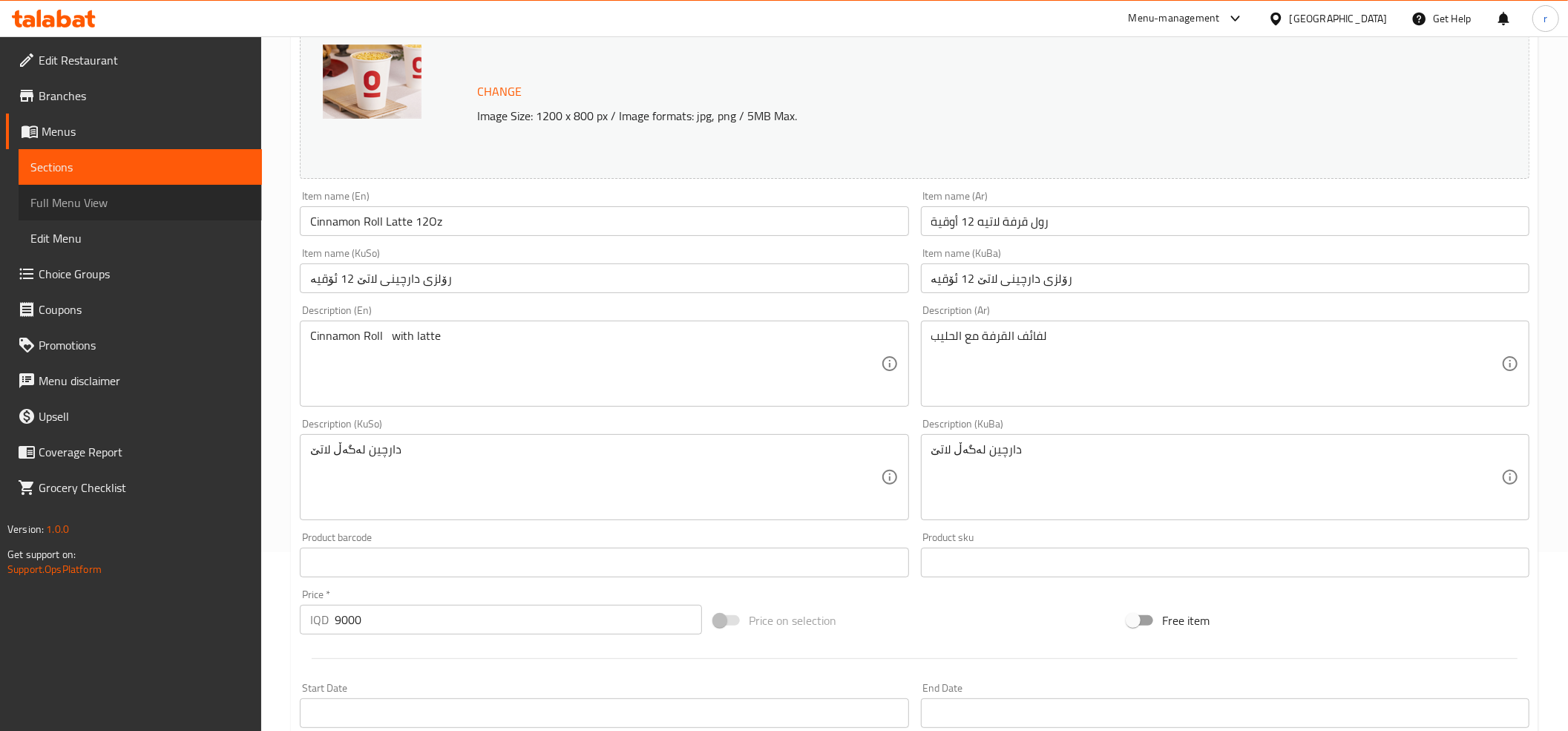
click at [182, 211] on span "Full Menu View" at bounding box center [140, 203] width 220 height 18
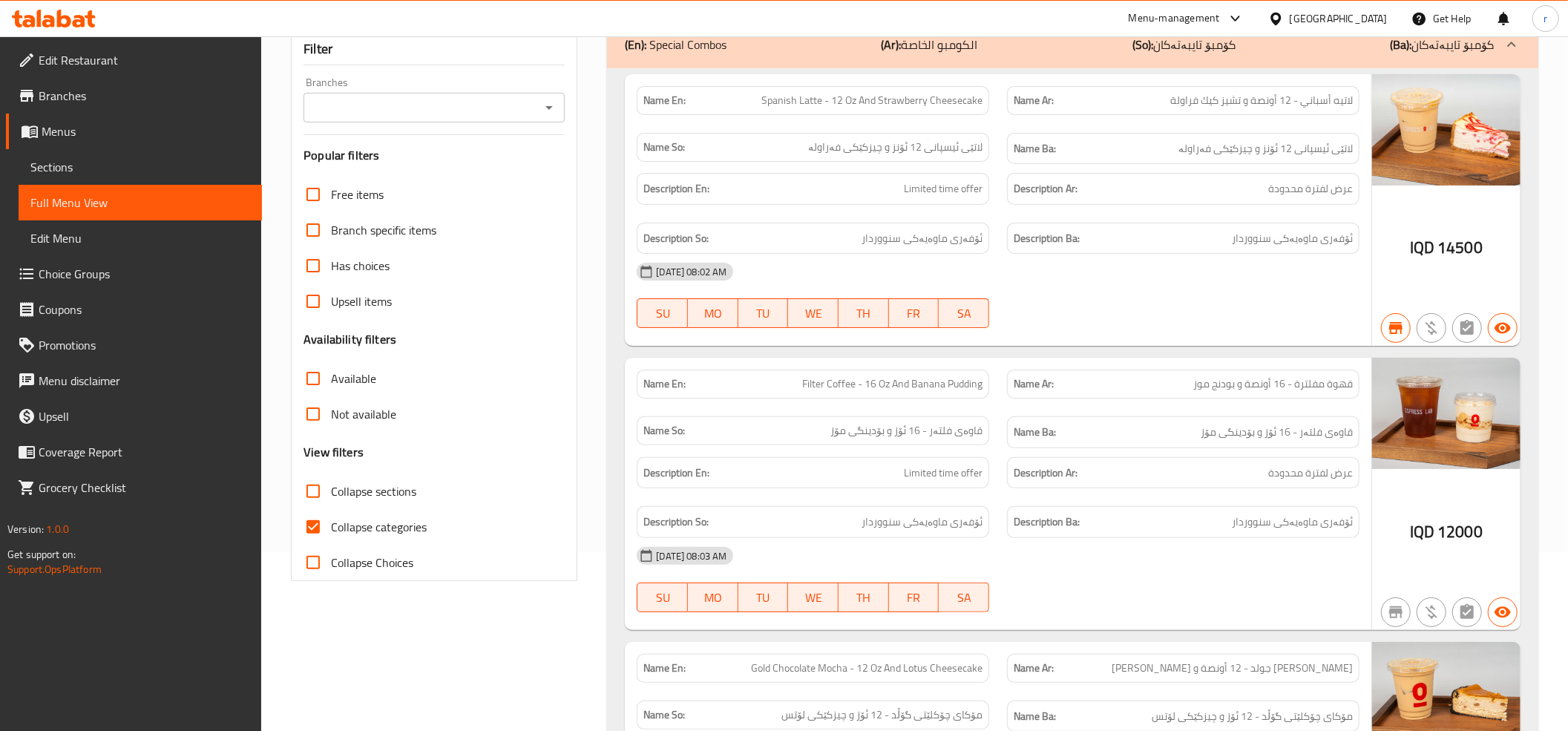
click at [316, 524] on input "Collapse categories" at bounding box center [312, 527] width 35 height 35
checkbox input "false"
click at [316, 494] on input "Collapse sections" at bounding box center [312, 491] width 35 height 35
checkbox input "true"
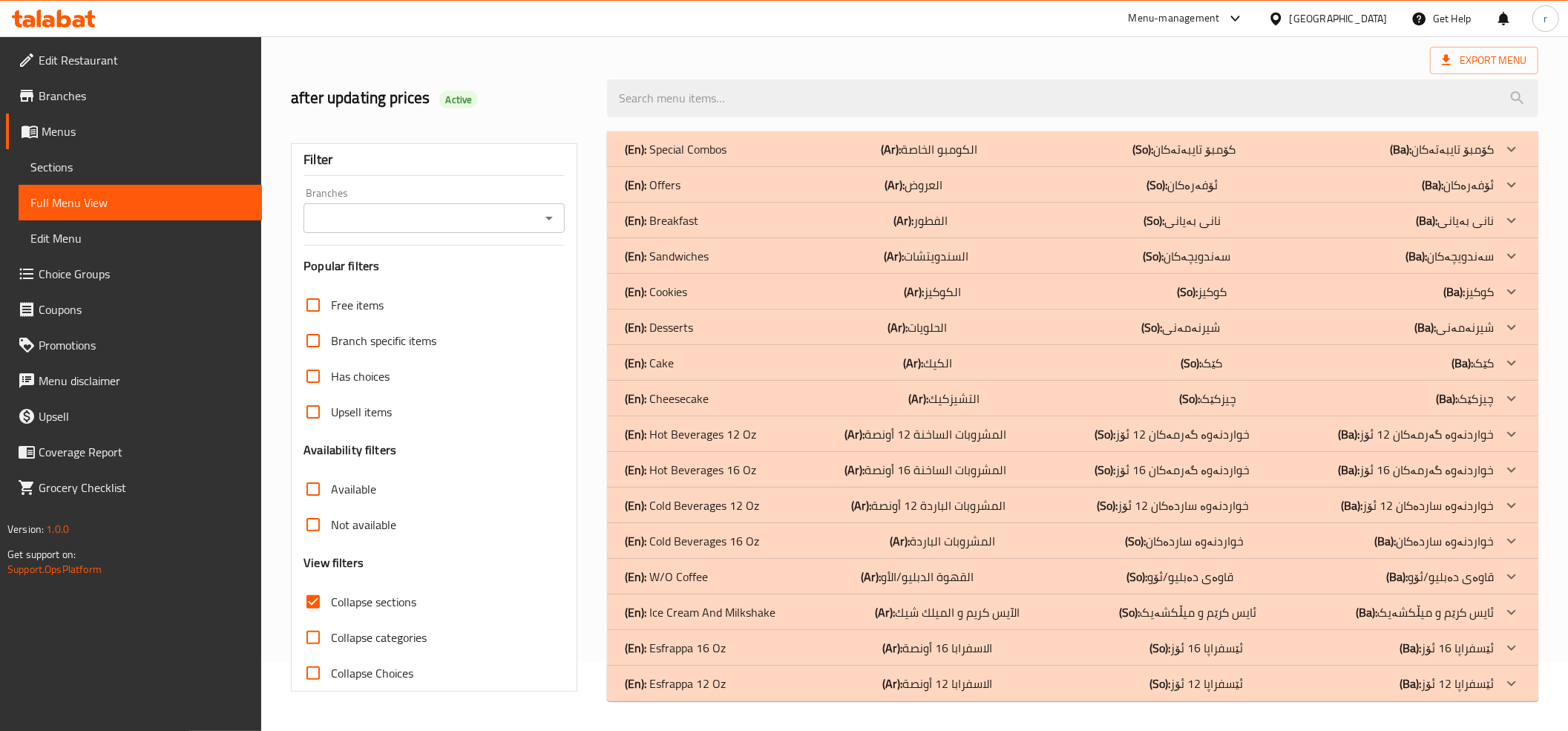
click at [547, 111] on div "Home / Restaurants management / Menus / Full menu view Export Menu after updati…" at bounding box center [915, 350] width 1247 height 704
click at [550, 215] on icon "Open" at bounding box center [549, 218] width 18 height 18
click at [508, 289] on li "Espressolab, Grand Majidi Mall" at bounding box center [434, 284] width 261 height 27
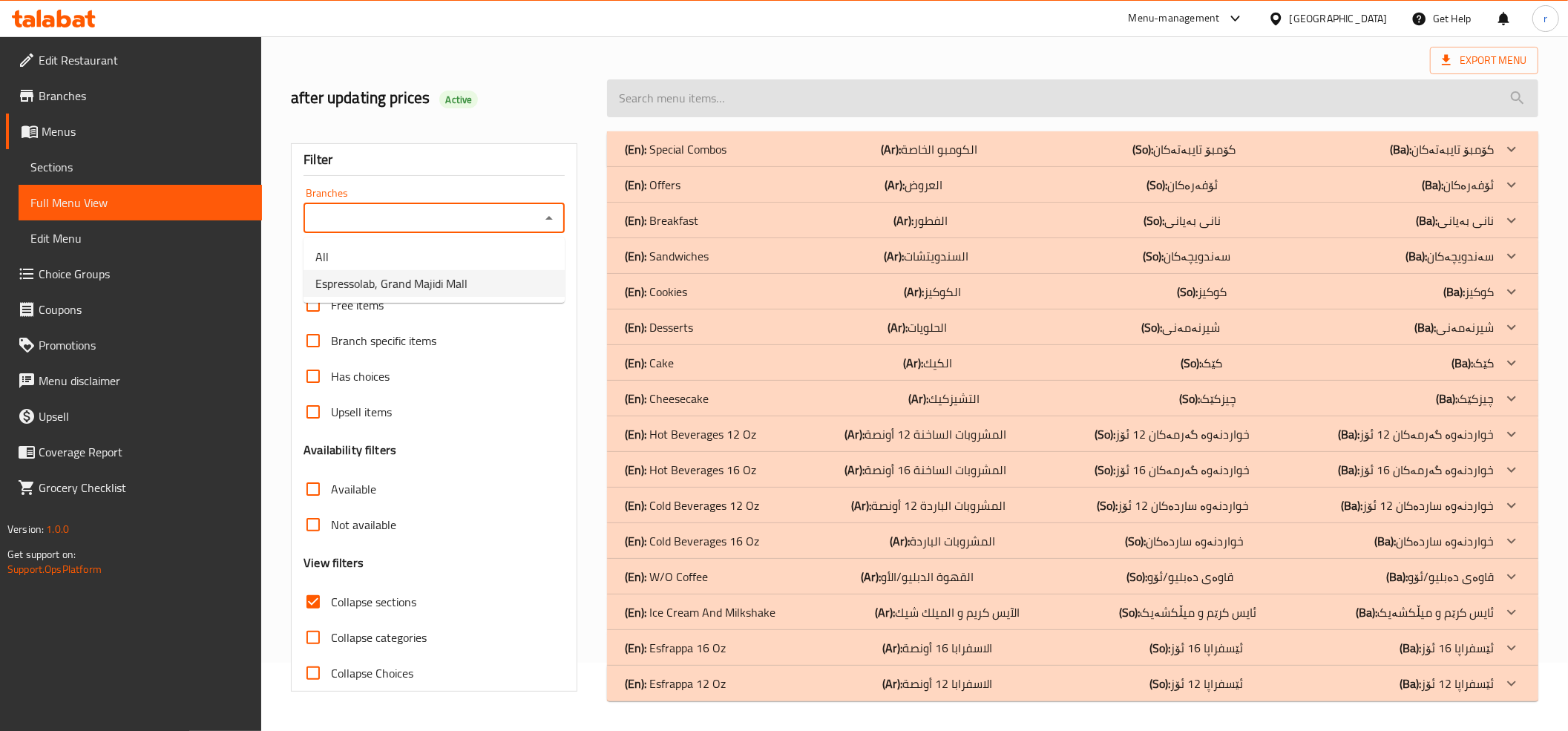
type input "Espressolab, Grand Majidi Mall"
click at [667, 98] on input "search" at bounding box center [1072, 98] width 931 height 38
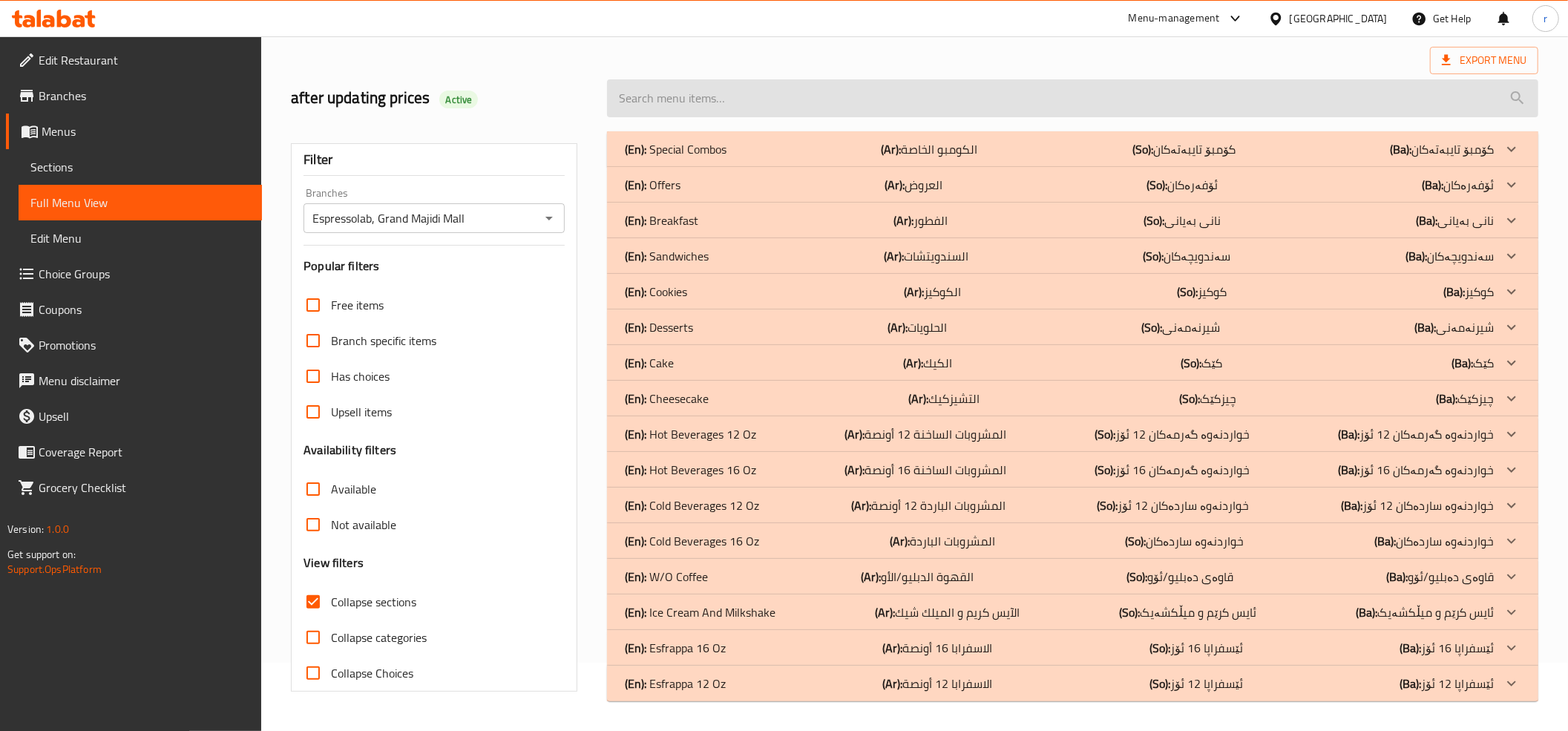
paste input "Cinnamon Roll Latte 12Oz"
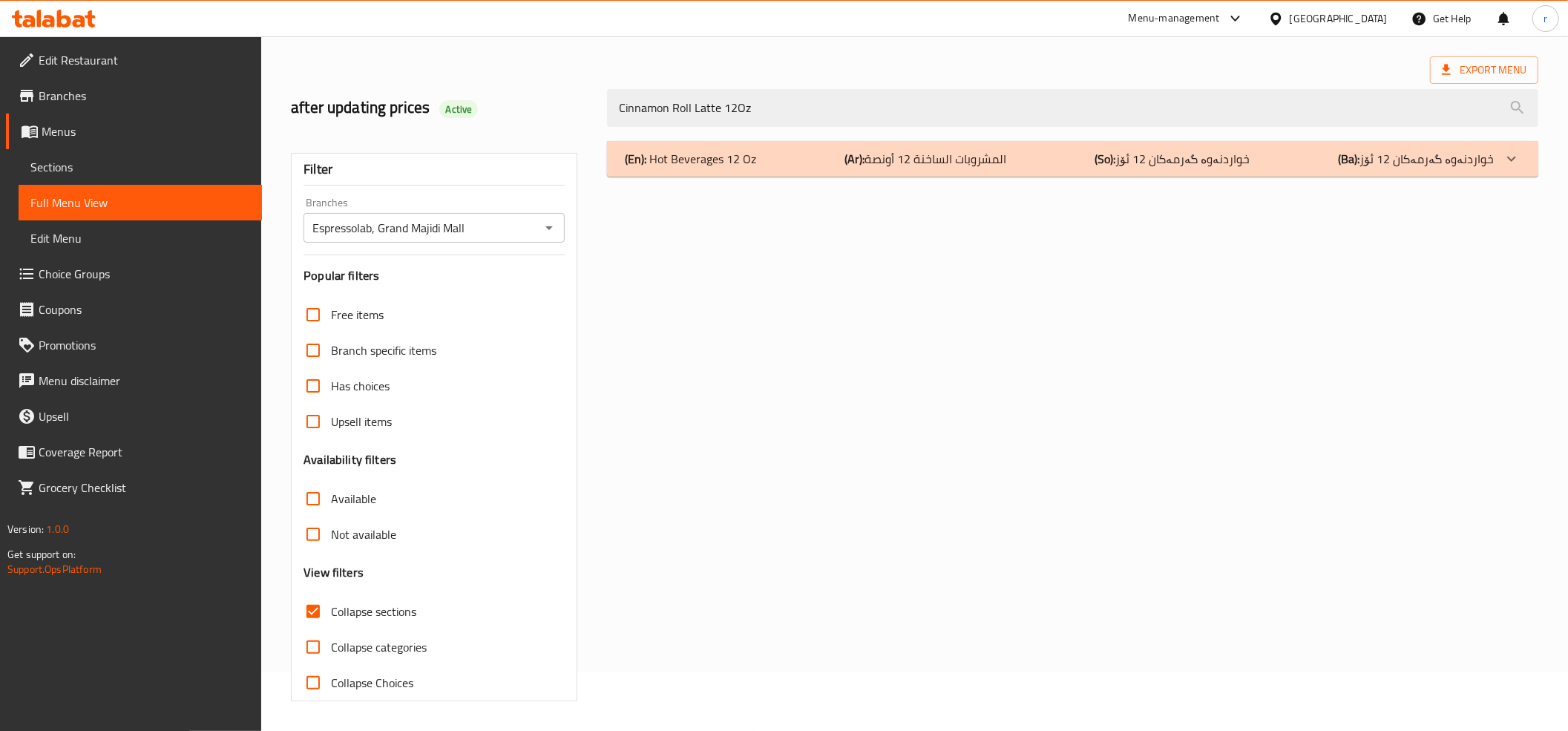
scroll to position [60, 0]
type input "Cinnamon Roll Latte 12Oz"
click at [796, 159] on div "(En): Hot Beverages 12 Oz (Ar): المشروبات الساخنة 12 أونصة (So): خواردنەوە گەرم…" at bounding box center [1059, 159] width 869 height 18
